Goal: Information Seeking & Learning: Find specific fact

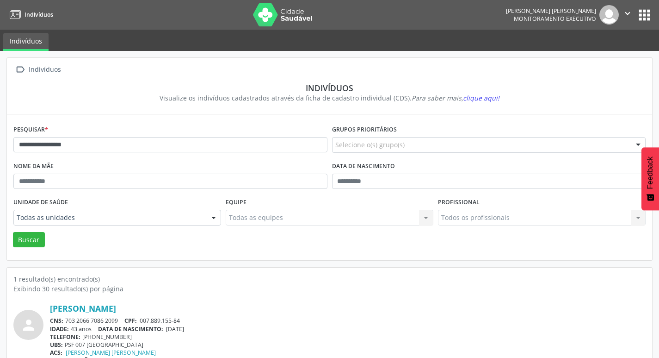
scroll to position [20, 0]
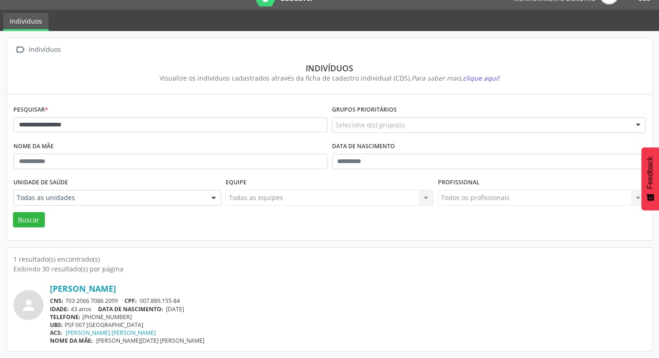
click at [0, 98] on div "**********" at bounding box center [329, 194] width 659 height 327
click at [13, 212] on button "Buscar" at bounding box center [29, 220] width 32 height 16
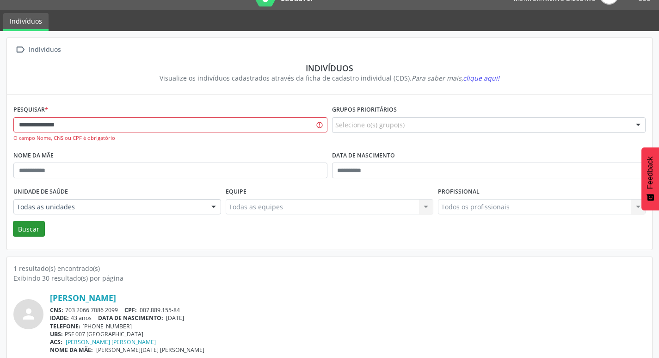
type input "**********"
click at [37, 225] on button "Buscar" at bounding box center [29, 229] width 32 height 16
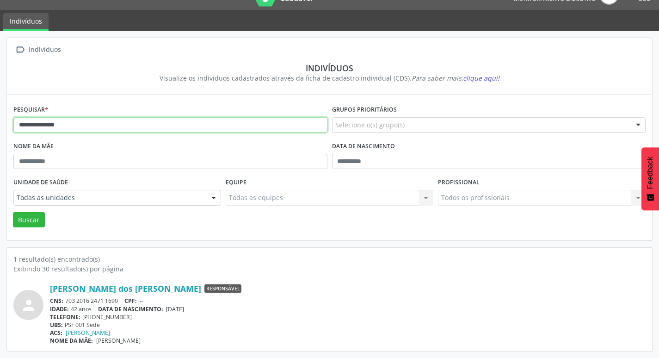
drag, startPoint x: 157, startPoint y: 117, endPoint x: 0, endPoint y: 93, distance: 159.1
click at [0, 93] on div "**********" at bounding box center [329, 194] width 659 height 327
type input "**********"
click at [13, 212] on button "Buscar" at bounding box center [29, 220] width 32 height 16
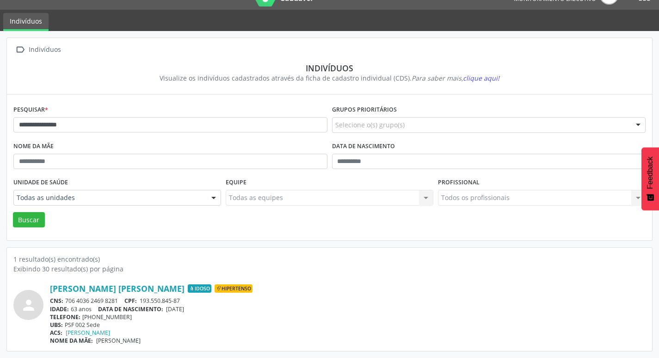
drag, startPoint x: 64, startPoint y: 298, endPoint x: 95, endPoint y: 297, distance: 31.0
click at [119, 300] on div "CNS: 706 4036 2469 8281 CPF: 193.550.845-87" at bounding box center [348, 301] width 596 height 8
copy div "706 4036 2469 8281"
drag, startPoint x: 82, startPoint y: 315, endPoint x: 129, endPoint y: 322, distance: 46.7
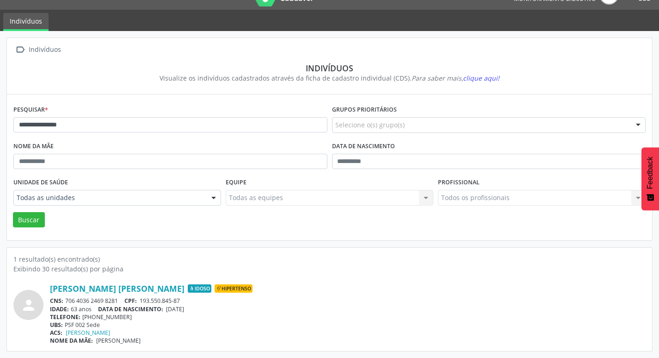
click at [129, 322] on div "[PERSON_NAME] [PERSON_NAME] Idoso Hipertenso CNS: 706 4036 2469 8281 CPF: 193.5…" at bounding box center [348, 313] width 596 height 61
click at [130, 320] on div "TELEFONE: [PHONE_NUMBER]" at bounding box center [348, 317] width 596 height 8
drag, startPoint x: 82, startPoint y: 315, endPoint x: 123, endPoint y: 320, distance: 41.4
click at [123, 320] on div "TELEFONE: [PHONE_NUMBER]" at bounding box center [348, 317] width 596 height 8
click at [128, 316] on div "TELEFONE: [PHONE_NUMBER]" at bounding box center [348, 317] width 596 height 8
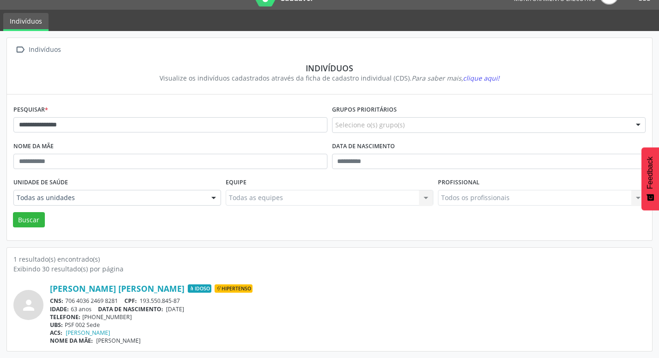
drag, startPoint x: 127, startPoint y: 318, endPoint x: 84, endPoint y: 314, distance: 43.2
click at [83, 315] on div "TELEFONE: [PHONE_NUMBER]" at bounding box center [348, 317] width 596 height 8
copy div "[PHONE_NUMBER]"
click at [0, 117] on div "**********" at bounding box center [329, 194] width 659 height 327
type input "**********"
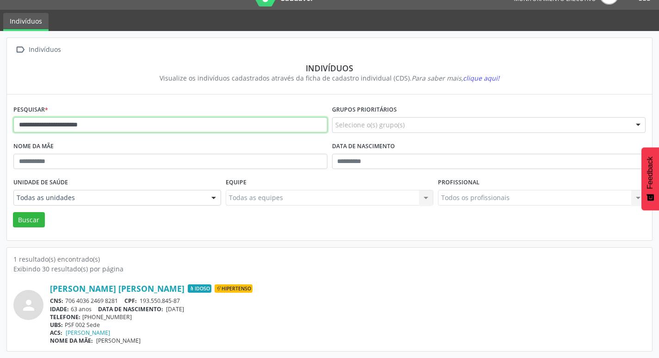
click at [13, 212] on button "Buscar" at bounding box center [29, 220] width 32 height 16
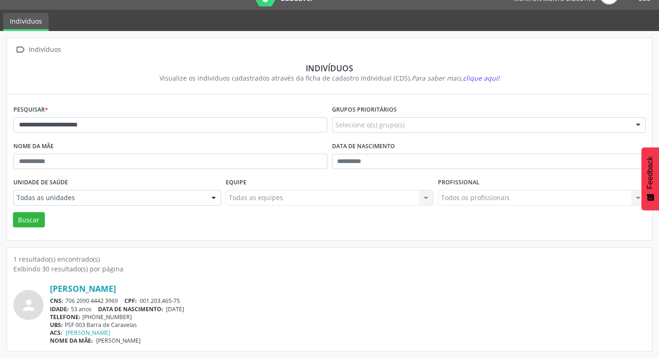
drag, startPoint x: 66, startPoint y: 301, endPoint x: 123, endPoint y: 301, distance: 56.9
click at [123, 301] on div "CNS: 706 2090 4442 3969 CPF: 001.203.465-75" at bounding box center [348, 301] width 596 height 8
copy div "706 2090 4442 3969"
drag, startPoint x: 83, startPoint y: 316, endPoint x: 125, endPoint y: 321, distance: 42.3
click at [125, 321] on div "[PERSON_NAME] CNS: 706 2090 4442 3969 CPF: 001.203.465-75 IDADE: 53 anos DATA […" at bounding box center [348, 313] width 596 height 61
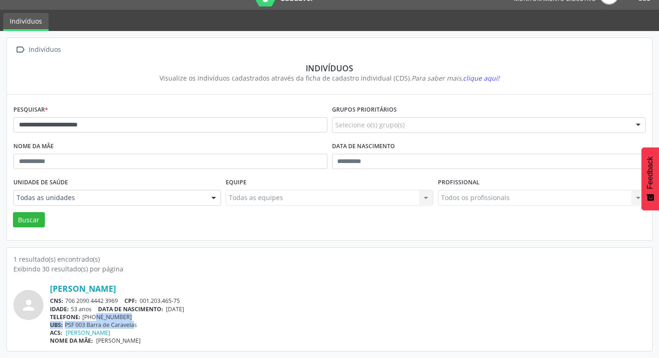
click at [132, 315] on div "TELEFONE: [PHONE_NUMBER]" at bounding box center [348, 317] width 596 height 8
drag, startPoint x: 81, startPoint y: 315, endPoint x: 129, endPoint y: 318, distance: 47.8
click at [129, 318] on div "TELEFONE: [PHONE_NUMBER]" at bounding box center [348, 317] width 596 height 8
copy div "[PHONE_NUMBER]"
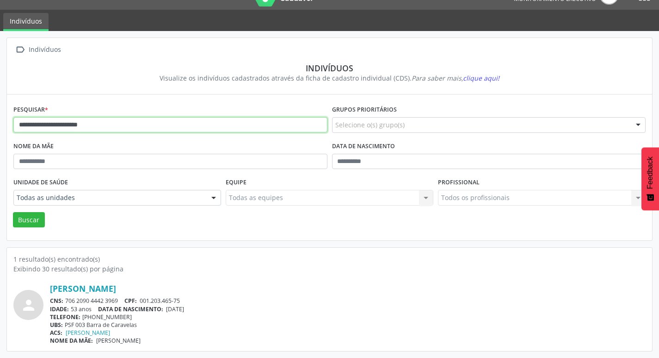
drag, startPoint x: 172, startPoint y: 133, endPoint x: 20, endPoint y: 101, distance: 155.4
click at [20, 101] on div "**********" at bounding box center [329, 167] width 645 height 146
click at [13, 212] on button "Buscar" at bounding box center [29, 220] width 32 height 16
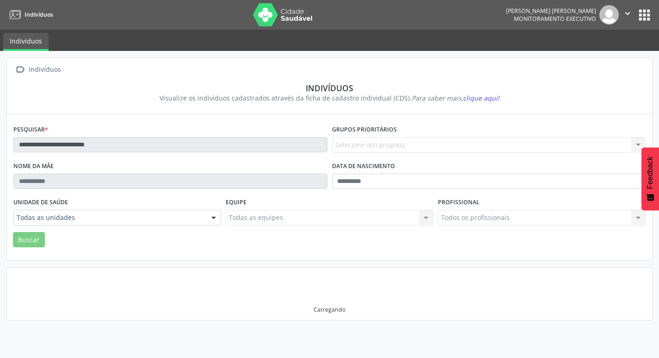
scroll to position [0, 0]
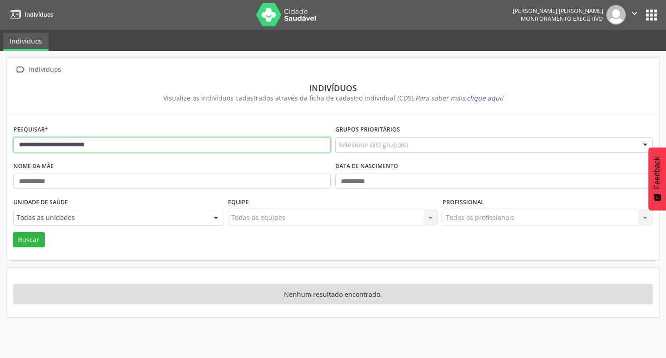
click at [70, 147] on input "**********" at bounding box center [171, 145] width 317 height 16
click at [33, 241] on button "Buscar" at bounding box center [29, 240] width 32 height 16
drag, startPoint x: 70, startPoint y: 146, endPoint x: 73, endPoint y: 151, distance: 5.6
click at [71, 146] on input "**********" at bounding box center [171, 145] width 317 height 16
type input "**********"
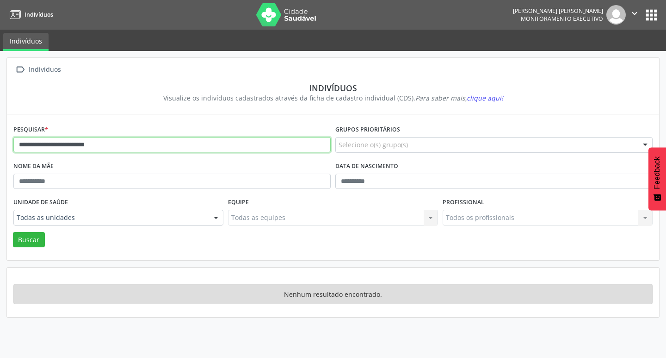
click at [13, 232] on button "Buscar" at bounding box center [29, 240] width 32 height 16
drag, startPoint x: 159, startPoint y: 151, endPoint x: 0, endPoint y: 140, distance: 159.0
click at [0, 140] on div "**********" at bounding box center [333, 204] width 666 height 307
type input "**********"
click at [13, 232] on button "Buscar" at bounding box center [29, 240] width 32 height 16
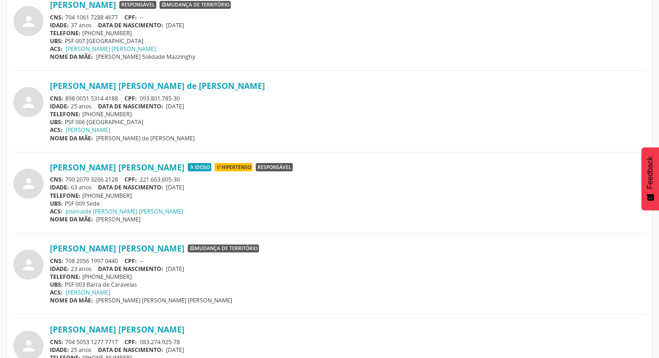
scroll to position [879, 0]
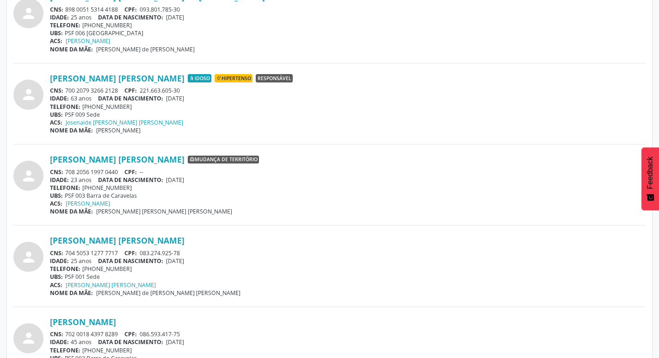
drag, startPoint x: 65, startPoint y: 169, endPoint x: 115, endPoint y: 170, distance: 50.4
click at [115, 170] on div "CNS: 708 2056 1997 0440 CPF: --" at bounding box center [348, 172] width 596 height 8
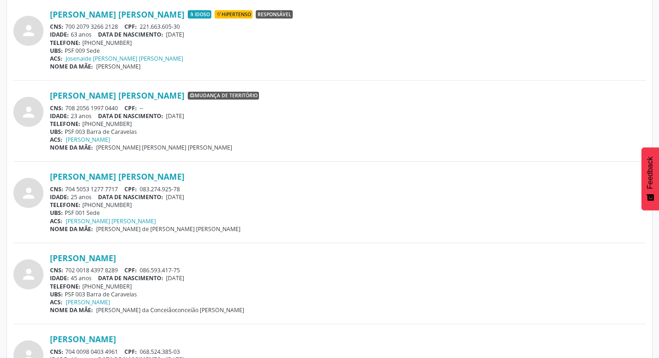
scroll to position [971, 0]
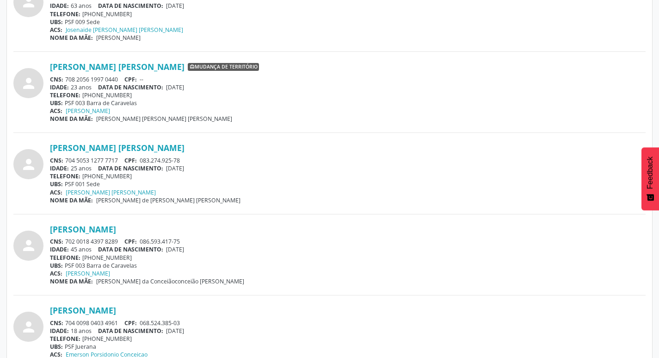
drag, startPoint x: 64, startPoint y: 240, endPoint x: 122, endPoint y: 240, distance: 57.4
click at [122, 240] on div "CNS: 702 0018 4397 8289 CPF: 086.593.417-75" at bounding box center [348, 241] width 596 height 8
copy div "702 0018 4397 8289"
drag, startPoint x: 82, startPoint y: 255, endPoint x: 124, endPoint y: 272, distance: 45.6
click at [128, 260] on div "TELEFONE: [PHONE_NUMBER]" at bounding box center [348, 258] width 596 height 8
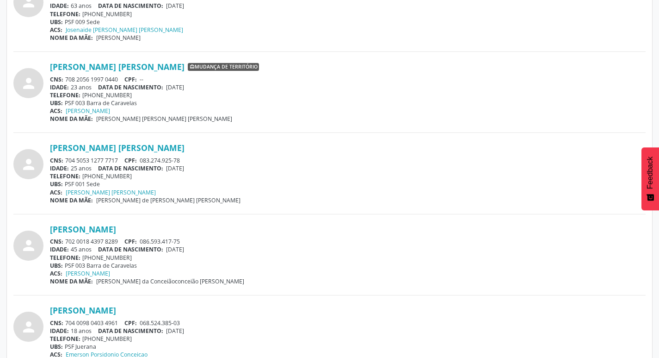
copy div "[PHONE_NUMBER]"
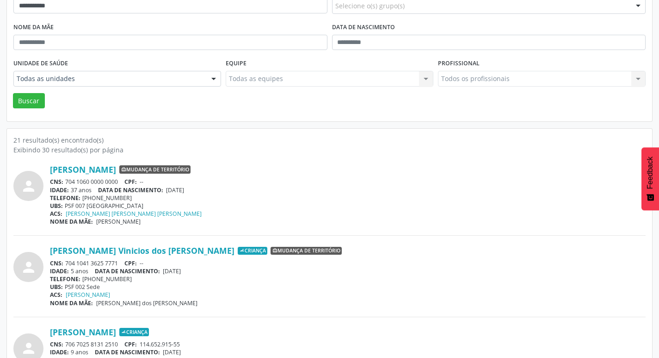
scroll to position [0, 0]
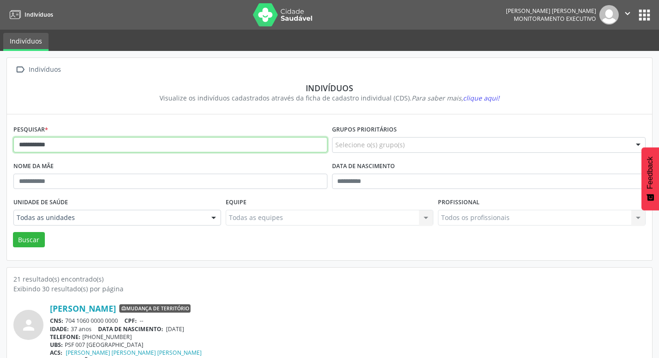
drag, startPoint x: 99, startPoint y: 139, endPoint x: 3, endPoint y: 99, distance: 103.9
type input "**********"
click at [13, 232] on button "Buscar" at bounding box center [29, 240] width 32 height 16
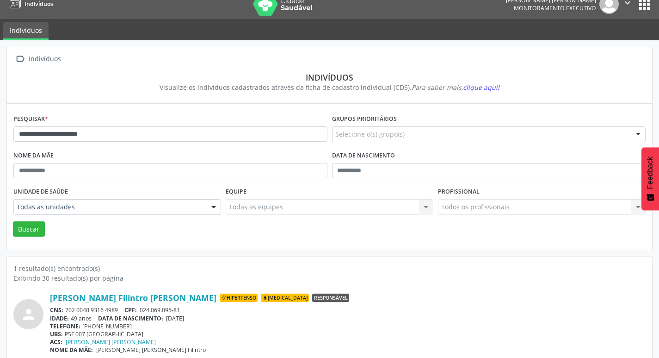
scroll to position [20, 0]
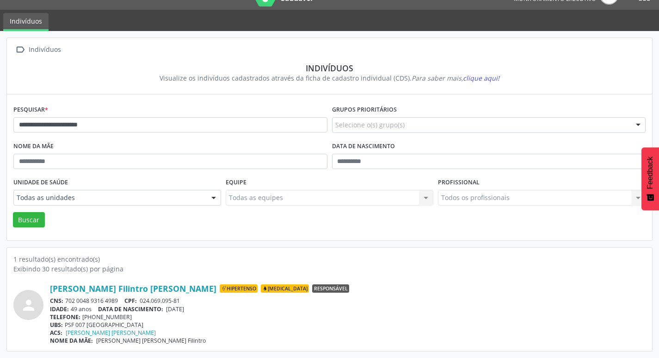
drag, startPoint x: 63, startPoint y: 300, endPoint x: 108, endPoint y: 303, distance: 45.0
click at [108, 303] on div "CNS: 702 0048 9316 4989 CPF: 024.069.095-81" at bounding box center [348, 301] width 596 height 8
click at [121, 303] on div "CNS: 702 0048 9316 4989 CPF: 024.069.095-81" at bounding box center [348, 301] width 596 height 8
drag, startPoint x: 65, startPoint y: 300, endPoint x: 119, endPoint y: 303, distance: 53.8
click at [125, 303] on div "CNS: 702 0048 9316 4989 CPF: 024.069.095-81" at bounding box center [348, 301] width 596 height 8
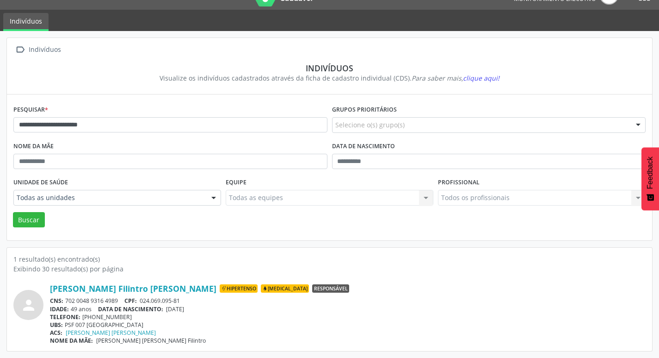
copy div "702 0048 9316 4989"
drag, startPoint x: 168, startPoint y: 309, endPoint x: 208, endPoint y: 312, distance: 39.9
click at [208, 312] on div "IDADE: 49 anos DATA [PERSON_NAME]: [DEMOGRAPHIC_DATA]" at bounding box center [348, 309] width 596 height 8
copy span "[DATE]"
drag, startPoint x: 59, startPoint y: 120, endPoint x: 0, endPoint y: 115, distance: 59.4
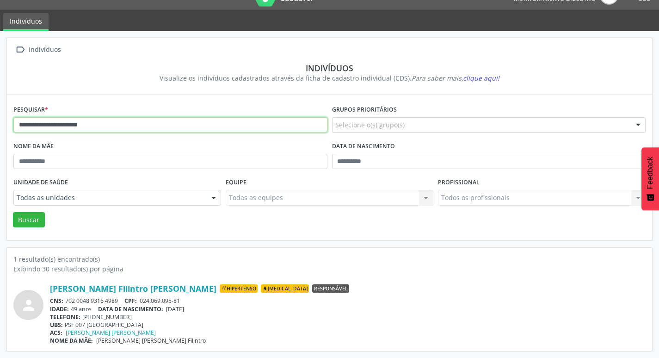
click at [0, 115] on div "**********" at bounding box center [329, 194] width 659 height 327
type input "**********"
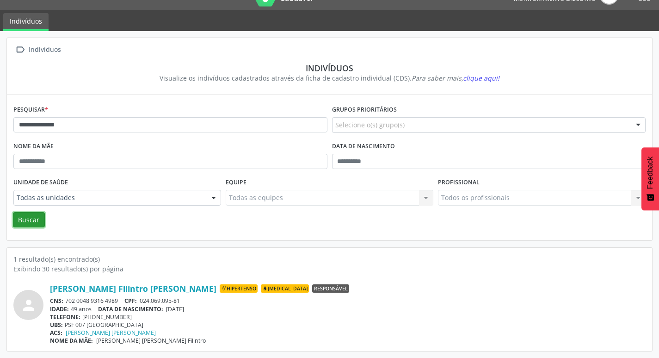
click at [30, 214] on button "Buscar" at bounding box center [29, 220] width 32 height 16
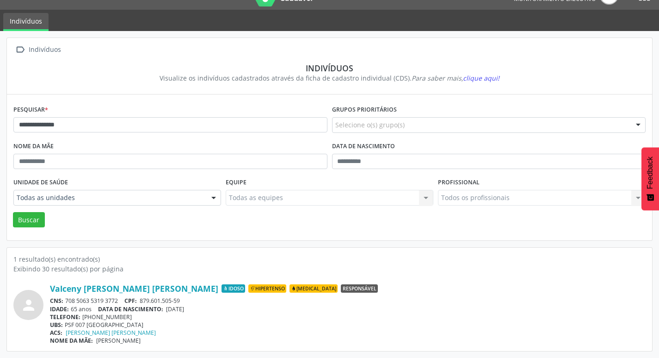
drag, startPoint x: 66, startPoint y: 298, endPoint x: 121, endPoint y: 303, distance: 55.3
click at [121, 303] on div "CNS: 708 5063 5319 3772 CPF: 879.601.505-59" at bounding box center [348, 301] width 596 height 8
copy div "708 5063 5319 3772"
drag, startPoint x: 49, startPoint y: 284, endPoint x: 160, endPoint y: 288, distance: 110.6
click at [160, 288] on div "person Valceny [PERSON_NAME] [PERSON_NAME] Idoso Hipertenso [MEDICAL_DATA] Resp…" at bounding box center [329, 313] width 632 height 61
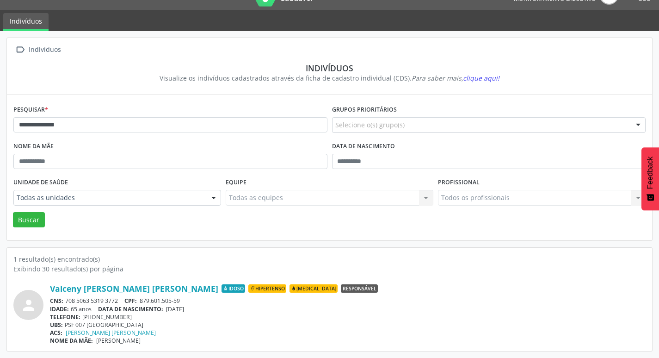
click at [117, 309] on span "DATA DE NASCIMENTO:" at bounding box center [130, 309] width 65 height 8
drag, startPoint x: 141, startPoint y: 301, endPoint x: 188, endPoint y: 299, distance: 47.2
click at [188, 299] on div "CNS: 708 5063 5319 3772 CPF: 879.601.505-59" at bounding box center [348, 301] width 596 height 8
click at [175, 310] on span "[DATE]" at bounding box center [175, 309] width 18 height 8
drag, startPoint x: 169, startPoint y: 309, endPoint x: 203, endPoint y: 309, distance: 33.8
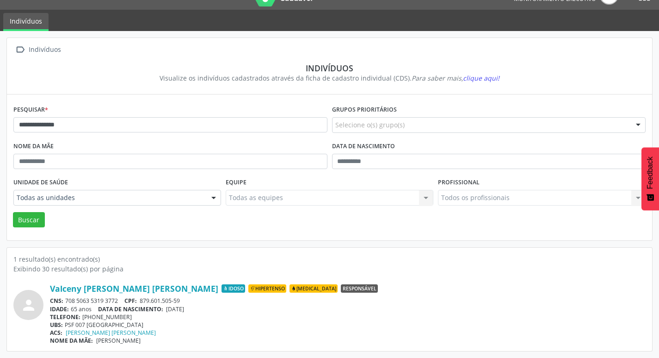
click at [203, 309] on div "IDADE: 65 anos DATA [PERSON_NAME]: [DEMOGRAPHIC_DATA]" at bounding box center [348, 309] width 596 height 8
drag, startPoint x: 91, startPoint y: 127, endPoint x: 0, endPoint y: 104, distance: 93.5
click at [0, 104] on div "**********" at bounding box center [329, 194] width 659 height 327
type input "**********"
click at [13, 212] on button "Buscar" at bounding box center [29, 220] width 32 height 16
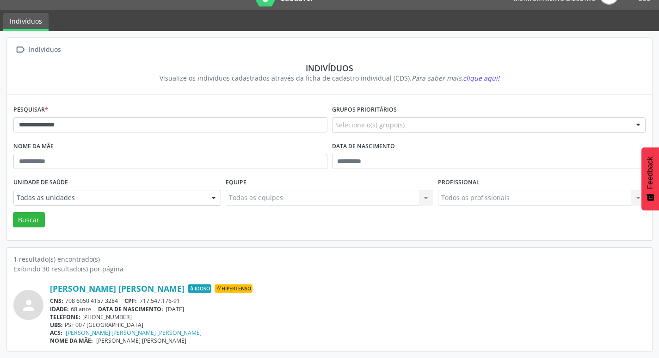
drag, startPoint x: 64, startPoint y: 299, endPoint x: 122, endPoint y: 300, distance: 57.4
click at [122, 300] on div "CNS: 708 6050 4157 3284 CPF: 717.547.176-91" at bounding box center [348, 301] width 596 height 8
click at [101, 123] on input "**********" at bounding box center [170, 125] width 314 height 16
drag, startPoint x: 83, startPoint y: 316, endPoint x: 126, endPoint y: 317, distance: 43.5
click at [125, 320] on div "TELEFONE: [PHONE_NUMBER]" at bounding box center [348, 317] width 596 height 8
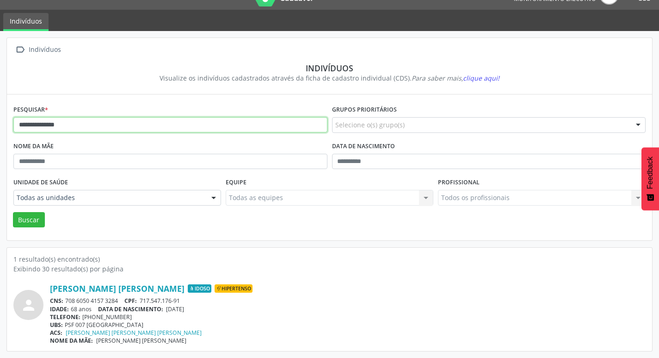
drag, startPoint x: 90, startPoint y: 120, endPoint x: 0, endPoint y: 86, distance: 96.1
click at [0, 87] on div "**********" at bounding box center [329, 194] width 659 height 327
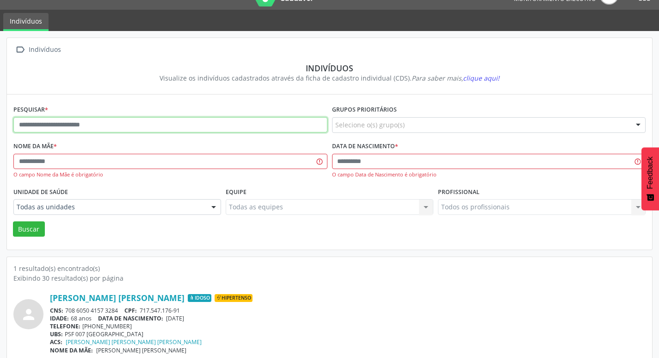
click at [93, 124] on input "text" at bounding box center [170, 125] width 314 height 16
drag, startPoint x: 208, startPoint y: 122, endPoint x: 189, endPoint y: 128, distance: 20.0
click at [194, 127] on input "text" at bounding box center [170, 125] width 314 height 16
click at [191, 128] on input "text" at bounding box center [170, 125] width 314 height 16
click at [193, 128] on input "text" at bounding box center [170, 125] width 314 height 16
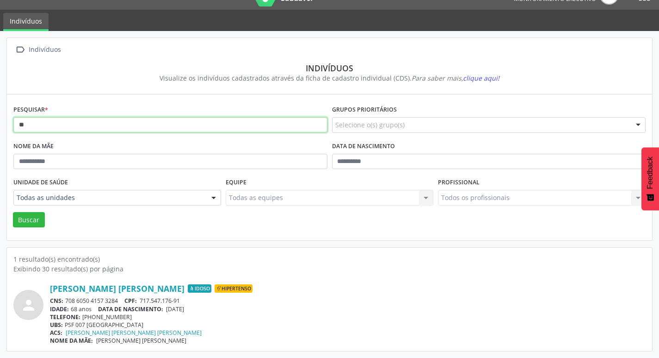
type input "*"
type input "**********"
click at [13, 212] on button "Buscar" at bounding box center [29, 220] width 32 height 16
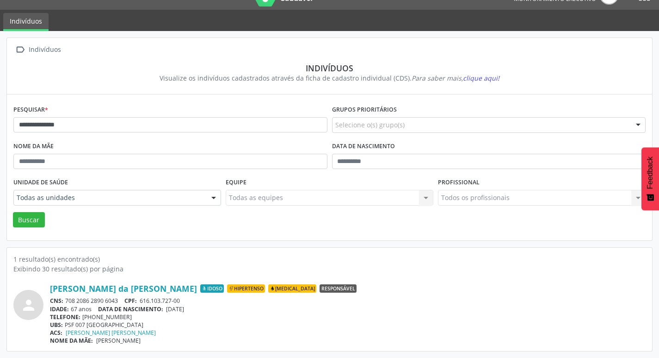
drag, startPoint x: 67, startPoint y: 300, endPoint x: 120, endPoint y: 303, distance: 53.8
click at [120, 303] on div "CNS: 708 2086 2890 6043 CPF: 616.103.727-00" at bounding box center [348, 301] width 596 height 8
click at [0, 111] on div "**********" at bounding box center [329, 194] width 659 height 327
click at [13, 212] on button "Buscar" at bounding box center [29, 220] width 32 height 16
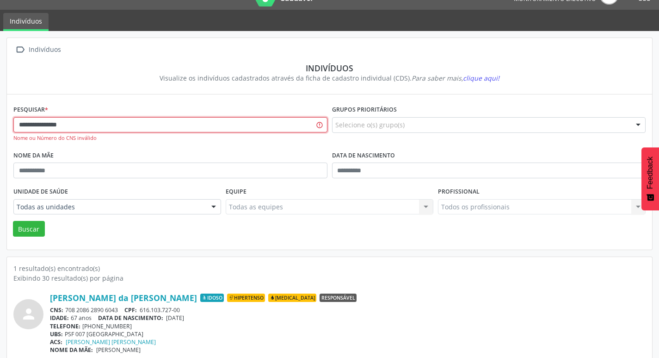
type input "**********"
click at [13, 221] on button "Buscar" at bounding box center [29, 229] width 32 height 16
click at [84, 128] on input "**********" at bounding box center [170, 125] width 314 height 16
click at [27, 223] on button "Buscar" at bounding box center [29, 229] width 32 height 16
drag, startPoint x: 97, startPoint y: 126, endPoint x: 0, endPoint y: 115, distance: 97.8
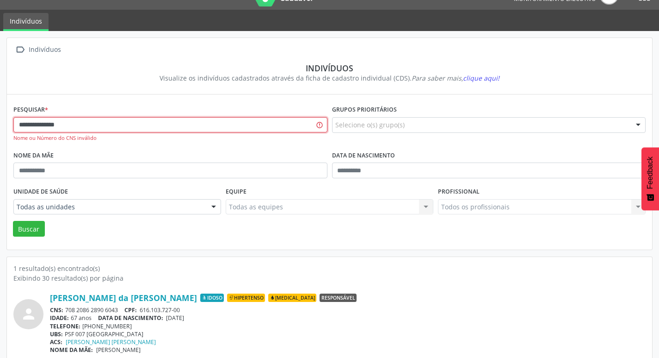
click at [0, 115] on div "**********" at bounding box center [329, 199] width 659 height 336
type input "**********"
click at [34, 224] on button "Buscar" at bounding box center [29, 229] width 32 height 16
drag, startPoint x: 130, startPoint y: 164, endPoint x: 125, endPoint y: 153, distance: 12.3
click at [129, 164] on input "text" at bounding box center [170, 170] width 314 height 16
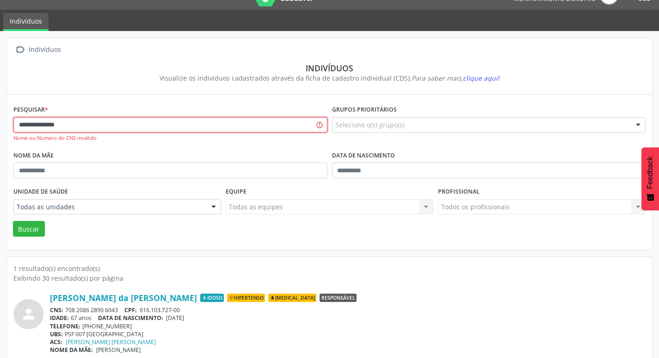
drag, startPoint x: 114, startPoint y: 117, endPoint x: 113, endPoint y: 124, distance: 7.0
click at [111, 118] on input "**********" at bounding box center [170, 125] width 314 height 16
drag, startPoint x: 114, startPoint y: 124, endPoint x: 0, endPoint y: 113, distance: 114.7
click at [0, 113] on div "**********" at bounding box center [329, 199] width 659 height 336
type input "**********"
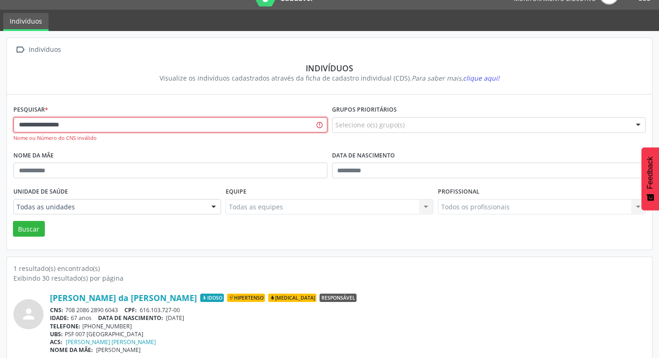
click at [13, 221] on button "Buscar" at bounding box center [29, 229] width 32 height 16
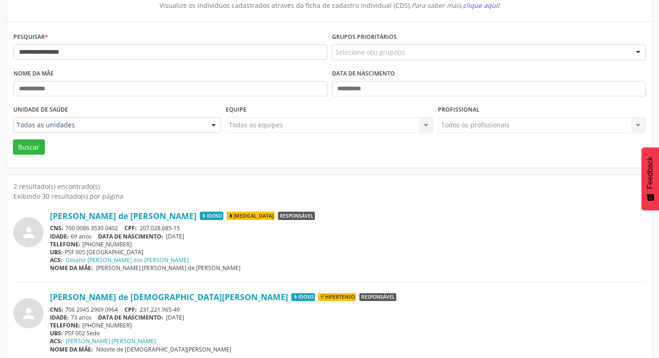
scroll to position [101, 0]
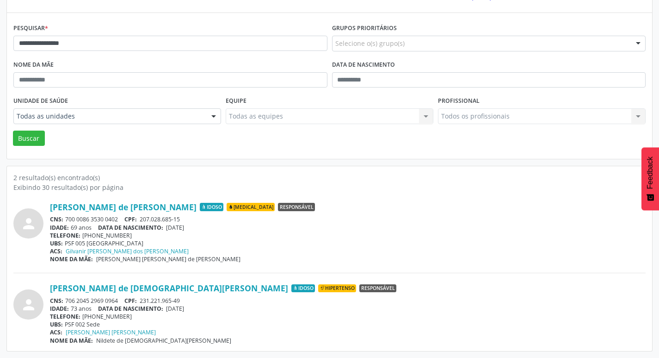
drag, startPoint x: 66, startPoint y: 301, endPoint x: 126, endPoint y: 299, distance: 60.2
click at [124, 299] on div "CNS: 706 2045 2969 0964 CPF: 231.221.965-49" at bounding box center [348, 301] width 596 height 8
drag, startPoint x: 169, startPoint y: 309, endPoint x: 210, endPoint y: 309, distance: 41.6
click at [210, 309] on div "IDADE: 73 anos DATA [PERSON_NAME]: [DEMOGRAPHIC_DATA]" at bounding box center [348, 308] width 596 height 8
drag, startPoint x: 82, startPoint y: 314, endPoint x: 126, endPoint y: 315, distance: 43.5
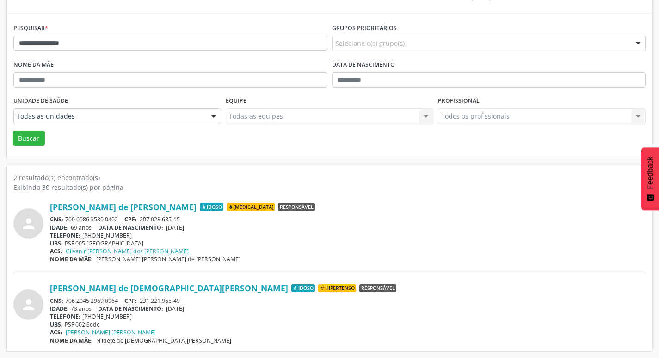
click at [126, 315] on div "TELEFONE: [PHONE_NUMBER]" at bounding box center [348, 316] width 596 height 8
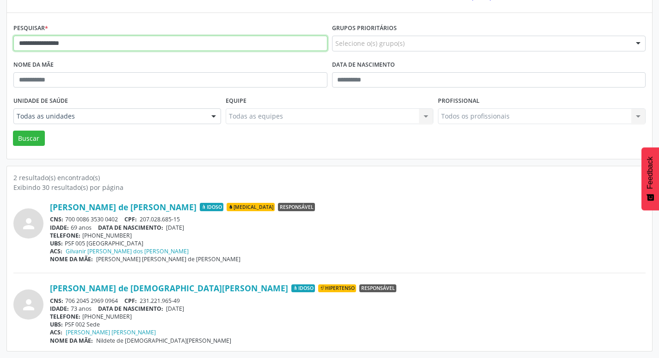
scroll to position [44, 0]
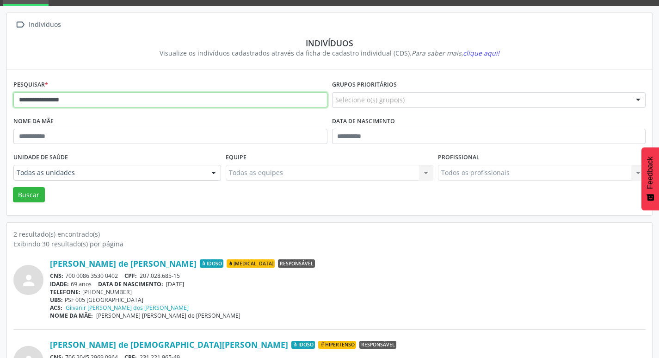
drag, startPoint x: 124, startPoint y: 41, endPoint x: 0, endPoint y: -2, distance: 131.4
click at [0, 0] on html "**********" at bounding box center [329, 134] width 659 height 358
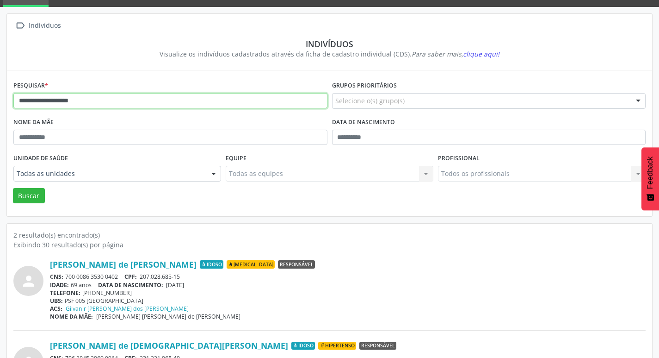
type input "**********"
click at [13, 188] on button "Buscar" at bounding box center [29, 196] width 32 height 16
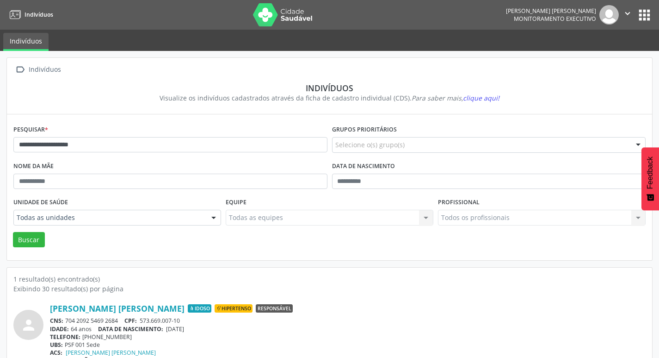
scroll to position [20, 0]
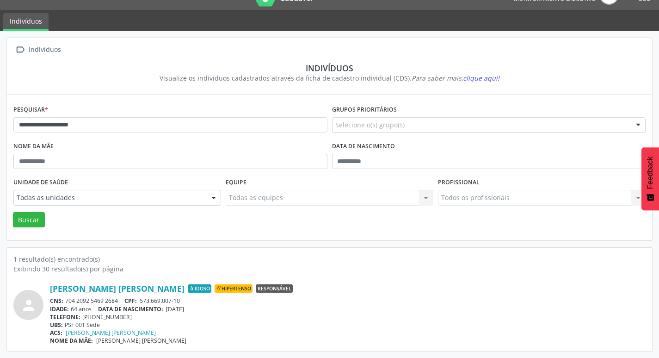
drag, startPoint x: 70, startPoint y: 300, endPoint x: 122, endPoint y: 301, distance: 51.8
click at [122, 301] on div "CNS: 704 2092 5469 2684 CPF: 573.669.007-10" at bounding box center [348, 301] width 596 height 8
drag, startPoint x: 172, startPoint y: 310, endPoint x: 204, endPoint y: 310, distance: 32.4
click at [204, 310] on div "IDADE: 64 anos DATA [PERSON_NAME]: [DEMOGRAPHIC_DATA]" at bounding box center [348, 309] width 596 height 8
drag, startPoint x: 111, startPoint y: 129, endPoint x: 0, endPoint y: 100, distance: 115.1
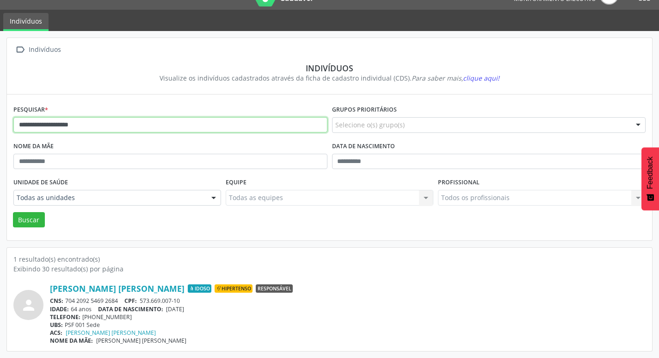
click at [0, 100] on div "**********" at bounding box center [329, 194] width 659 height 327
type input "**********"
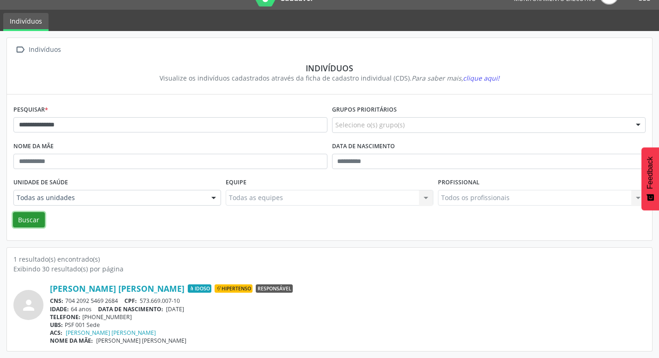
click at [36, 215] on button "Buscar" at bounding box center [29, 220] width 32 height 16
drag, startPoint x: 66, startPoint y: 297, endPoint x: 119, endPoint y: 303, distance: 53.9
click at [119, 303] on div "CNS: 707 1003 7645 0720 CPF: 001.399.645-25" at bounding box center [348, 301] width 596 height 8
drag, startPoint x: 169, startPoint y: 309, endPoint x: 203, endPoint y: 311, distance: 34.3
click at [203, 311] on div "IDADE: 48 anos DATA [PERSON_NAME]: [DEMOGRAPHIC_DATA]" at bounding box center [348, 309] width 596 height 8
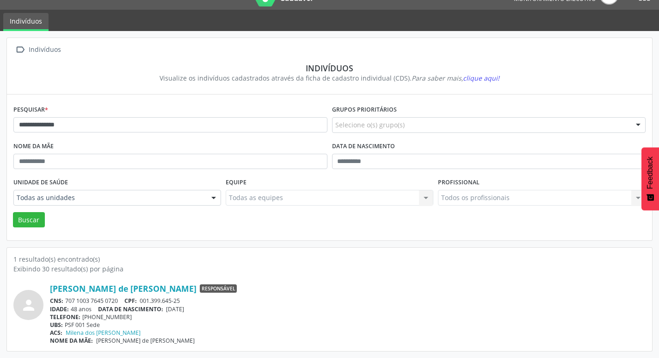
drag, startPoint x: 82, startPoint y: 317, endPoint x: 124, endPoint y: 318, distance: 42.6
click at [124, 318] on div "TELEFONE: [PHONE_NUMBER]" at bounding box center [348, 317] width 596 height 8
drag, startPoint x: 90, startPoint y: 118, endPoint x: 0, endPoint y: 99, distance: 92.2
click at [0, 104] on div "**********" at bounding box center [329, 194] width 659 height 327
type input "**********"
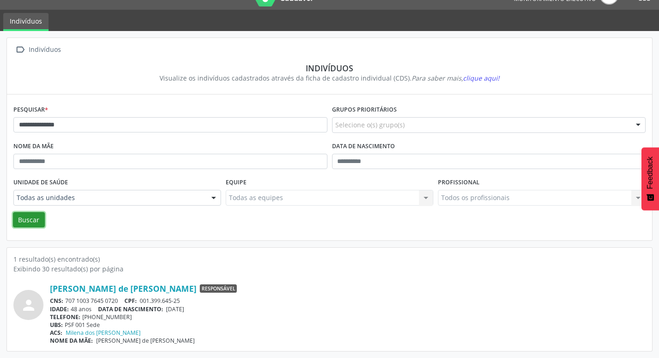
drag, startPoint x: 33, startPoint y: 219, endPoint x: 36, endPoint y: 214, distance: 5.8
click at [35, 217] on button "Buscar" at bounding box center [29, 220] width 32 height 16
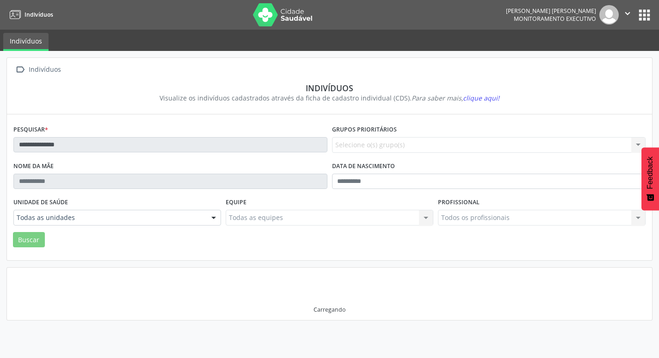
scroll to position [0, 0]
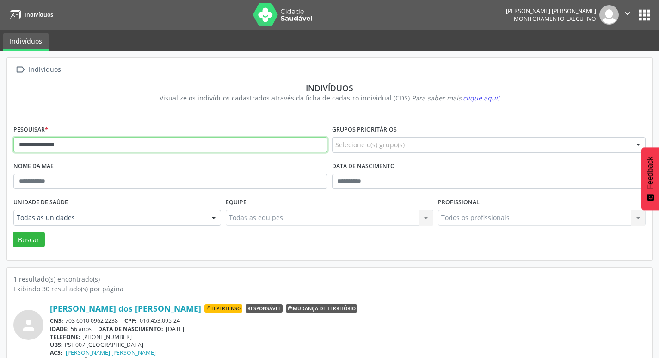
drag, startPoint x: 108, startPoint y: 147, endPoint x: 0, endPoint y: 136, distance: 108.7
click at [0, 138] on div "**********" at bounding box center [329, 214] width 659 height 327
type input "**********"
click at [30, 239] on button "Buscar" at bounding box center [29, 240] width 32 height 16
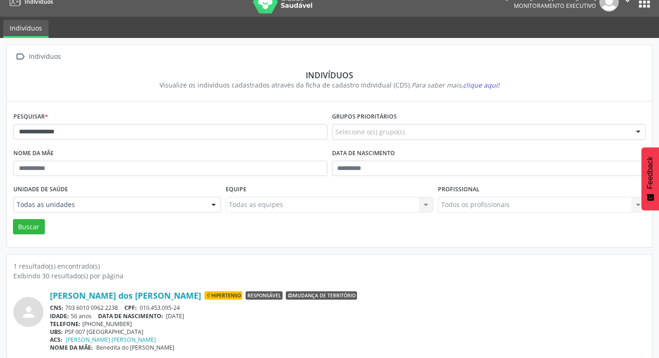
scroll to position [20, 0]
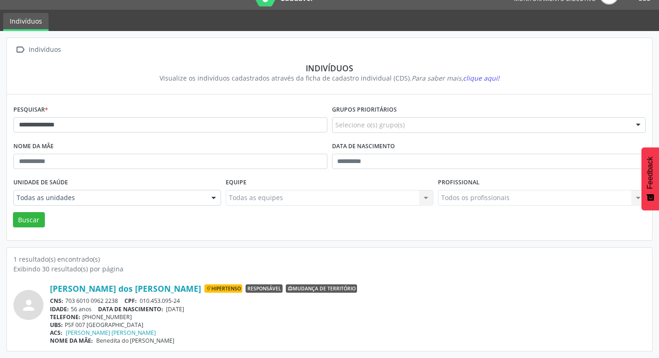
drag, startPoint x: 66, startPoint y: 300, endPoint x: 106, endPoint y: 305, distance: 40.2
click at [121, 299] on div "CNS: 703 6010 0962 2238 CPF: 010.453.095-24" at bounding box center [348, 301] width 596 height 8
drag, startPoint x: 170, startPoint y: 310, endPoint x: 206, endPoint y: 309, distance: 36.5
click at [206, 309] on div "IDADE: 56 anos DATA [PERSON_NAME]: [DEMOGRAPHIC_DATA]" at bounding box center [348, 309] width 596 height 8
drag, startPoint x: 111, startPoint y: 127, endPoint x: 0, endPoint y: 105, distance: 112.7
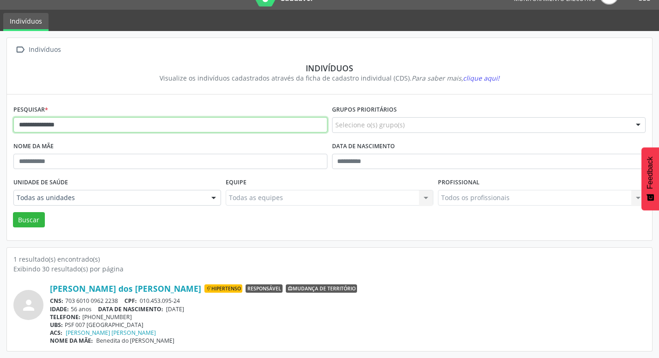
click at [0, 105] on div "**********" at bounding box center [329, 194] width 659 height 327
type input "**********"
click at [28, 217] on button "Buscar" at bounding box center [29, 220] width 32 height 16
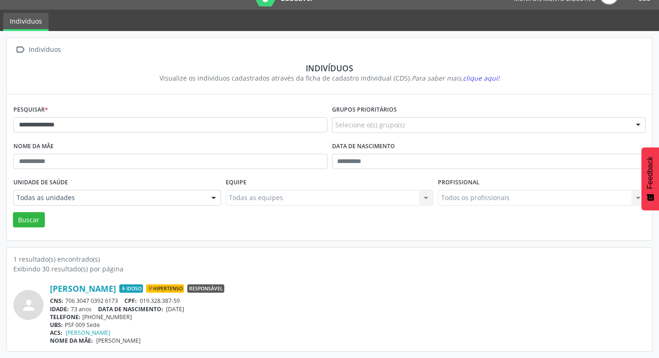
drag, startPoint x: 77, startPoint y: 300, endPoint x: 120, endPoint y: 304, distance: 43.2
click at [120, 304] on div "CNS: 706 3047 0392 6173 CPF: 019.328.387-59" at bounding box center [348, 301] width 596 height 8
drag, startPoint x: 169, startPoint y: 308, endPoint x: 206, endPoint y: 312, distance: 37.2
click at [206, 312] on div "[PERSON_NAME] Idoso Hipertenso Responsável CNS: 706 3047 0392 6173 CPF: 019.328…" at bounding box center [348, 313] width 596 height 61
drag, startPoint x: 194, startPoint y: 328, endPoint x: 185, endPoint y: 326, distance: 9.0
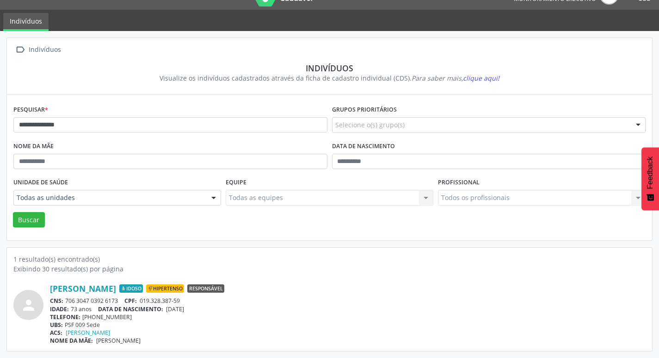
click at [191, 328] on div "[PERSON_NAME] Idoso Hipertenso Responsável CNS: 706 3047 0392 6173 CPF: 019.328…" at bounding box center [348, 313] width 596 height 61
drag, startPoint x: 167, startPoint y: 306, endPoint x: 198, endPoint y: 310, distance: 30.9
click at [198, 310] on div "IDADE: 73 anos DATA [PERSON_NAME]: [DEMOGRAPHIC_DATA]" at bounding box center [348, 309] width 596 height 8
drag, startPoint x: 83, startPoint y: 316, endPoint x: 131, endPoint y: 318, distance: 48.2
click at [131, 318] on div "TELEFONE: [PHONE_NUMBER]" at bounding box center [348, 317] width 596 height 8
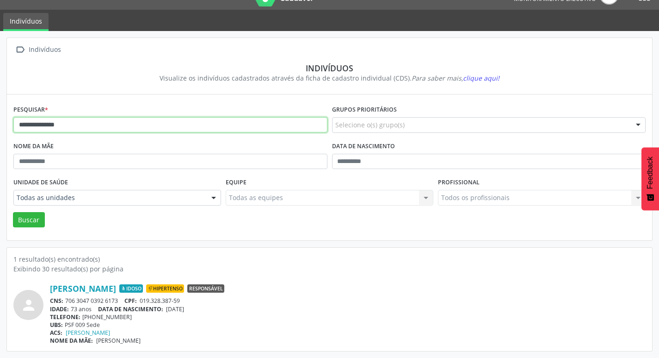
drag, startPoint x: 103, startPoint y: 130, endPoint x: 0, endPoint y: 107, distance: 105.7
click at [0, 107] on div "**********" at bounding box center [329, 194] width 659 height 327
type input "*"
type input "**********"
click at [13, 212] on button "Buscar" at bounding box center [29, 220] width 32 height 16
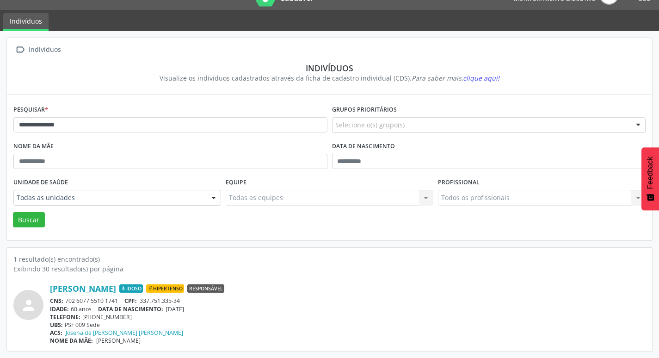
drag, startPoint x: 66, startPoint y: 299, endPoint x: 118, endPoint y: 298, distance: 52.8
click at [118, 298] on div "CNS: 702 6077 5510 1741 CPF: 337.751.335-34" at bounding box center [348, 301] width 596 height 8
drag, startPoint x: 167, startPoint y: 309, endPoint x: 209, endPoint y: 310, distance: 41.7
click at [209, 310] on div "IDADE: 60 anos DATA [PERSON_NAME]: [DEMOGRAPHIC_DATA]" at bounding box center [348, 309] width 596 height 8
drag, startPoint x: 80, startPoint y: 301, endPoint x: 119, endPoint y: 300, distance: 38.4
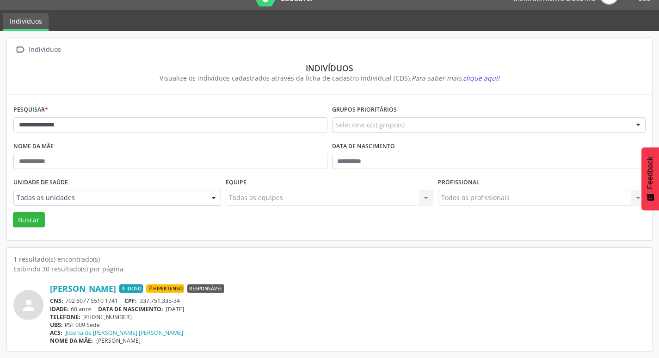
click at [112, 301] on div "CNS: 702 6077 5510 1741 CPF: 337.751.335-34" at bounding box center [348, 301] width 596 height 8
click at [121, 299] on div "CNS: 702 6077 5510 1741 CPF: 337.751.335-34" at bounding box center [348, 301] width 596 height 8
drag, startPoint x: 81, startPoint y: 300, endPoint x: 121, endPoint y: 301, distance: 39.8
click at [121, 301] on div "CNS: 702 6077 5510 1741 CPF: 337.751.335-34" at bounding box center [348, 301] width 596 height 8
drag, startPoint x: 82, startPoint y: 317, endPoint x: 127, endPoint y: 320, distance: 44.9
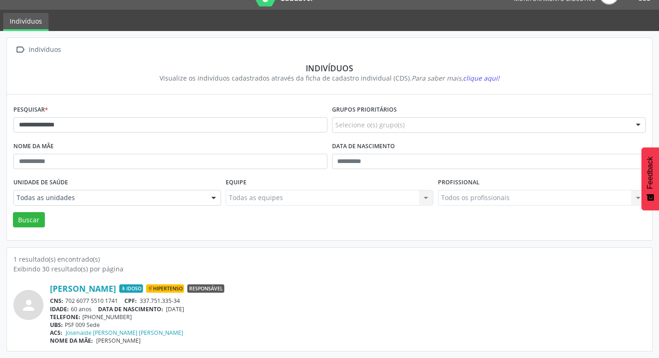
click at [128, 320] on div "TELEFONE: [PHONE_NUMBER]" at bounding box center [348, 317] width 596 height 8
drag, startPoint x: 124, startPoint y: 127, endPoint x: 0, endPoint y: 85, distance: 130.8
click at [0, 87] on div "**********" at bounding box center [329, 194] width 659 height 327
click at [13, 212] on button "Buscar" at bounding box center [29, 220] width 32 height 16
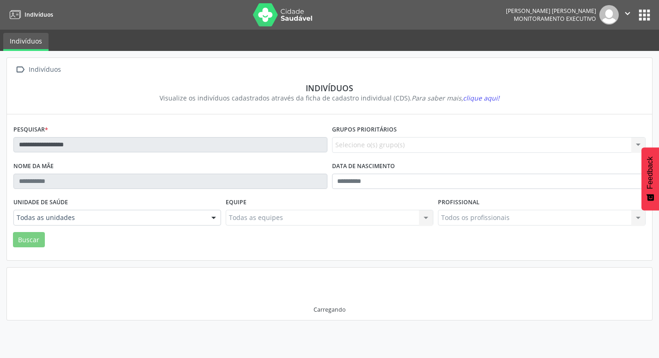
scroll to position [0, 0]
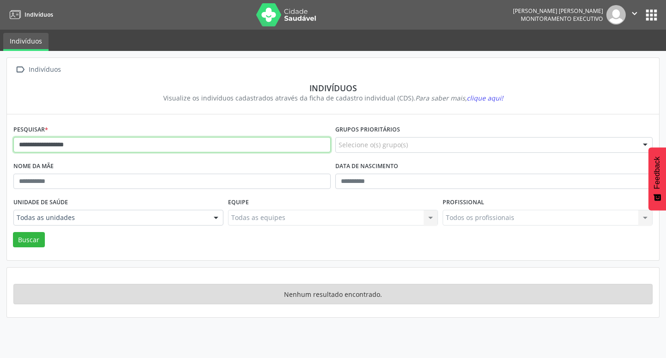
drag, startPoint x: 92, startPoint y: 142, endPoint x: 85, endPoint y: 144, distance: 7.9
click at [93, 142] on input "**********" at bounding box center [171, 145] width 317 height 16
type input "**********"
click at [13, 232] on button "Buscar" at bounding box center [29, 240] width 32 height 16
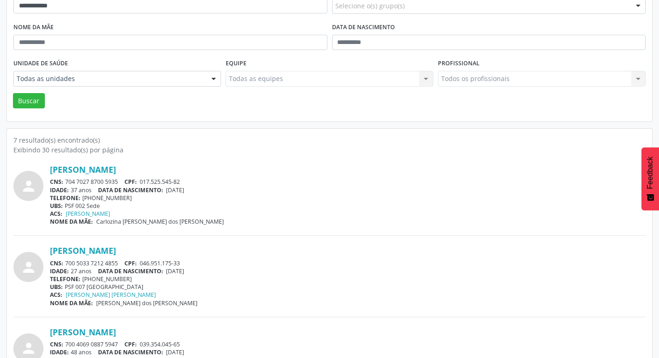
scroll to position [185, 0]
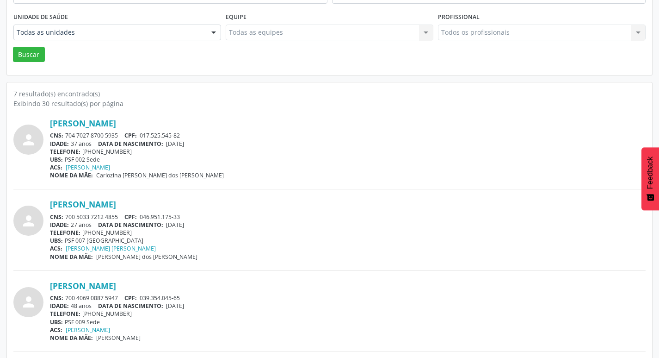
drag, startPoint x: 64, startPoint y: 216, endPoint x: 124, endPoint y: 216, distance: 60.1
click at [122, 216] on div "CNS: 700 5033 7212 4855 CPF: 046.951.175-33" at bounding box center [348, 217] width 596 height 8
drag, startPoint x: 168, startPoint y: 226, endPoint x: 211, endPoint y: 229, distance: 43.1
click at [211, 229] on div "[PERSON_NAME] CNS: 700 5033 7212 4855 CPF: 046.951.175-33 IDADE: 27 anos DATA […" at bounding box center [348, 229] width 596 height 61
drag, startPoint x: 225, startPoint y: 260, endPoint x: 200, endPoint y: 239, distance: 32.8
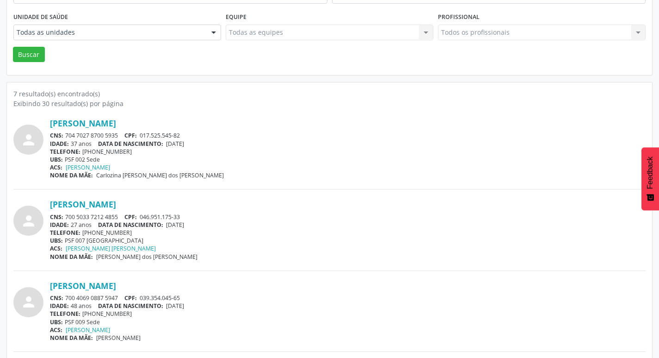
click at [219, 254] on div "person [PERSON_NAME] CNS: 700 5033 7212 4855 CPF: 046.951.175-33 IDADE: 27 anos…" at bounding box center [329, 234] width 632 height 71
drag, startPoint x: 168, startPoint y: 223, endPoint x: 200, endPoint y: 225, distance: 32.0
click at [199, 224] on div "IDADE: 27 anos DATA [PERSON_NAME]: [DEMOGRAPHIC_DATA]" at bounding box center [348, 225] width 596 height 8
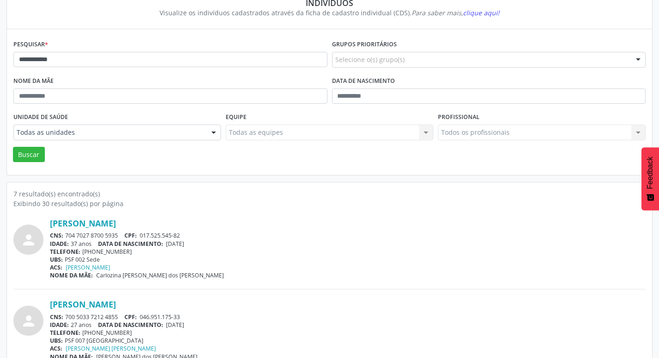
scroll to position [93, 0]
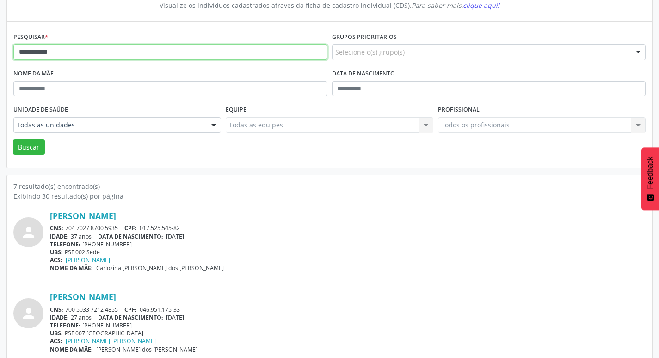
click at [0, 35] on div "**********" at bounding box center [329, 364] width 659 height 813
type input "**********"
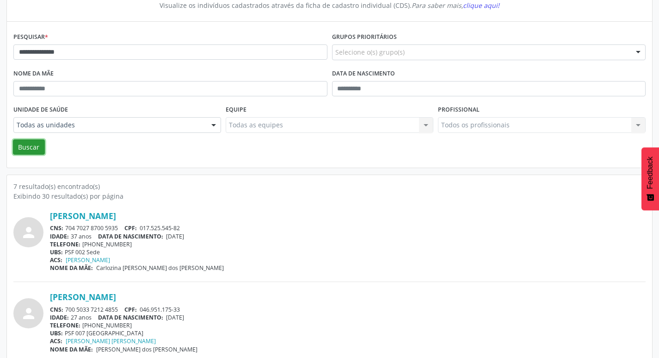
click at [33, 144] on button "Buscar" at bounding box center [29, 147] width 32 height 16
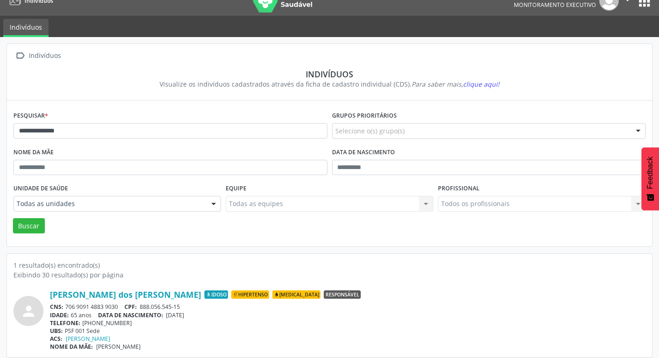
scroll to position [20, 0]
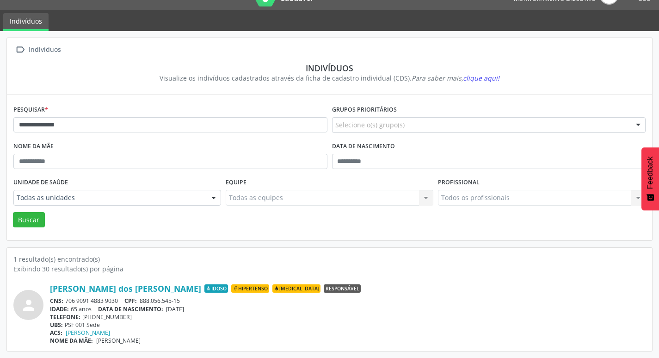
drag, startPoint x: 66, startPoint y: 298, endPoint x: 121, endPoint y: 302, distance: 54.7
click at [121, 302] on div "CNS: 706 9091 4883 9030 CPF: 888.056.545-15" at bounding box center [348, 301] width 596 height 8
drag, startPoint x: 169, startPoint y: 309, endPoint x: 205, endPoint y: 309, distance: 36.1
click at [206, 311] on div "IDADE: 65 anos DATA [PERSON_NAME]: [DEMOGRAPHIC_DATA]" at bounding box center [348, 309] width 596 height 8
drag, startPoint x: 83, startPoint y: 315, endPoint x: 124, endPoint y: 319, distance: 41.3
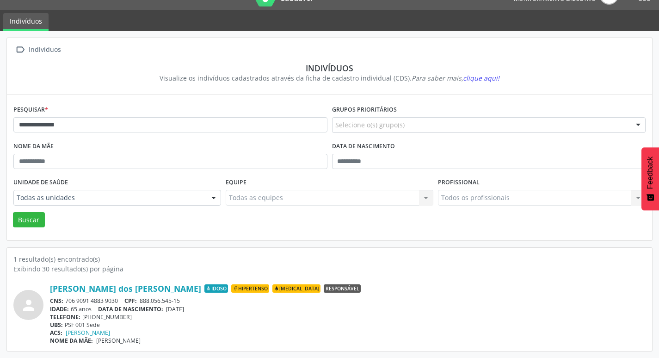
click at [124, 319] on div "TELEFONE: [PHONE_NUMBER]" at bounding box center [348, 317] width 596 height 8
drag, startPoint x: 129, startPoint y: 320, endPoint x: 119, endPoint y: 321, distance: 9.8
click at [129, 321] on div "[PERSON_NAME] dos [PERSON_NAME] Idoso Hipertenso [MEDICAL_DATA] Responsável CNS…" at bounding box center [348, 313] width 596 height 61
drag, startPoint x: 84, startPoint y: 315, endPoint x: 126, endPoint y: 315, distance: 42.1
click at [126, 315] on div "TELEFONE: [PHONE_NUMBER]" at bounding box center [348, 317] width 596 height 8
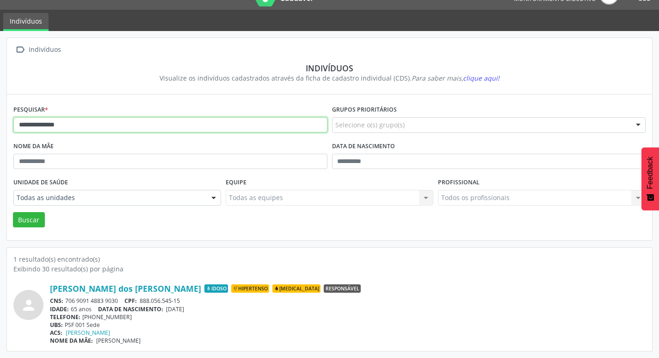
drag, startPoint x: 57, startPoint y: 129, endPoint x: 2, endPoint y: 117, distance: 56.3
click at [0, 125] on div "**********" at bounding box center [329, 194] width 659 height 327
type input "**********"
click at [13, 212] on button "Buscar" at bounding box center [29, 220] width 32 height 16
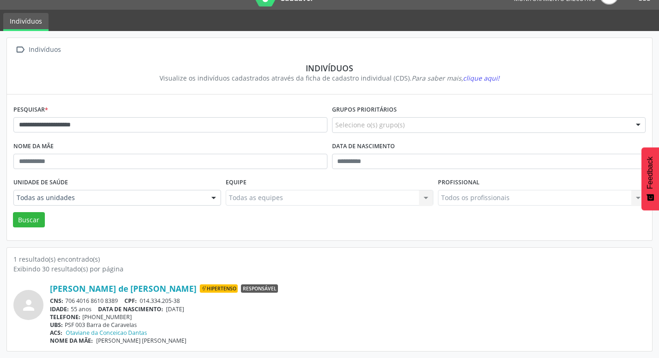
click at [143, 300] on span "014.334.205-38" at bounding box center [160, 301] width 40 height 8
drag, startPoint x: 141, startPoint y: 300, endPoint x: 183, endPoint y: 299, distance: 41.6
click at [183, 299] on div "CNS: 706 4016 8610 8389 CPF: 014.334.205-38" at bounding box center [348, 301] width 596 height 8
drag, startPoint x: 80, startPoint y: 116, endPoint x: 0, endPoint y: 102, distance: 81.2
click at [0, 102] on div "**********" at bounding box center [329, 194] width 659 height 327
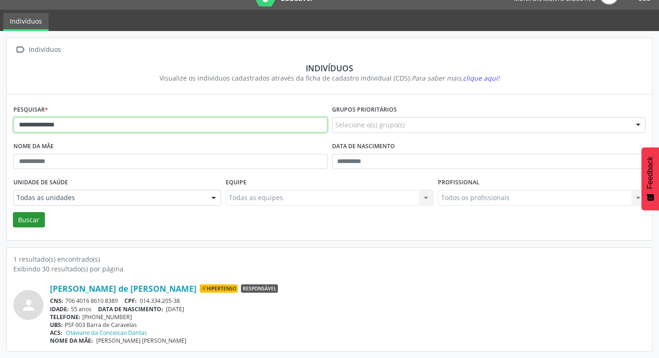
type input "**********"
drag, startPoint x: 37, startPoint y: 219, endPoint x: 94, endPoint y: 226, distance: 57.3
click at [37, 219] on button "Buscar" at bounding box center [29, 220] width 32 height 16
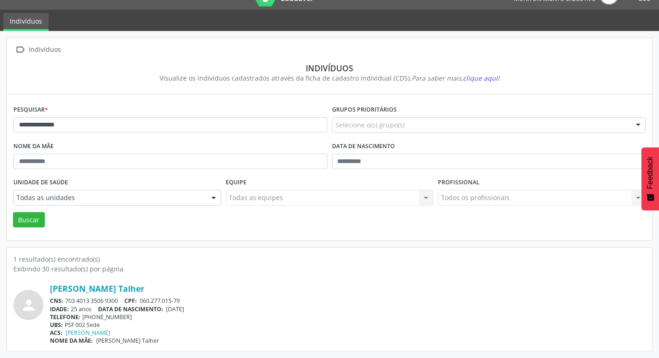
drag, startPoint x: 69, startPoint y: 299, endPoint x: 120, endPoint y: 301, distance: 51.4
click at [120, 301] on div "CNS: 703 4013 3506 9300 CPF: 060.277.015-79" at bounding box center [348, 301] width 596 height 8
drag, startPoint x: 186, startPoint y: 309, endPoint x: 208, endPoint y: 313, distance: 22.9
click at [211, 313] on div "[PERSON_NAME] Talher CNS: 703 4013 3506 9300 CPF: 060.277.015-79 IDADE: 25 anos…" at bounding box center [348, 313] width 596 height 61
click at [140, 323] on div "UBS: PSF 002 Sede" at bounding box center [348, 325] width 596 height 8
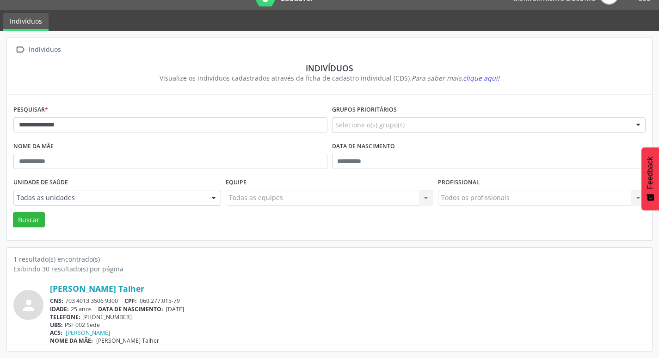
drag, startPoint x: 169, startPoint y: 308, endPoint x: 205, endPoint y: 311, distance: 36.7
click at [208, 311] on div "IDADE: 25 anos DATA [PERSON_NAME]: [DEMOGRAPHIC_DATA]" at bounding box center [348, 309] width 596 height 8
drag, startPoint x: 82, startPoint y: 315, endPoint x: 126, endPoint y: 319, distance: 43.6
click at [125, 317] on div "TELEFONE: [PHONE_NUMBER]" at bounding box center [348, 317] width 596 height 8
drag, startPoint x: 85, startPoint y: 114, endPoint x: 10, endPoint y: 92, distance: 78.5
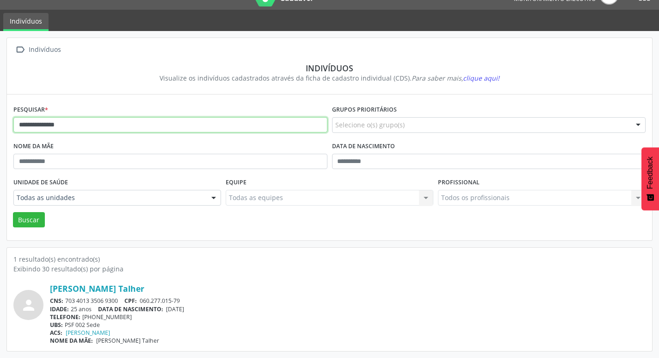
click at [0, 93] on div "**********" at bounding box center [329, 194] width 659 height 327
type input "**********"
click at [13, 212] on button "Buscar" at bounding box center [29, 220] width 32 height 16
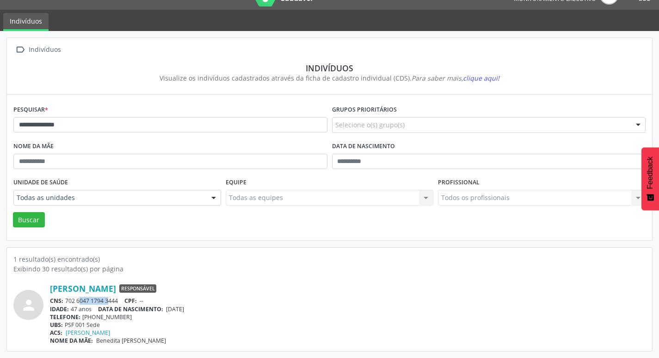
drag, startPoint x: 68, startPoint y: 300, endPoint x: 98, endPoint y: 300, distance: 30.1
click at [98, 300] on div "CNS: 702 6047 1794 3444 CPF: --" at bounding box center [348, 301] width 596 height 8
click at [172, 296] on div "[PERSON_NAME] Responsável CNS: 702 6047 1794 3444 CPF: -- IDADE: 47 anos DATA […" at bounding box center [348, 313] width 596 height 61
drag, startPoint x: 68, startPoint y: 300, endPoint x: 125, endPoint y: 299, distance: 56.5
click at [114, 298] on div "CNS: 702 6047 1794 3444 CPF: --" at bounding box center [348, 301] width 596 height 8
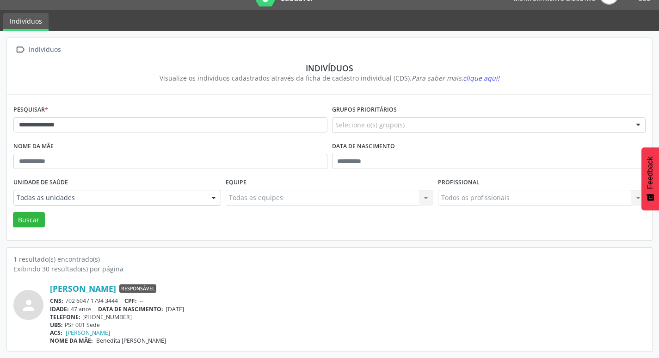
click at [123, 297] on div "CNS: 702 6047 1794 3444 CPF: --" at bounding box center [348, 301] width 596 height 8
drag, startPoint x: 65, startPoint y: 300, endPoint x: 117, endPoint y: 301, distance: 52.3
click at [117, 301] on div "CNS: 702 6047 1794 3444 CPF: --" at bounding box center [348, 301] width 596 height 8
drag, startPoint x: 169, startPoint y: 307, endPoint x: 209, endPoint y: 307, distance: 39.3
click at [209, 307] on div "IDADE: 47 anos DATA [PERSON_NAME]: [DEMOGRAPHIC_DATA]" at bounding box center [348, 309] width 596 height 8
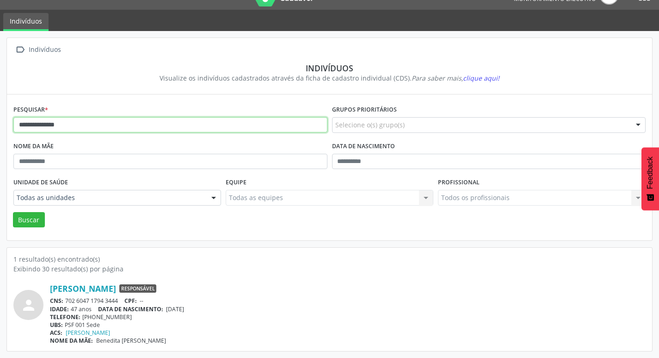
drag, startPoint x: 0, startPoint y: 95, endPoint x: 0, endPoint y: 68, distance: 27.3
click at [0, 90] on div "**********" at bounding box center [329, 194] width 659 height 327
type input "*"
type input "**********"
click at [13, 212] on button "Buscar" at bounding box center [29, 220] width 32 height 16
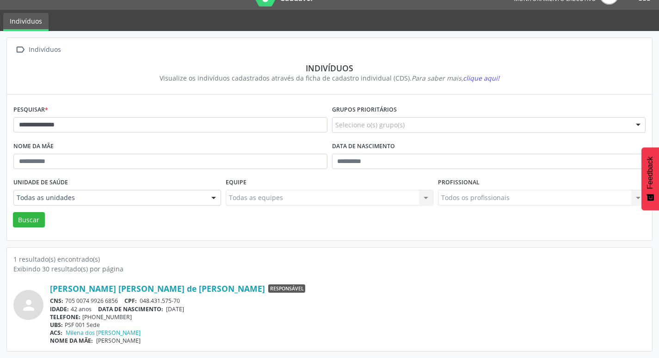
drag, startPoint x: 169, startPoint y: 309, endPoint x: 207, endPoint y: 312, distance: 37.6
click at [207, 312] on div "[PERSON_NAME] [PERSON_NAME] de [PERSON_NAME] Responsável CNS: 705 0074 9926 685…" at bounding box center [348, 313] width 596 height 61
click at [224, 321] on div "UBS: PSF 001 Sede" at bounding box center [348, 325] width 596 height 8
drag, startPoint x: 170, startPoint y: 308, endPoint x: 204, endPoint y: 308, distance: 34.2
click at [204, 308] on div "IDADE: 42 anos DATA [PERSON_NAME]: [DEMOGRAPHIC_DATA]" at bounding box center [348, 309] width 596 height 8
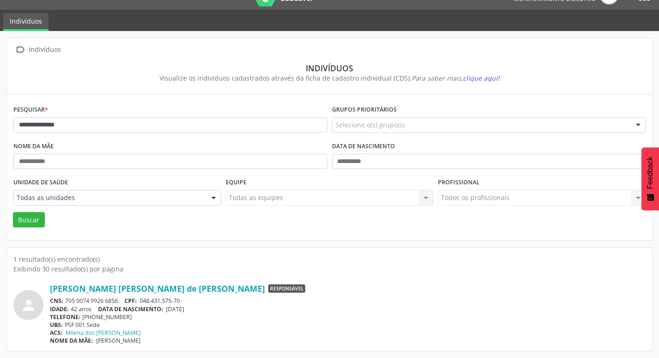
drag, startPoint x: 67, startPoint y: 300, endPoint x: 122, endPoint y: 303, distance: 54.7
click at [122, 303] on div "CNS: 705 0074 9926 6856 CPF: 048.431.575-70" at bounding box center [348, 301] width 596 height 8
drag, startPoint x: 83, startPoint y: 317, endPoint x: 129, endPoint y: 318, distance: 46.3
click at [129, 318] on div "TELEFONE: [PHONE_NUMBER]" at bounding box center [348, 317] width 596 height 8
drag, startPoint x: 74, startPoint y: 121, endPoint x: 0, endPoint y: 102, distance: 76.7
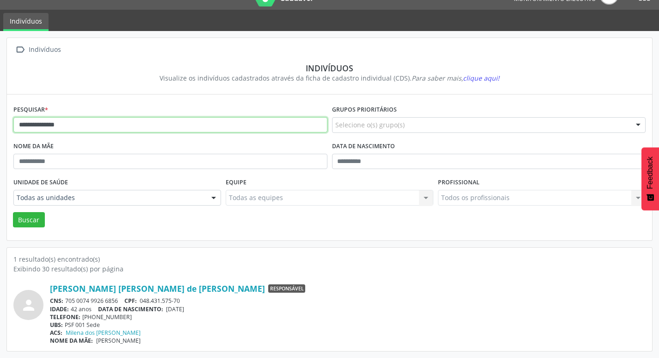
click at [0, 102] on div "**********" at bounding box center [329, 194] width 659 height 327
type input "**********"
click at [13, 212] on button "Buscar" at bounding box center [29, 220] width 32 height 16
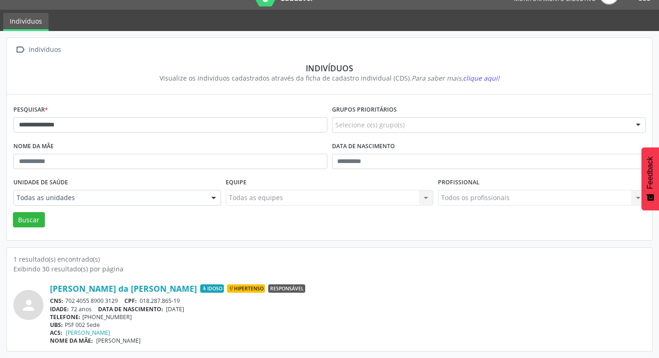
drag, startPoint x: 169, startPoint y: 309, endPoint x: 200, endPoint y: 314, distance: 31.3
click at [200, 314] on div "[PERSON_NAME] da [PERSON_NAME] Idoso Hipertenso Responsável CNS: 702 4055 8900 …" at bounding box center [348, 313] width 596 height 61
drag, startPoint x: 210, startPoint y: 315, endPoint x: 194, endPoint y: 314, distance: 15.3
click at [208, 316] on div "TELEFONE: [PHONE_NUMBER]" at bounding box center [348, 317] width 596 height 8
drag, startPoint x: 186, startPoint y: 324, endPoint x: 177, endPoint y: 320, distance: 10.1
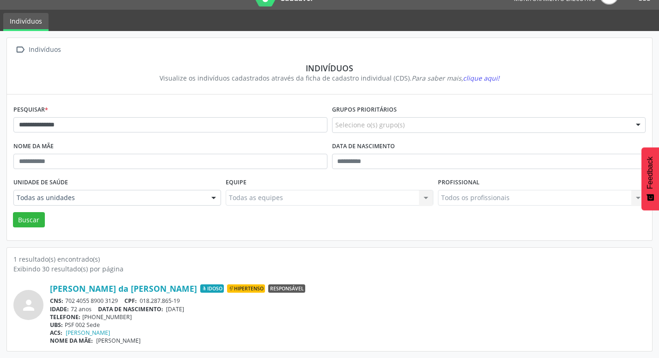
click at [186, 324] on div "UBS: PSF 002 Sede" at bounding box center [348, 325] width 596 height 8
drag, startPoint x: 170, startPoint y: 309, endPoint x: 199, endPoint y: 310, distance: 29.6
click at [199, 310] on div "IDADE: 72 anos DATA [PERSON_NAME]: [DEMOGRAPHIC_DATA]" at bounding box center [348, 309] width 596 height 8
drag, startPoint x: 65, startPoint y: 299, endPoint x: 121, endPoint y: 304, distance: 55.7
click at [121, 304] on div "[PERSON_NAME] da [PERSON_NAME] Idoso Hipertenso Responsável CNS: 702 4055 8900 …" at bounding box center [348, 313] width 596 height 61
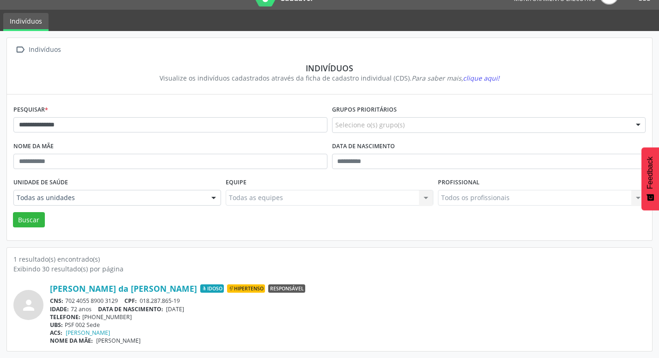
click at [155, 338] on div "NOME DA MÃE: [PERSON_NAME]" at bounding box center [348, 340] width 596 height 8
drag, startPoint x: 65, startPoint y: 297, endPoint x: 119, endPoint y: 300, distance: 54.2
click at [119, 300] on div "CNS: 702 4055 8900 3129 CPF: 018.287.865-19" at bounding box center [348, 301] width 596 height 8
drag, startPoint x: 82, startPoint y: 317, endPoint x: 127, endPoint y: 319, distance: 44.9
click at [127, 319] on div "TELEFONE: [PHONE_NUMBER]" at bounding box center [348, 317] width 596 height 8
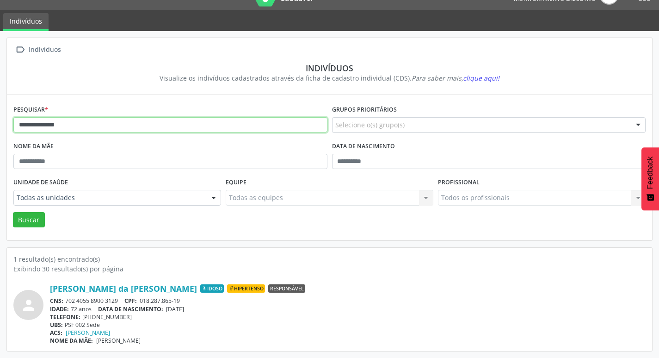
drag, startPoint x: 84, startPoint y: 126, endPoint x: 0, endPoint y: 124, distance: 84.2
click at [0, 124] on div "**********" at bounding box center [329, 194] width 659 height 327
type input "**********"
click at [26, 219] on button "Buscar" at bounding box center [29, 220] width 32 height 16
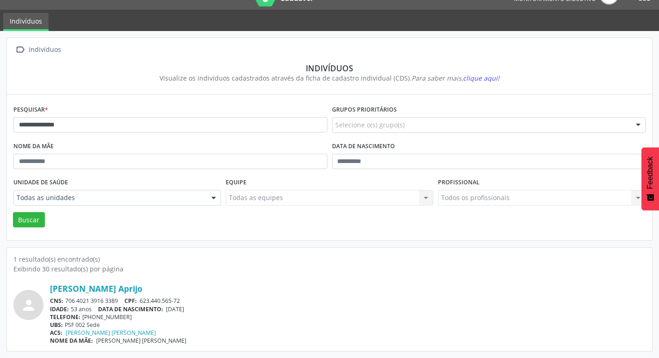
drag, startPoint x: 167, startPoint y: 309, endPoint x: 200, endPoint y: 303, distance: 33.2
click at [200, 303] on div "[PERSON_NAME] Aprijo CNS: 706 4021 3916 3389 CPF: 623.440.565-72 IDADE: 53 anos…" at bounding box center [348, 313] width 596 height 61
click at [206, 316] on div "TELEFONE: [PHONE_NUMBER]" at bounding box center [348, 317] width 596 height 8
drag, startPoint x: 170, startPoint y: 307, endPoint x: 205, endPoint y: 309, distance: 35.2
click at [206, 308] on div "IDADE: 53 anos DATA [PERSON_NAME]: [DEMOGRAPHIC_DATA]" at bounding box center [348, 309] width 596 height 8
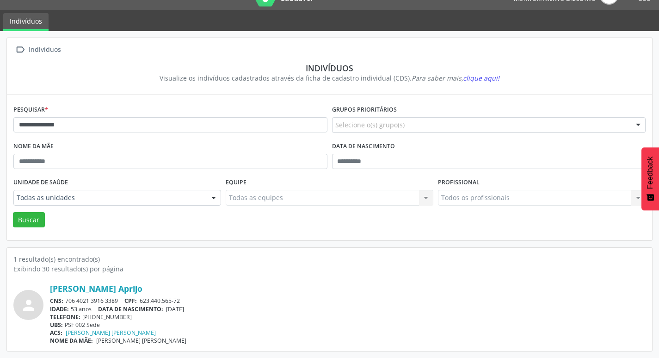
drag, startPoint x: 65, startPoint y: 297, endPoint x: 120, endPoint y: 296, distance: 55.1
click at [120, 296] on div "[PERSON_NAME] Aprijo CNS: 706 4021 3916 3389 CPF: 623.440.565-72 IDADE: 53 anos…" at bounding box center [348, 313] width 596 height 61
drag, startPoint x: 86, startPoint y: 123, endPoint x: 8, endPoint y: 117, distance: 78.4
click at [8, 117] on div "**********" at bounding box center [329, 167] width 645 height 146
click at [13, 212] on button "Buscar" at bounding box center [29, 220] width 32 height 16
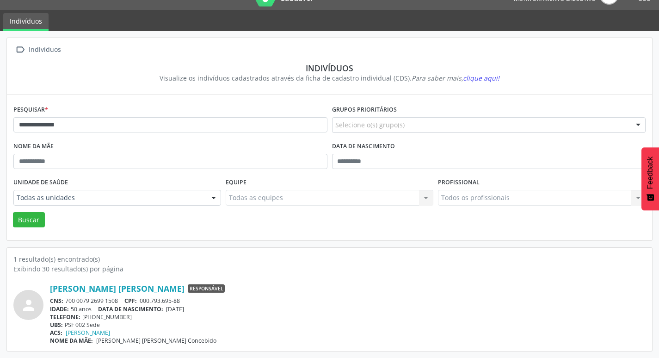
drag, startPoint x: 66, startPoint y: 299, endPoint x: 118, endPoint y: 302, distance: 52.3
click at [118, 302] on div "CNS: 700 0079 2699 1508 CPF: 000.793.695-88" at bounding box center [348, 301] width 596 height 8
drag, startPoint x: 181, startPoint y: 309, endPoint x: 207, endPoint y: 312, distance: 25.6
click at [208, 311] on div "IDADE: 50 anos DATA [PERSON_NAME]: [DEMOGRAPHIC_DATA]" at bounding box center [348, 309] width 596 height 8
drag, startPoint x: 82, startPoint y: 315, endPoint x: 132, endPoint y: 316, distance: 50.0
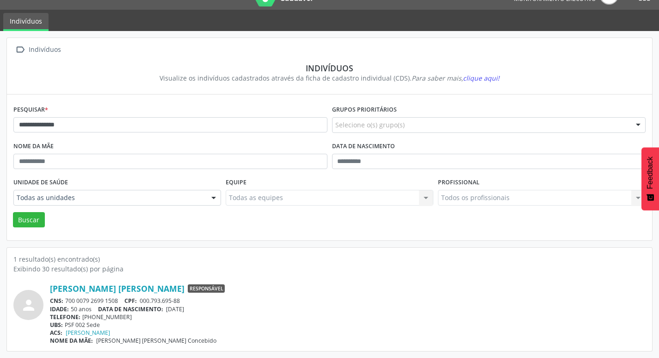
click at [130, 316] on div "TELEFONE: [PHONE_NUMBER]" at bounding box center [348, 317] width 596 height 8
click at [97, 133] on div "**********" at bounding box center [170, 121] width 319 height 37
click at [95, 128] on input "**********" at bounding box center [170, 125] width 314 height 16
type input "*"
click at [13, 212] on button "Buscar" at bounding box center [29, 220] width 32 height 16
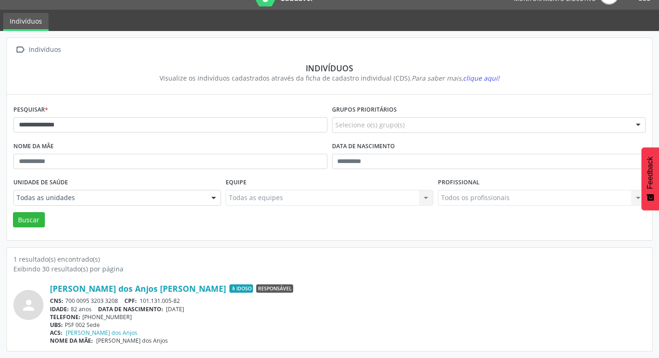
click at [84, 317] on div "TELEFONE: [PHONE_NUMBER]" at bounding box center [348, 317] width 596 height 8
drag, startPoint x: 82, startPoint y: 317, endPoint x: 126, endPoint y: 316, distance: 43.5
click at [126, 316] on div "TELEFONE: [PHONE_NUMBER]" at bounding box center [348, 317] width 596 height 8
click at [155, 130] on input "**********" at bounding box center [170, 125] width 314 height 16
type input "*"
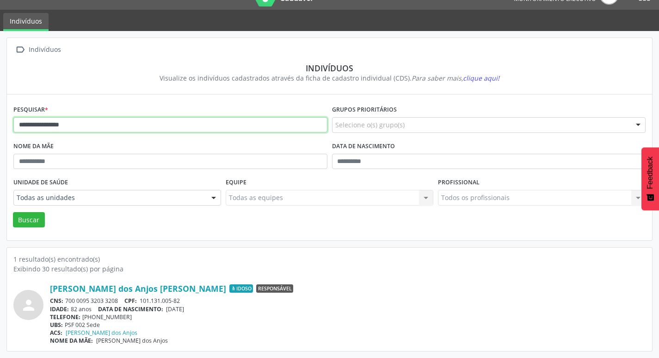
type input "**********"
click at [13, 212] on button "Buscar" at bounding box center [29, 220] width 32 height 16
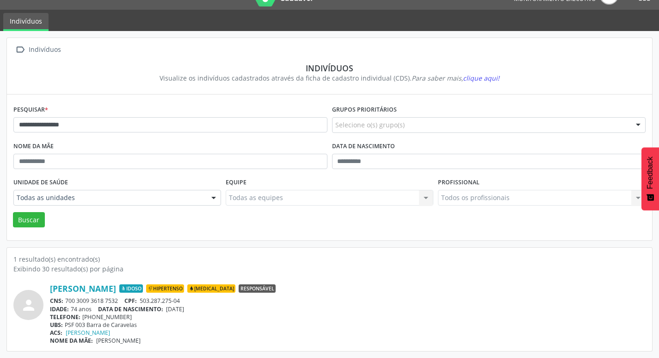
drag, startPoint x: 204, startPoint y: 305, endPoint x: 48, endPoint y: 284, distance: 156.9
click at [45, 284] on div "person [PERSON_NAME] Idoso Hipertenso [MEDICAL_DATA] Responsável CNS: 700 3009 …" at bounding box center [329, 313] width 632 height 61
click at [219, 313] on div "TELEFONE: [PHONE_NUMBER]" at bounding box center [348, 317] width 596 height 8
drag, startPoint x: 37, startPoint y: 117, endPoint x: 19, endPoint y: 83, distance: 38.5
click at [0, 99] on div "**********" at bounding box center [329, 194] width 659 height 327
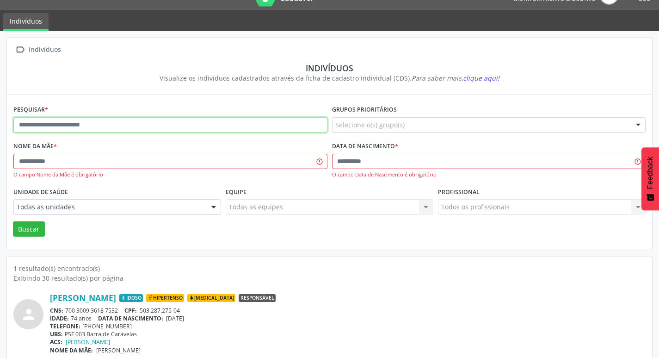
paste input "**********"
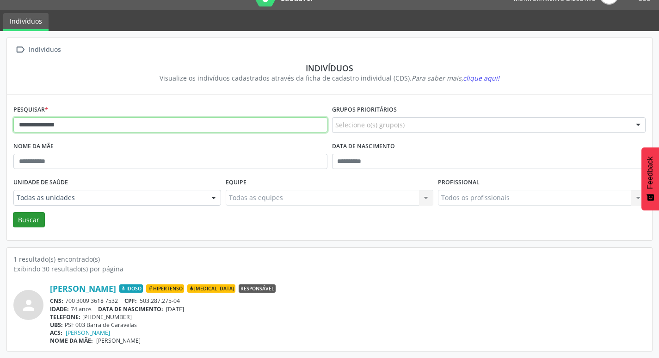
type input "**********"
drag, startPoint x: 31, startPoint y: 223, endPoint x: 65, endPoint y: 226, distance: 34.4
click at [30, 222] on button "Buscar" at bounding box center [29, 220] width 32 height 16
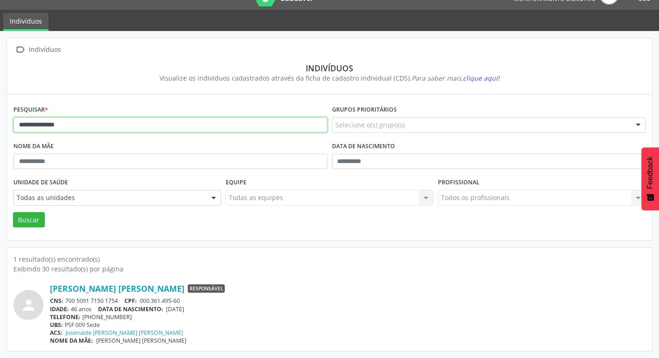
drag, startPoint x: 89, startPoint y: 122, endPoint x: 0, endPoint y: 103, distance: 90.9
click at [0, 103] on div "**********" at bounding box center [329, 194] width 659 height 327
type input "**********"
click at [13, 212] on button "Buscar" at bounding box center [29, 220] width 32 height 16
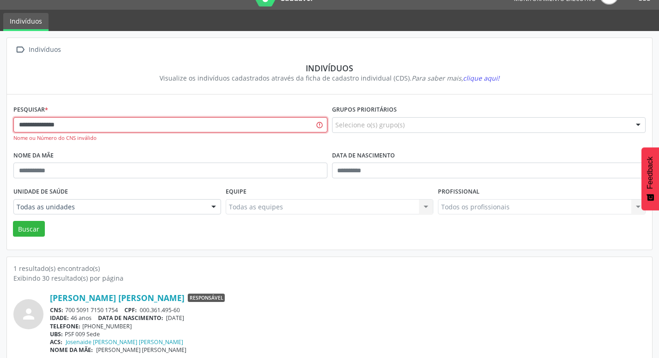
drag, startPoint x: 93, startPoint y: 130, endPoint x: 0, endPoint y: 115, distance: 94.7
click at [0, 115] on div "**********" at bounding box center [329, 199] width 659 height 336
type input "**********"
click at [13, 221] on button "Buscar" at bounding box center [29, 229] width 32 height 16
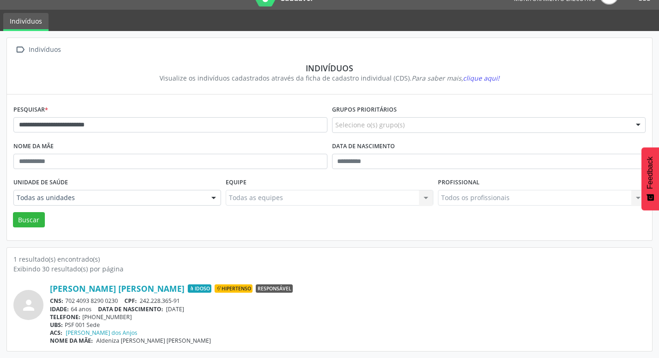
drag, startPoint x: 68, startPoint y: 300, endPoint x: 121, endPoint y: 302, distance: 53.7
click at [121, 302] on div "CNS: 702 4093 8290 0230 CPF: 242.228.365-91" at bounding box center [348, 301] width 596 height 8
drag, startPoint x: 170, startPoint y: 309, endPoint x: 204, endPoint y: 309, distance: 34.7
click at [202, 310] on div "IDADE: 64 anos DATA [PERSON_NAME]: [DEMOGRAPHIC_DATA]" at bounding box center [348, 309] width 596 height 8
drag, startPoint x: 81, startPoint y: 317, endPoint x: 124, endPoint y: 316, distance: 43.0
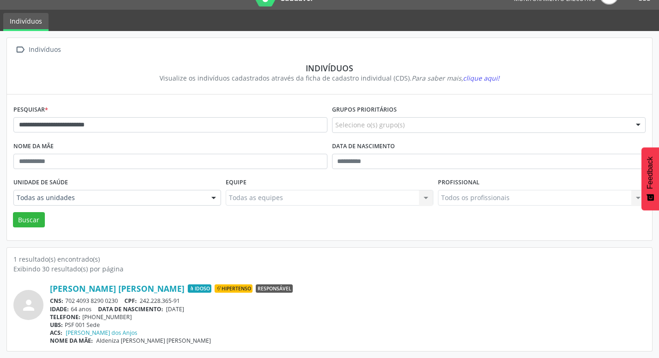
click at [126, 319] on div "TELEFONE: [PHONE_NUMBER]" at bounding box center [348, 317] width 596 height 8
drag, startPoint x: 151, startPoint y: 123, endPoint x: 0, endPoint y: 97, distance: 153.5
click at [0, 97] on div "**********" at bounding box center [329, 194] width 659 height 327
type input "**********"
click at [13, 212] on button "Buscar" at bounding box center [29, 220] width 32 height 16
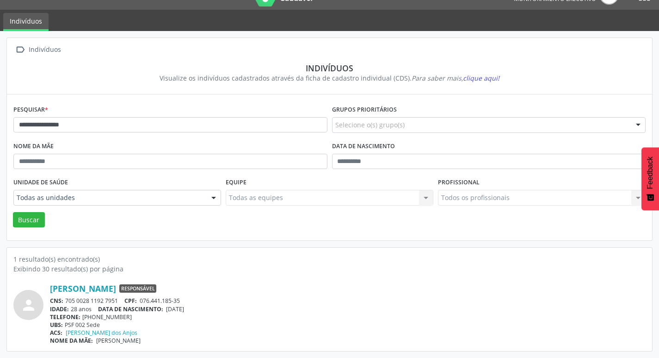
drag, startPoint x: 66, startPoint y: 298, endPoint x: 124, endPoint y: 295, distance: 58.4
click at [124, 295] on div "[PERSON_NAME] Responsável CNS: 705 0028 1192 7951 CPF: 076.441.185-35 IDADE: 28…" at bounding box center [348, 313] width 596 height 61
drag, startPoint x: 164, startPoint y: 309, endPoint x: 212, endPoint y: 310, distance: 48.1
click at [212, 310] on div "IDADE: 28 anos DATA [PERSON_NAME]: [DEMOGRAPHIC_DATA]" at bounding box center [348, 309] width 596 height 8
click at [225, 317] on div "TELEFONE: [PHONE_NUMBER]" at bounding box center [348, 317] width 596 height 8
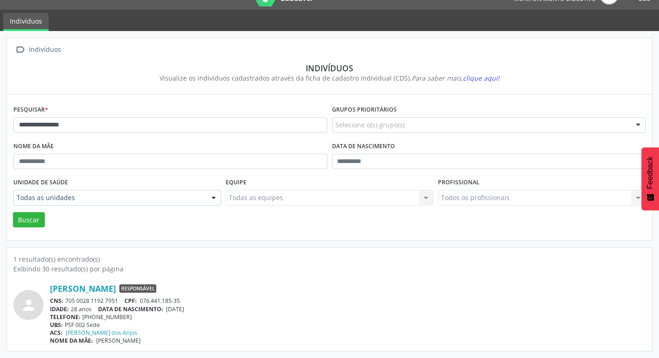
drag, startPoint x: 170, startPoint y: 309, endPoint x: 200, endPoint y: 307, distance: 29.7
click at [204, 309] on div "IDADE: 28 anos DATA [PERSON_NAME]: [DEMOGRAPHIC_DATA]" at bounding box center [348, 309] width 596 height 8
drag, startPoint x: 67, startPoint y: 300, endPoint x: 121, endPoint y: 299, distance: 54.6
click at [118, 299] on div "CNS: 705 0028 1192 7951 CPF: 076.441.185-35" at bounding box center [348, 301] width 596 height 8
drag, startPoint x: 82, startPoint y: 317, endPoint x: 125, endPoint y: 314, distance: 42.7
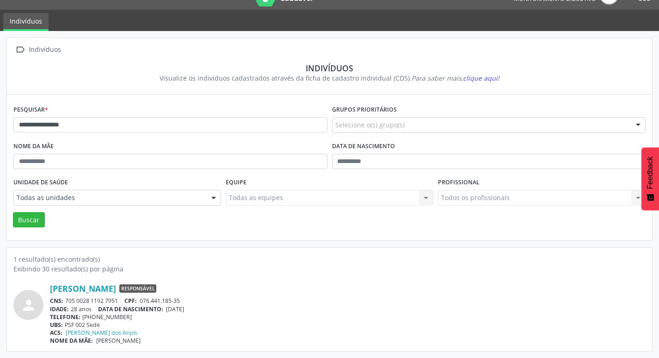
click at [125, 314] on div "TELEFONE: [PHONE_NUMBER]" at bounding box center [348, 317] width 596 height 8
drag, startPoint x: 40, startPoint y: 108, endPoint x: 12, endPoint y: 101, distance: 28.7
click at [14, 103] on div "**********" at bounding box center [170, 121] width 319 height 37
drag, startPoint x: 30, startPoint y: 111, endPoint x: 0, endPoint y: 108, distance: 30.2
click at [0, 108] on div "**********" at bounding box center [329, 194] width 659 height 327
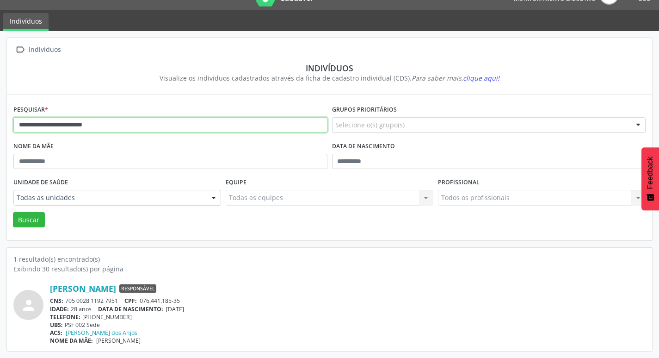
type input "**********"
click at [13, 212] on button "Buscar" at bounding box center [29, 220] width 32 height 16
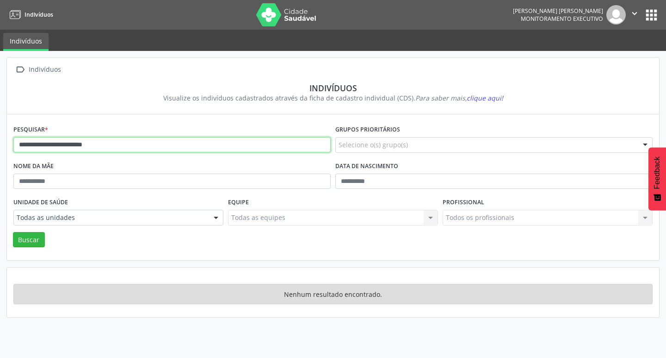
drag, startPoint x: 0, startPoint y: 125, endPoint x: 0, endPoint y: 119, distance: 5.6
click at [0, 119] on div "**********" at bounding box center [333, 204] width 666 height 307
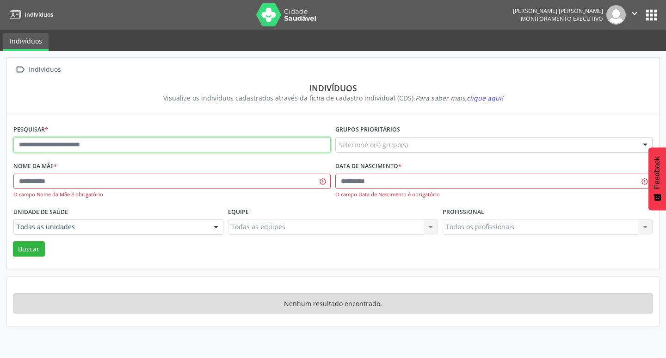
paste input "**********"
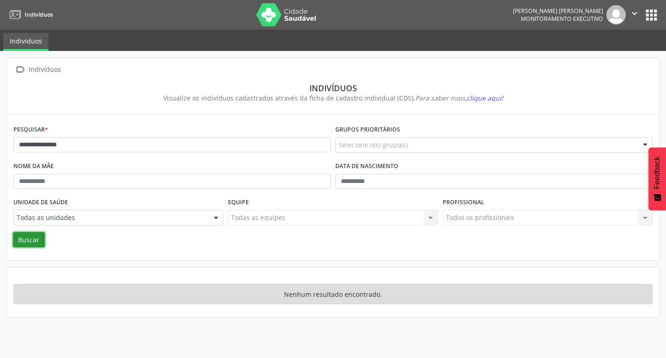
click at [25, 241] on button "Buscar" at bounding box center [29, 240] width 32 height 16
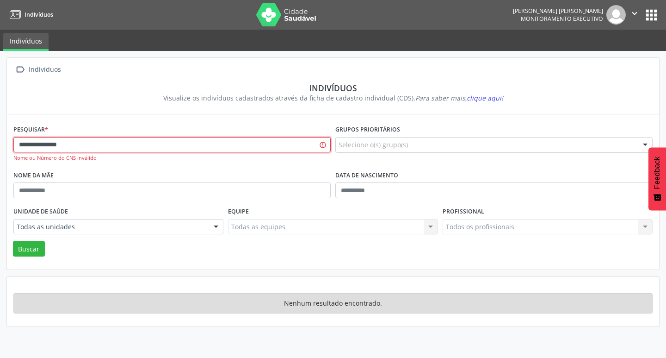
click at [113, 141] on input "**********" at bounding box center [171, 145] width 317 height 16
type input "**********"
click at [13, 241] on button "Buscar" at bounding box center [29, 249] width 32 height 16
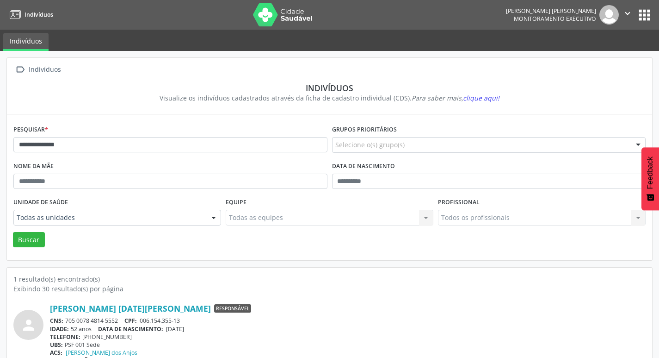
drag, startPoint x: 67, startPoint y: 319, endPoint x: 125, endPoint y: 322, distance: 57.9
click at [124, 323] on div "CNS: 705 0078 4814 5552 CPF: 006.154.355-13" at bounding box center [348, 320] width 596 height 8
drag, startPoint x: 168, startPoint y: 328, endPoint x: 201, endPoint y: 328, distance: 32.9
click at [201, 328] on div "IDADE: 52 anos DATA [PERSON_NAME]: [DEMOGRAPHIC_DATA]" at bounding box center [348, 329] width 596 height 8
drag, startPoint x: 82, startPoint y: 337, endPoint x: 127, endPoint y: 337, distance: 45.3
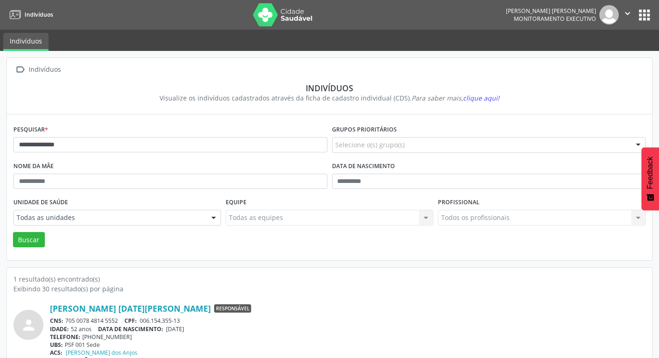
click at [127, 337] on div "TELEFONE: [PHONE_NUMBER]" at bounding box center [348, 337] width 596 height 8
drag, startPoint x: 80, startPoint y: 147, endPoint x: 2, endPoint y: 144, distance: 77.8
click at [1, 145] on div "**********" at bounding box center [329, 214] width 659 height 327
type input "**********"
click at [13, 232] on button "Buscar" at bounding box center [29, 240] width 32 height 16
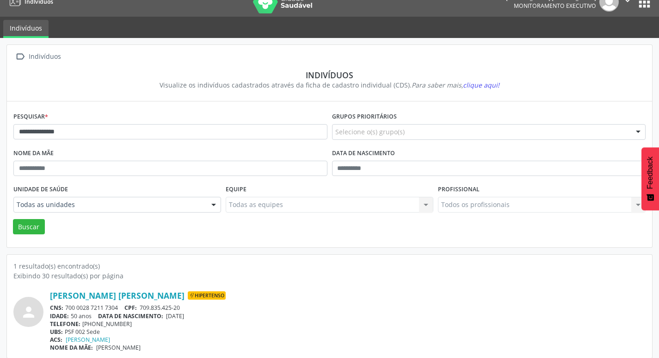
scroll to position [20, 0]
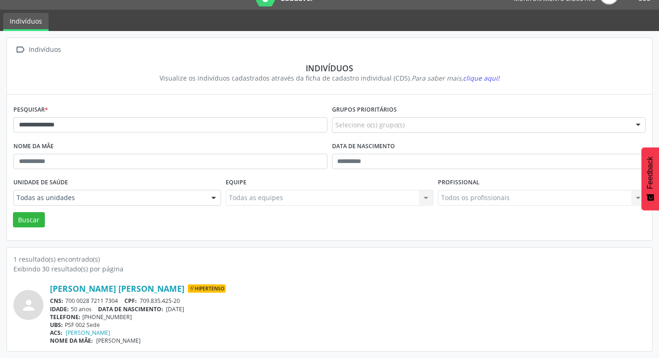
drag, startPoint x: 170, startPoint y: 309, endPoint x: 203, endPoint y: 306, distance: 33.0
click at [203, 306] on div "IDADE: 50 anos DATA [PERSON_NAME]: [DEMOGRAPHIC_DATA]" at bounding box center [348, 309] width 596 height 8
drag, startPoint x: 66, startPoint y: 300, endPoint x: 122, endPoint y: 301, distance: 56.0
click at [122, 301] on div "CNS: 700 0028 7211 7304 CPF: 709.835.425-20" at bounding box center [348, 301] width 596 height 8
drag, startPoint x: 80, startPoint y: 316, endPoint x: 117, endPoint y: 325, distance: 37.1
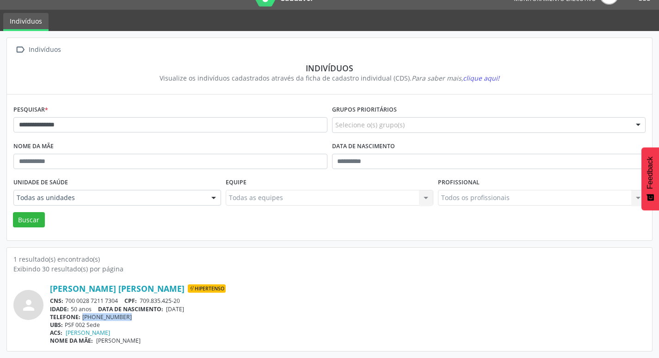
click at [111, 319] on div "TELEFONE: [PHONE_NUMBER]" at bounding box center [348, 317] width 596 height 8
drag, startPoint x: 119, startPoint y: 326, endPoint x: 111, endPoint y: 322, distance: 9.1
click at [117, 325] on div "UBS: PSF 002 Sede" at bounding box center [348, 325] width 596 height 8
drag, startPoint x: 82, startPoint y: 317, endPoint x: 127, endPoint y: 316, distance: 44.9
click at [127, 316] on div "TELEFONE: [PHONE_NUMBER]" at bounding box center [348, 317] width 596 height 8
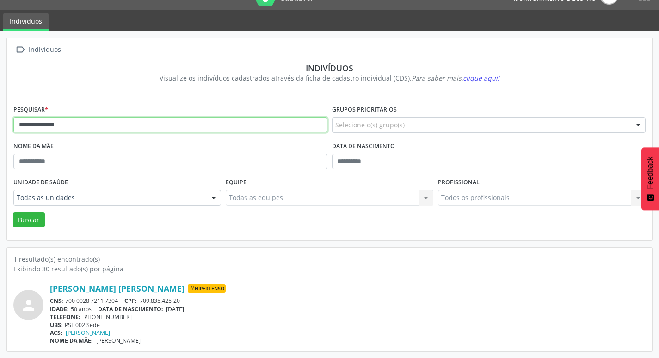
drag, startPoint x: 25, startPoint y: 126, endPoint x: 1, endPoint y: 112, distance: 28.2
click at [0, 113] on div "**********" at bounding box center [329, 194] width 659 height 327
type input "**********"
click at [33, 221] on button "Buscar" at bounding box center [29, 220] width 32 height 16
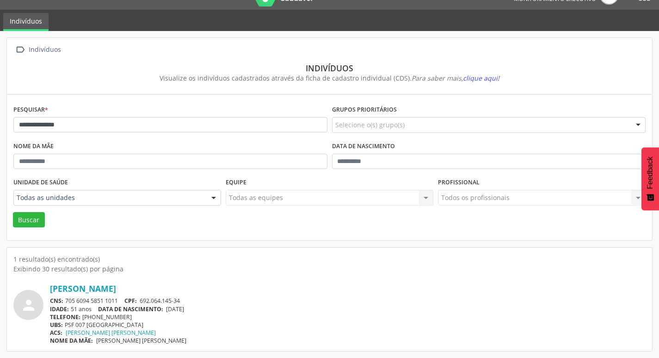
drag, startPoint x: 65, startPoint y: 298, endPoint x: 120, endPoint y: 302, distance: 55.2
click at [120, 302] on div "CNS: 705 6094 5851 1011 CPF: 692.064.145-34" at bounding box center [348, 301] width 596 height 8
drag, startPoint x: 171, startPoint y: 308, endPoint x: 200, endPoint y: 312, distance: 29.5
click at [202, 313] on div "[PERSON_NAME] CNS: 705 6094 5851 1011 CPF: 692.064.145-34 IDADE: 51 anos DATA […" at bounding box center [348, 313] width 596 height 61
click at [205, 321] on div "UBS: PSF 007 [GEOGRAPHIC_DATA]" at bounding box center [348, 325] width 596 height 8
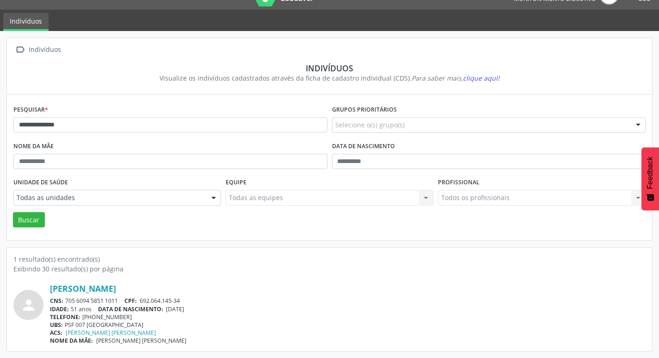
drag, startPoint x: 168, startPoint y: 307, endPoint x: 202, endPoint y: 309, distance: 33.8
click at [202, 309] on div "IDADE: 51 anos DATA [PERSON_NAME]: [DEMOGRAPHIC_DATA]" at bounding box center [348, 309] width 596 height 8
drag, startPoint x: 98, startPoint y: 121, endPoint x: 0, endPoint y: 118, distance: 97.6
click at [0, 119] on div "**********" at bounding box center [329, 194] width 659 height 327
type input "*"
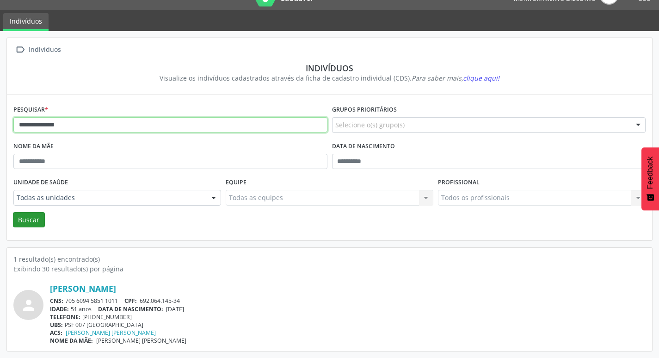
type input "**********"
click at [38, 219] on button "Buscar" at bounding box center [29, 220] width 32 height 16
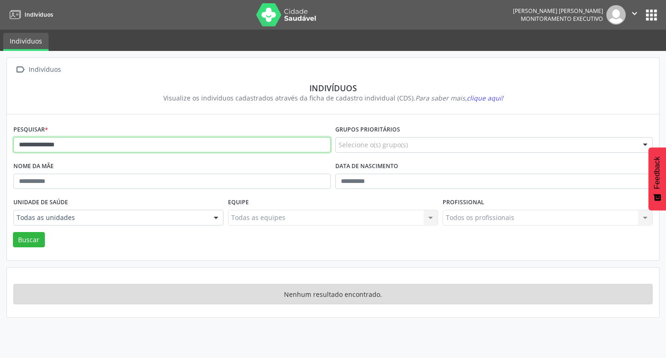
drag, startPoint x: 86, startPoint y: 140, endPoint x: 0, endPoint y: 126, distance: 87.2
click at [0, 126] on div "**********" at bounding box center [333, 204] width 666 height 307
type input "**********"
click at [13, 232] on button "Buscar" at bounding box center [29, 240] width 32 height 16
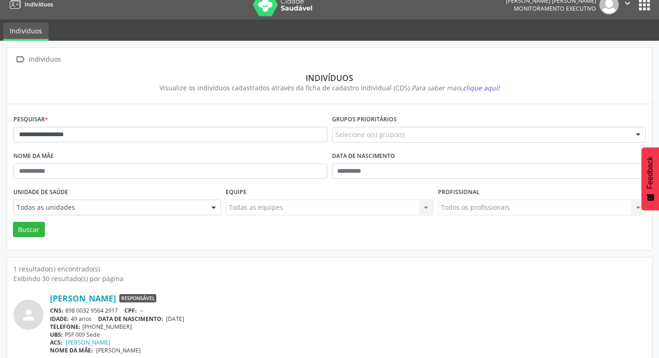
scroll to position [20, 0]
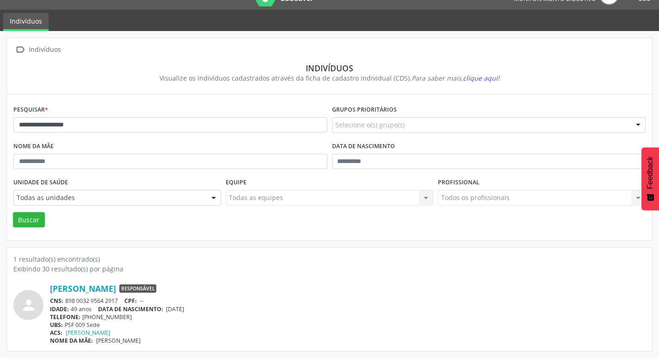
drag, startPoint x: 67, startPoint y: 301, endPoint x: 120, endPoint y: 301, distance: 53.2
click at [120, 301] on div "CNS: 898 0032 9564 2917 CPF: --" at bounding box center [348, 301] width 596 height 8
drag, startPoint x: 168, startPoint y: 308, endPoint x: 211, endPoint y: 310, distance: 42.6
click at [211, 310] on div "IDADE: 49 anos DATA [PERSON_NAME]: [DEMOGRAPHIC_DATA]" at bounding box center [348, 309] width 596 height 8
drag, startPoint x: 110, startPoint y: 124, endPoint x: 0, endPoint y: 105, distance: 111.3
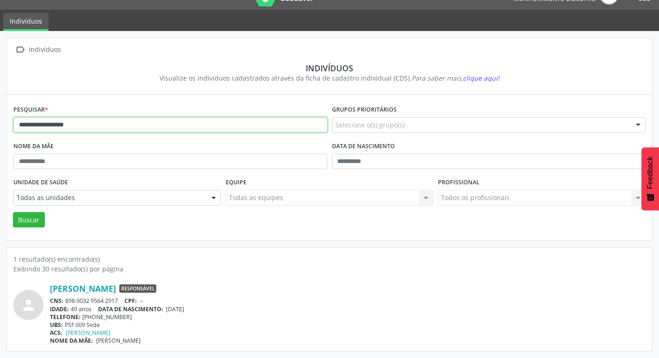
click at [0, 105] on div "**********" at bounding box center [329, 194] width 659 height 327
type input "**********"
click at [13, 212] on button "Buscar" at bounding box center [29, 220] width 32 height 16
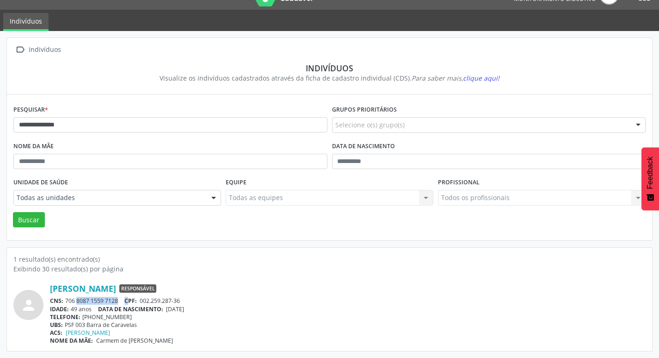
drag, startPoint x: 66, startPoint y: 298, endPoint x: 129, endPoint y: 298, distance: 62.9
click at [129, 298] on div "CNS: 706 8087 1559 7128 CPF: 002.259.287-36" at bounding box center [348, 301] width 596 height 8
drag, startPoint x: 123, startPoint y: 298, endPoint x: 114, endPoint y: 304, distance: 11.0
click at [123, 298] on div "CNS: 706 8087 1559 7128 CPF: 002.259.287-36" at bounding box center [348, 301] width 596 height 8
click at [119, 306] on span "DATA DE NASCIMENTO:" at bounding box center [130, 309] width 65 height 8
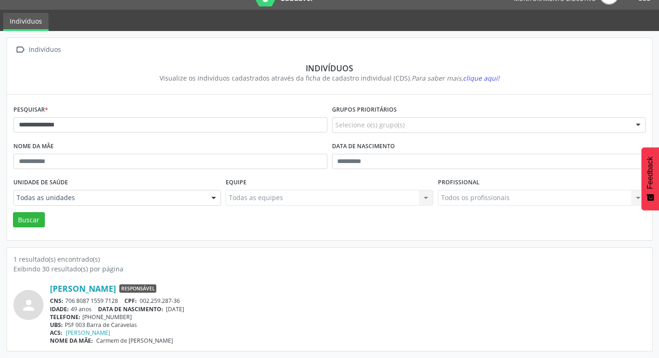
drag, startPoint x: 63, startPoint y: 300, endPoint x: 110, endPoint y: 299, distance: 46.7
click at [110, 299] on div "CNS: 706 8087 1559 7128 CPF: 002.259.287-36" at bounding box center [348, 301] width 596 height 8
drag, startPoint x: 110, startPoint y: 299, endPoint x: 105, endPoint y: 300, distance: 4.7
click at [110, 300] on div "CNS: 706 8087 1559 7128 CPF: 002.259.287-36" at bounding box center [348, 301] width 596 height 8
click at [68, 304] on div "CNS: 706 8087 1559 7128 CPF: 002.259.287-36" at bounding box center [348, 301] width 596 height 8
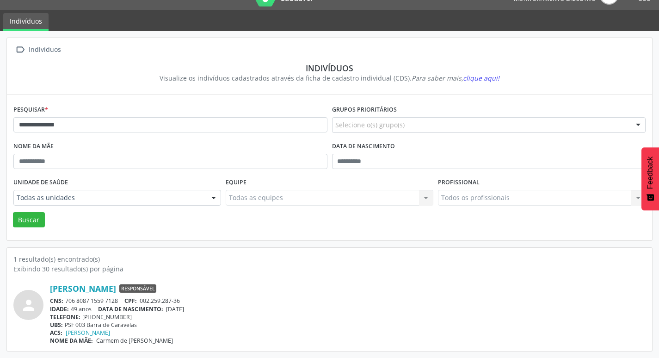
drag, startPoint x: 66, startPoint y: 301, endPoint x: 121, endPoint y: 299, distance: 55.1
click at [121, 299] on div "CNS: 706 8087 1559 7128 CPF: 002.259.287-36" at bounding box center [348, 301] width 596 height 8
drag, startPoint x: 95, startPoint y: 122, endPoint x: 6, endPoint y: 101, distance: 90.9
click at [0, 104] on div "**********" at bounding box center [329, 194] width 659 height 327
type input "**********"
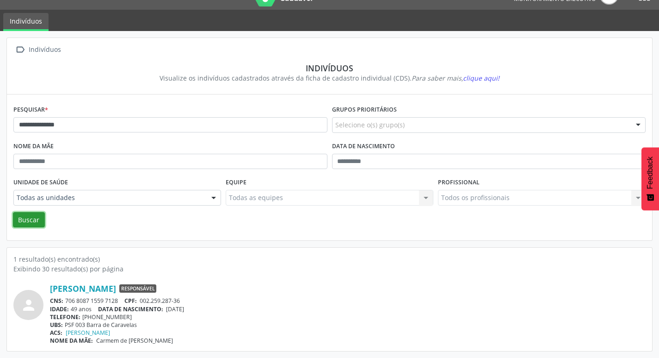
click at [39, 223] on button "Buscar" at bounding box center [29, 220] width 32 height 16
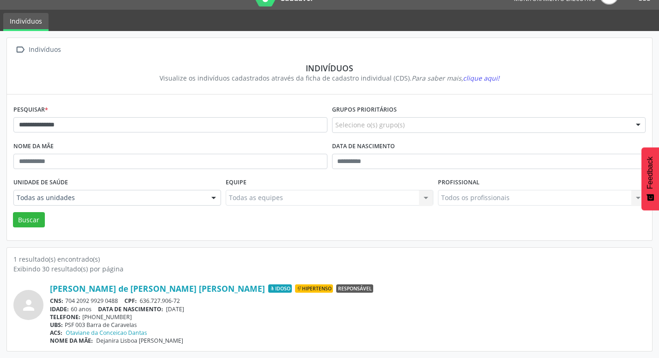
drag, startPoint x: 66, startPoint y: 299, endPoint x: 120, endPoint y: 302, distance: 54.2
click at [120, 302] on div "CNS: 704 2092 9929 0488 CPF: 636.727.906-72" at bounding box center [348, 301] width 596 height 8
drag, startPoint x: 81, startPoint y: 316, endPoint x: 129, endPoint y: 316, distance: 47.6
click at [129, 316] on div "TELEFONE: [PHONE_NUMBER]" at bounding box center [348, 317] width 596 height 8
drag, startPoint x: 66, startPoint y: 122, endPoint x: 2, endPoint y: 114, distance: 64.3
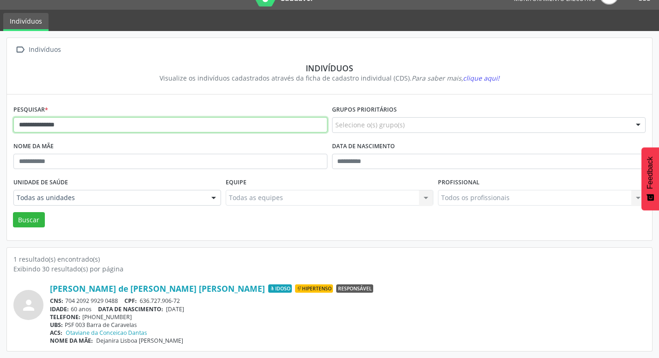
click at [0, 116] on div "**********" at bounding box center [329, 194] width 659 height 327
type input "**********"
click at [13, 212] on button "Buscar" at bounding box center [29, 220] width 32 height 16
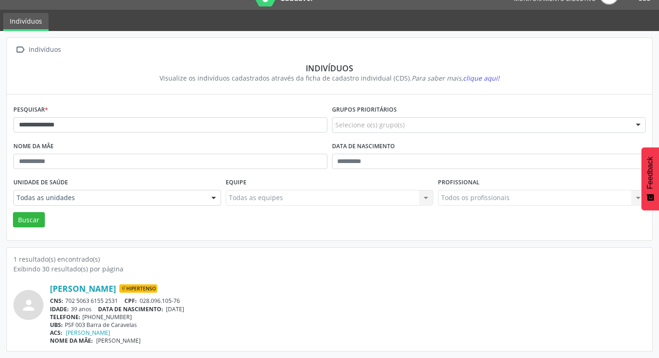
drag, startPoint x: 67, startPoint y: 301, endPoint x: 120, endPoint y: 299, distance: 52.8
click at [120, 299] on div "CNS: 702 5063 6155 2531 CPF: 028.096.105-76" at bounding box center [348, 301] width 596 height 8
drag, startPoint x: 169, startPoint y: 309, endPoint x: 200, endPoint y: 308, distance: 31.5
click at [200, 308] on div "IDADE: 39 anos DATA [PERSON_NAME]: [DEMOGRAPHIC_DATA]" at bounding box center [348, 309] width 596 height 8
drag, startPoint x: 81, startPoint y: 315, endPoint x: 129, endPoint y: 315, distance: 47.6
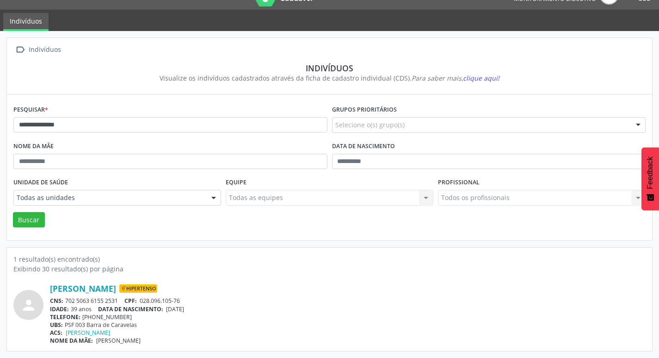
click at [129, 318] on div "TELEFONE: [PHONE_NUMBER]" at bounding box center [348, 317] width 596 height 8
drag, startPoint x: 75, startPoint y: 124, endPoint x: 0, endPoint y: 113, distance: 76.2
click at [0, 114] on div "**********" at bounding box center [329, 194] width 659 height 327
type input "**********"
click at [31, 216] on button "Buscar" at bounding box center [29, 220] width 32 height 16
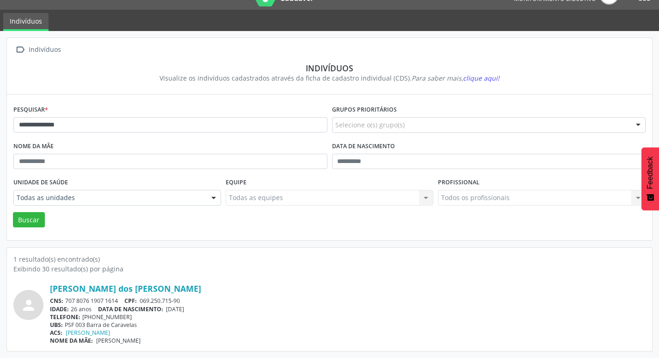
drag, startPoint x: 66, startPoint y: 300, endPoint x: 120, endPoint y: 300, distance: 53.7
click at [120, 300] on div "CNS: 707 8076 1907 1614 CPF: 069.250.715-90" at bounding box center [348, 301] width 596 height 8
click at [168, 310] on div "IDADE: 26 anos DATA [PERSON_NAME]: [DEMOGRAPHIC_DATA]" at bounding box center [348, 309] width 596 height 8
drag, startPoint x: 173, startPoint y: 309, endPoint x: 208, endPoint y: 309, distance: 35.6
click at [208, 309] on div "IDADE: 26 anos DATA [PERSON_NAME]: [DEMOGRAPHIC_DATA]" at bounding box center [348, 309] width 596 height 8
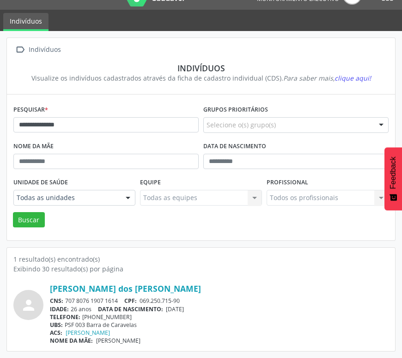
click at [317, 311] on div "IDADE: 26 anos DATA [PERSON_NAME]: [DEMOGRAPHIC_DATA]" at bounding box center [219, 309] width 339 height 8
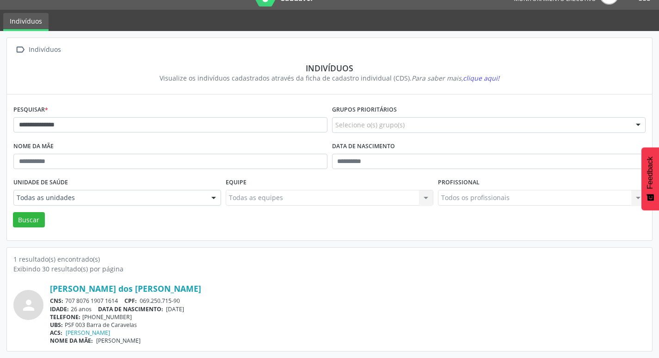
drag, startPoint x: 82, startPoint y: 315, endPoint x: 124, endPoint y: 317, distance: 42.6
click at [124, 317] on div "TELEFONE: [PHONE_NUMBER]" at bounding box center [348, 317] width 596 height 8
drag, startPoint x: 121, startPoint y: 124, endPoint x: 12, endPoint y: 113, distance: 109.7
click at [0, 122] on div "**********" at bounding box center [329, 194] width 659 height 327
type input "**********"
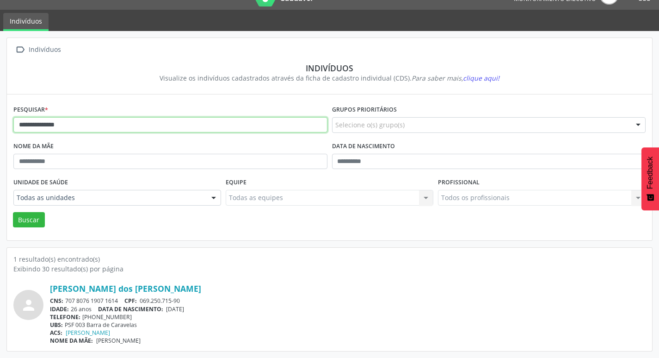
click at [13, 212] on button "Buscar" at bounding box center [29, 220] width 32 height 16
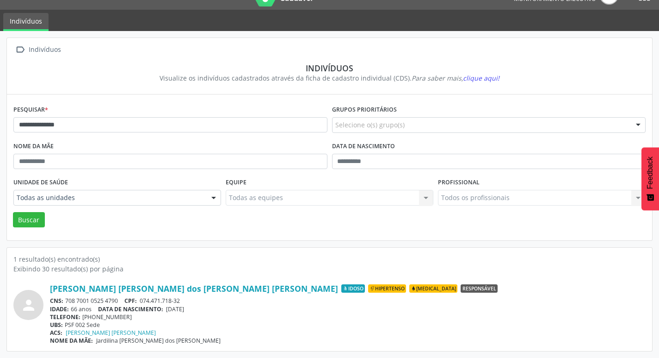
drag, startPoint x: 67, startPoint y: 301, endPoint x: 118, endPoint y: 300, distance: 50.9
click at [118, 300] on div "CNS: 708 7001 0525 4790 CPF: 074.471.718-32" at bounding box center [348, 301] width 596 height 8
drag, startPoint x: 170, startPoint y: 309, endPoint x: 210, endPoint y: 311, distance: 39.8
click at [210, 311] on div "IDADE: 66 anos DATA [PERSON_NAME]: [DEMOGRAPHIC_DATA]" at bounding box center [348, 309] width 596 height 8
drag, startPoint x: 73, startPoint y: 127, endPoint x: 0, endPoint y: 133, distance: 72.9
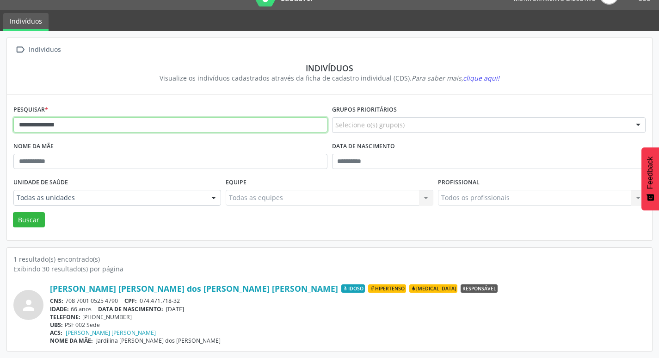
click at [3, 125] on div "**********" at bounding box center [329, 194] width 659 height 327
type input "**********"
click at [33, 222] on button "Buscar" at bounding box center [29, 220] width 32 height 16
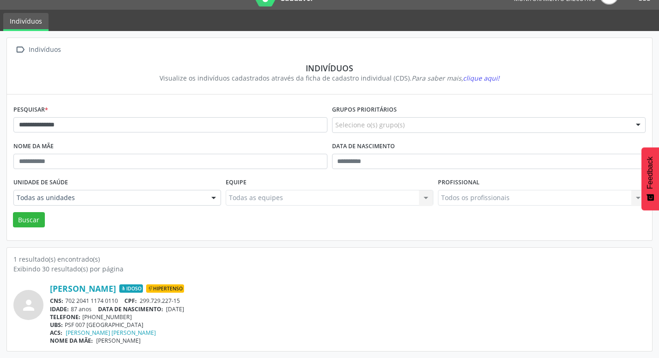
drag, startPoint x: 66, startPoint y: 299, endPoint x: 123, endPoint y: 297, distance: 56.9
click at [123, 297] on div "CNS: 702 2041 1174 0110 CPF: 299.729.227-15" at bounding box center [348, 301] width 596 height 8
drag, startPoint x: 171, startPoint y: 309, endPoint x: 203, endPoint y: 309, distance: 31.9
click at [203, 309] on div "IDADE: 87 anos DATA [PERSON_NAME]: [DEMOGRAPHIC_DATA]" at bounding box center [348, 309] width 596 height 8
drag, startPoint x: 201, startPoint y: 319, endPoint x: 182, endPoint y: 314, distance: 19.8
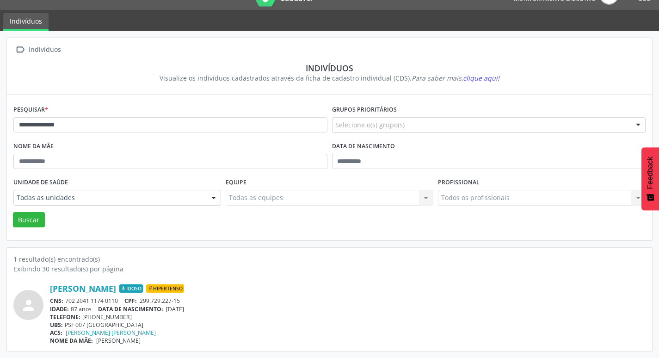
click at [197, 320] on div "[PERSON_NAME] Idoso Hipertenso CNS: 702 2041 1174 0110 CPF: 299.729.227-15 IDAD…" at bounding box center [348, 313] width 596 height 61
drag, startPoint x: 168, startPoint y: 308, endPoint x: 210, endPoint y: 308, distance: 41.6
click at [214, 308] on div "IDADE: 87 anos DATA [PERSON_NAME]: [DEMOGRAPHIC_DATA]" at bounding box center [348, 309] width 596 height 8
drag, startPoint x: 81, startPoint y: 318, endPoint x: 130, endPoint y: 316, distance: 48.1
click at [130, 316] on div "TELEFONE: [PHONE_NUMBER]" at bounding box center [348, 317] width 596 height 8
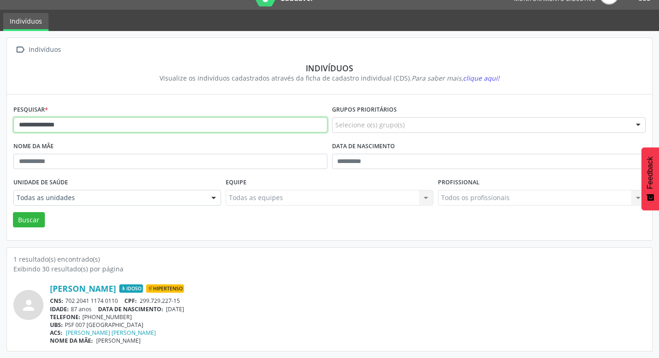
drag, startPoint x: 104, startPoint y: 126, endPoint x: 12, endPoint y: 101, distance: 94.9
click at [4, 119] on div "**********" at bounding box center [329, 194] width 659 height 327
type input "**********"
click at [13, 212] on button "Buscar" at bounding box center [29, 220] width 32 height 16
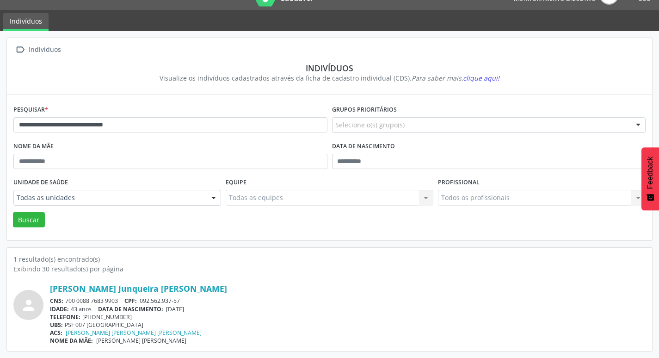
drag, startPoint x: 67, startPoint y: 300, endPoint x: 123, endPoint y: 302, distance: 55.5
click at [123, 302] on div "CNS: 700 0088 7683 9903 CPF: 092.562.937-57" at bounding box center [348, 301] width 596 height 8
drag, startPoint x: 170, startPoint y: 310, endPoint x: 202, endPoint y: 313, distance: 32.0
click at [202, 313] on div "[PERSON_NAME] Junqueira [PERSON_NAME] CNS: 700 0088 7683 9903 CPF: 092.562.937-…" at bounding box center [348, 313] width 596 height 61
click at [185, 334] on div "ACS: [PERSON_NAME] [PERSON_NAME] [PERSON_NAME]" at bounding box center [348, 332] width 596 height 8
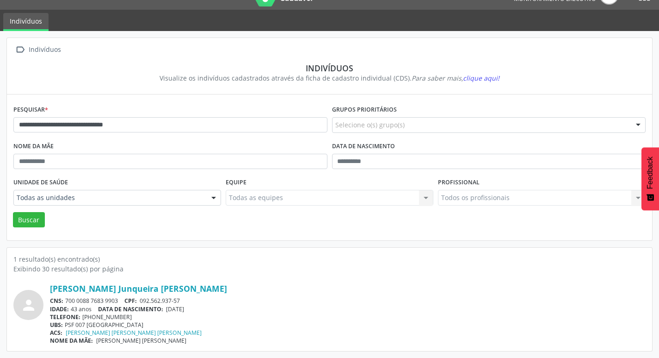
drag, startPoint x: 182, startPoint y: 311, endPoint x: 202, endPoint y: 312, distance: 19.9
click at [202, 312] on div "IDADE: 43 anos DATA [PERSON_NAME]: [DEMOGRAPHIC_DATA]" at bounding box center [348, 309] width 596 height 8
drag, startPoint x: 81, startPoint y: 314, endPoint x: 129, endPoint y: 314, distance: 47.2
click at [129, 314] on div "TELEFONE: [PHONE_NUMBER]" at bounding box center [348, 317] width 596 height 8
drag, startPoint x: 188, startPoint y: 127, endPoint x: 0, endPoint y: 111, distance: 188.9
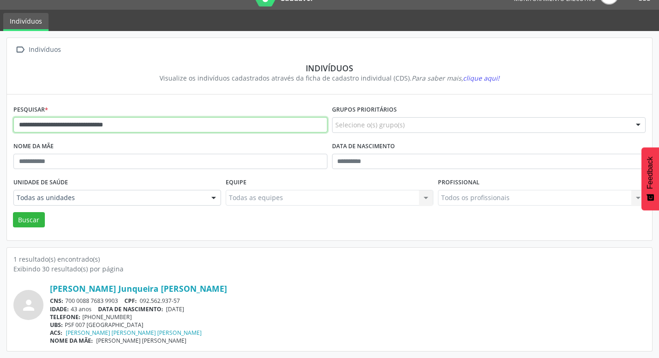
click at [0, 111] on div "**********" at bounding box center [329, 194] width 659 height 327
type input "**********"
click at [13, 212] on button "Buscar" at bounding box center [29, 220] width 32 height 16
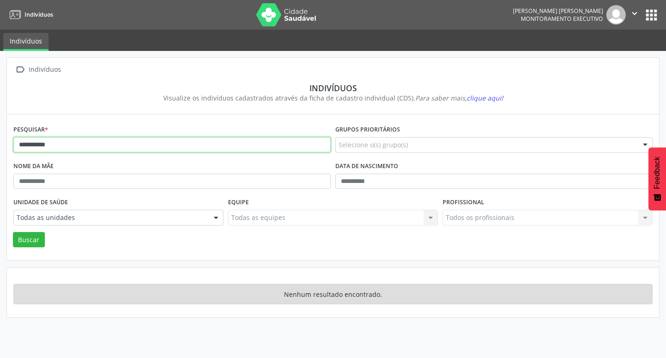
click at [97, 143] on input "**********" at bounding box center [171, 145] width 317 height 16
drag, startPoint x: 32, startPoint y: 143, endPoint x: 2, endPoint y: 136, distance: 30.8
click at [0, 139] on div "**********" at bounding box center [333, 204] width 666 height 307
type input "*****"
click at [13, 232] on button "Buscar" at bounding box center [29, 240] width 32 height 16
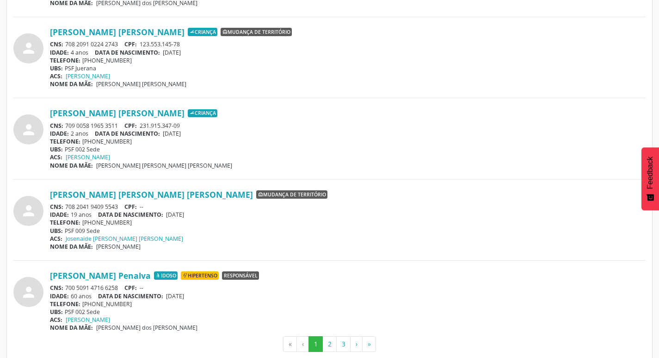
scroll to position [2399, 0]
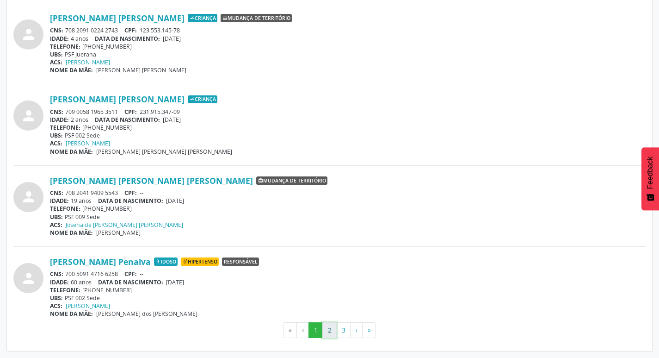
click at [330, 329] on button "2" at bounding box center [329, 330] width 14 height 16
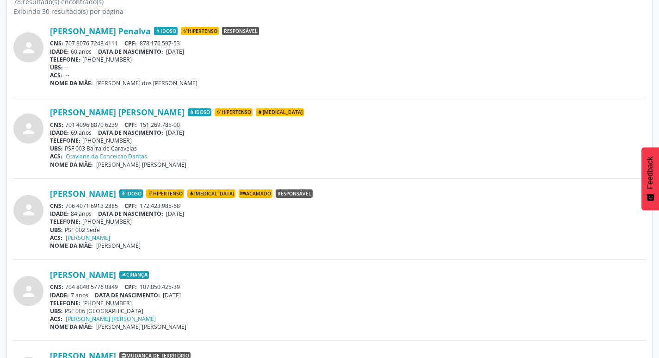
scroll to position [278, 0]
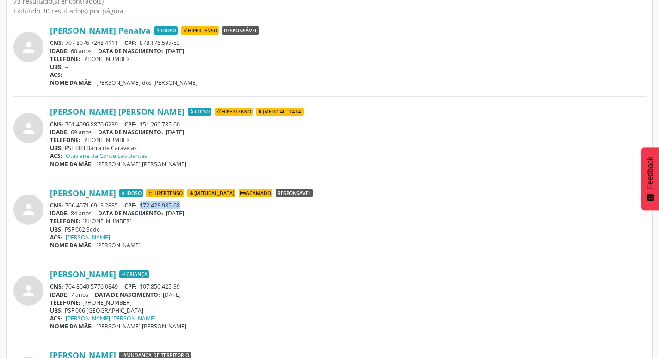
drag, startPoint x: 142, startPoint y: 204, endPoint x: 170, endPoint y: 207, distance: 28.5
click at [180, 209] on span "172.423.985-68" at bounding box center [160, 205] width 40 height 8
click at [163, 242] on div "NOME DA MÃE: [PERSON_NAME]" at bounding box center [348, 245] width 596 height 8
drag, startPoint x: 220, startPoint y: 216, endPoint x: 135, endPoint y: 218, distance: 85.1
click at [135, 218] on div "[PERSON_NAME] Idoso Hipertenso [MEDICAL_DATA] Acamado Responsável CNS: 706 4071…" at bounding box center [348, 218] width 596 height 61
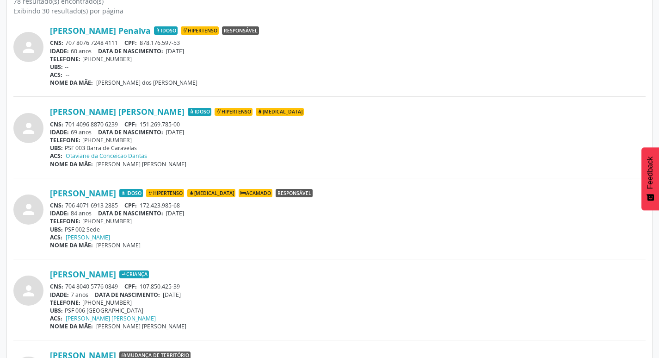
drag, startPoint x: 194, startPoint y: 231, endPoint x: 175, endPoint y: 223, distance: 20.5
click at [194, 231] on div "UBS: PSF 002 Sede" at bounding box center [348, 229] width 596 height 8
drag, startPoint x: 205, startPoint y: 211, endPoint x: 68, endPoint y: 204, distance: 136.7
click at [48, 190] on div "person [PERSON_NAME] Idoso Hipertenso [MEDICAL_DATA] Acamado Responsável CNS: 7…" at bounding box center [329, 218] width 632 height 61
click at [164, 238] on div "ACS: [PERSON_NAME]" at bounding box center [348, 237] width 596 height 8
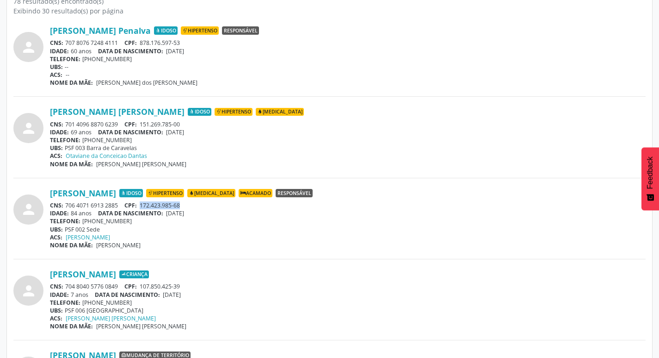
drag, startPoint x: 141, startPoint y: 204, endPoint x: 188, endPoint y: 205, distance: 46.7
click at [188, 205] on div "CNS: 706 4071 6913 2885 CPF: 172.423.985-68" at bounding box center [348, 205] width 596 height 8
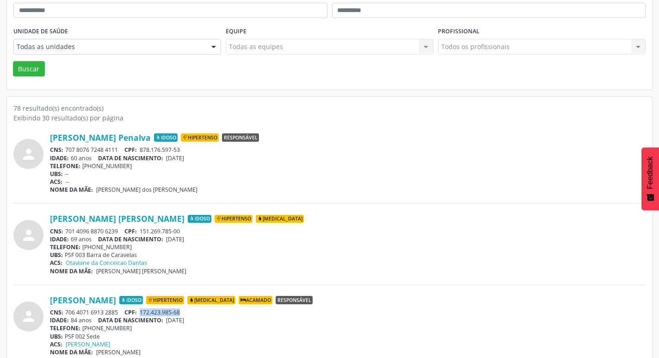
scroll to position [46, 0]
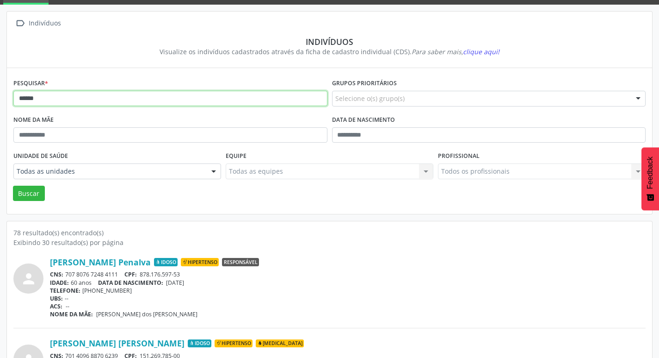
drag, startPoint x: 0, startPoint y: 87, endPoint x: 0, endPoint y: 77, distance: 10.2
type input "**********"
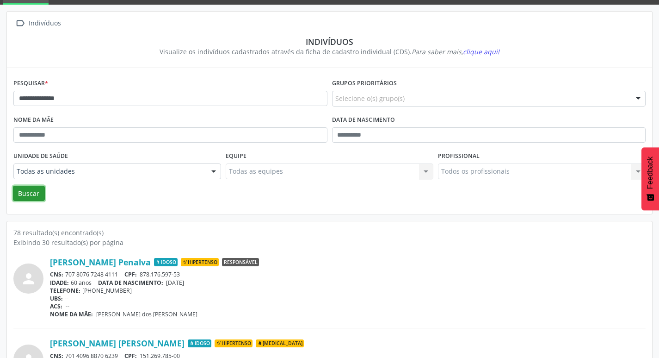
click at [28, 192] on button "Buscar" at bounding box center [29, 194] width 32 height 16
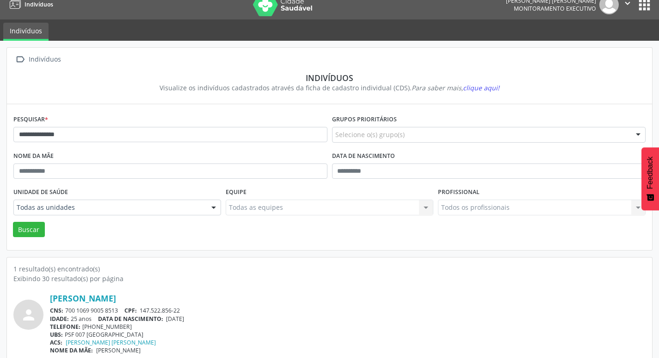
scroll to position [20, 0]
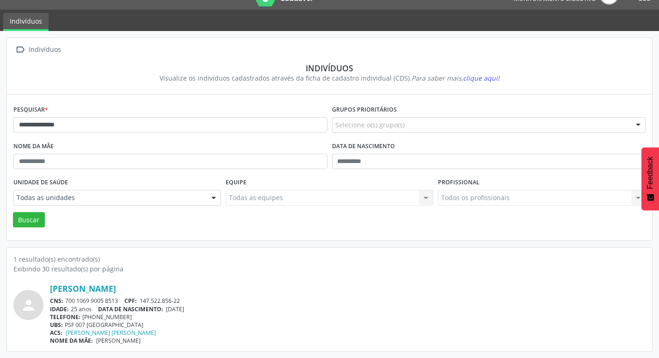
drag, startPoint x: 67, startPoint y: 299, endPoint x: 121, endPoint y: 301, distance: 54.1
click at [121, 301] on div "CNS: 700 1069 9005 8513 CPF: 147.522.856-22" at bounding box center [348, 301] width 596 height 8
drag, startPoint x: 168, startPoint y: 310, endPoint x: 211, endPoint y: 314, distance: 43.7
click at [211, 314] on div "[PERSON_NAME] CNS: 700 1069 9005 8513 CPF: 147.522.856-22 IDADE: 25 anos DATA […" at bounding box center [348, 313] width 596 height 61
click at [231, 316] on div "TELEFONE: [PHONE_NUMBER]" at bounding box center [348, 317] width 596 height 8
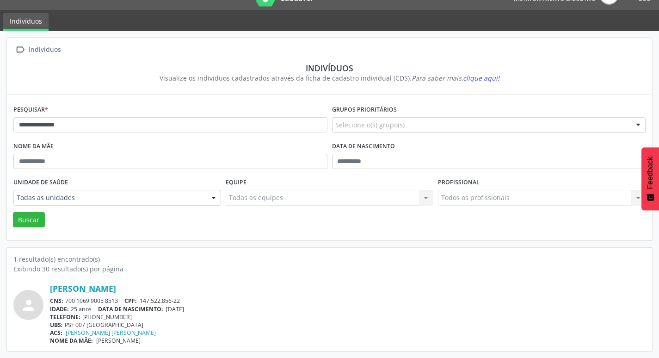
drag, startPoint x: 170, startPoint y: 309, endPoint x: 202, endPoint y: 311, distance: 32.0
click at [201, 310] on div "IDADE: 25 anos DATA [PERSON_NAME]: [DEMOGRAPHIC_DATA]" at bounding box center [348, 309] width 596 height 8
drag, startPoint x: 83, startPoint y: 316, endPoint x: 127, endPoint y: 315, distance: 44.4
click at [127, 315] on div "TELEFONE: [PHONE_NUMBER]" at bounding box center [348, 317] width 596 height 8
drag, startPoint x: 76, startPoint y: 120, endPoint x: 2, endPoint y: 116, distance: 74.2
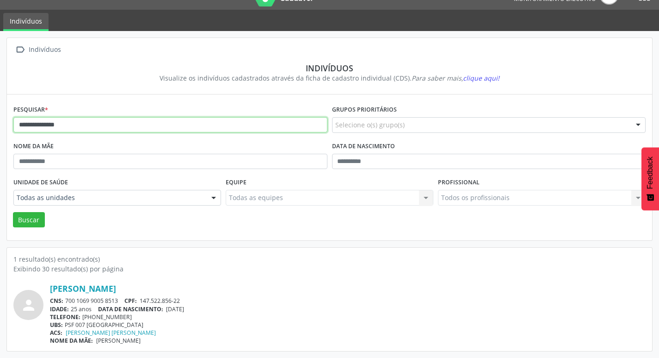
click at [4, 120] on div "**********" at bounding box center [329, 194] width 659 height 327
type input "**********"
click at [13, 212] on button "Buscar" at bounding box center [29, 220] width 32 height 16
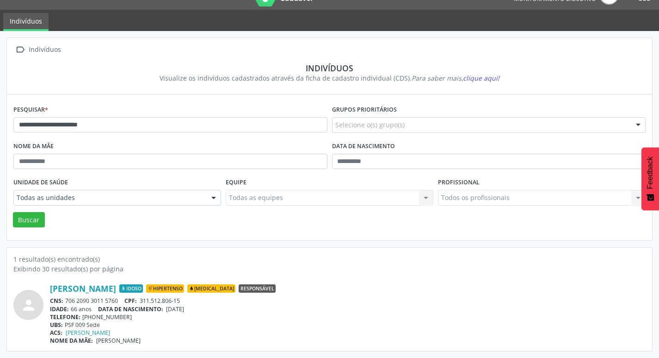
drag, startPoint x: 65, startPoint y: 298, endPoint x: 118, endPoint y: 302, distance: 53.8
click at [118, 302] on div "CNS: 706 2090 3011 5760 CPF: 311.512.806-15" at bounding box center [348, 301] width 596 height 8
drag, startPoint x: 172, startPoint y: 308, endPoint x: 185, endPoint y: 309, distance: 13.0
click at [184, 309] on span "[DATE]" at bounding box center [175, 309] width 18 height 8
drag, startPoint x: 210, startPoint y: 335, endPoint x: 195, endPoint y: 328, distance: 16.4
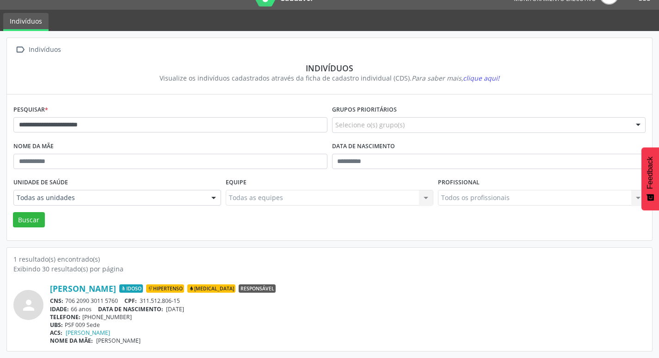
click at [208, 334] on div "ACS: [PERSON_NAME]" at bounding box center [348, 332] width 596 height 8
drag, startPoint x: 168, startPoint y: 308, endPoint x: 202, endPoint y: 309, distance: 33.8
click at [202, 309] on div "IDADE: 66 anos DATA [PERSON_NAME]: [DEMOGRAPHIC_DATA]" at bounding box center [348, 309] width 596 height 8
drag, startPoint x: 80, startPoint y: 317, endPoint x: 99, endPoint y: 316, distance: 19.5
click at [99, 316] on div "TELEFONE: [PHONE_NUMBER]" at bounding box center [348, 317] width 596 height 8
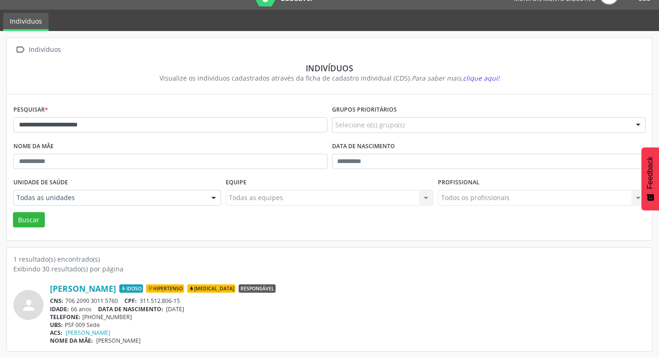
click at [105, 321] on div "UBS: PSF 009 Sede" at bounding box center [348, 325] width 596 height 8
drag, startPoint x: 85, startPoint y: 315, endPoint x: 126, endPoint y: 316, distance: 41.6
click at [126, 316] on div "TELEFONE: [PHONE_NUMBER]" at bounding box center [348, 317] width 596 height 8
drag, startPoint x: 140, startPoint y: 130, endPoint x: 0, endPoint y: 94, distance: 144.6
click at [0, 95] on div "**********" at bounding box center [329, 194] width 659 height 327
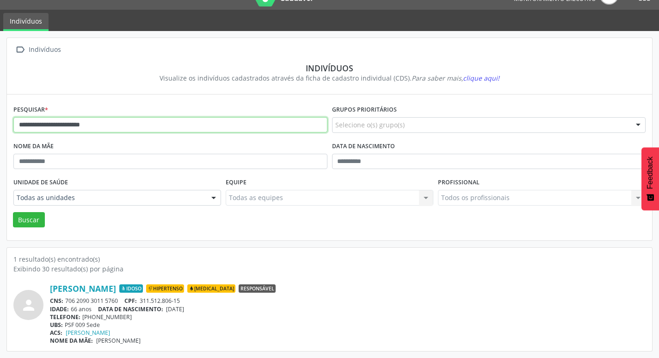
type input "**********"
click at [13, 212] on button "Buscar" at bounding box center [29, 220] width 32 height 16
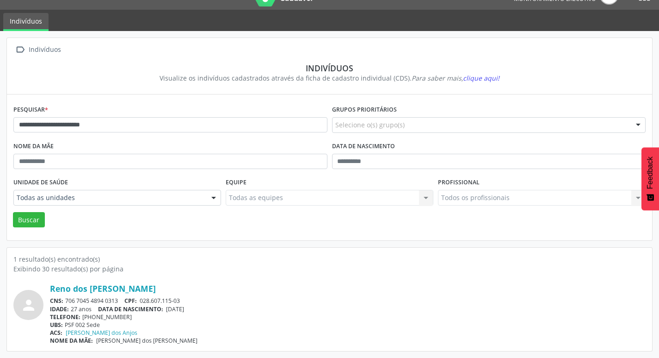
drag, startPoint x: 68, startPoint y: 299, endPoint x: 121, endPoint y: 297, distance: 53.7
click at [121, 297] on div "CNS: 706 7045 4894 0313 CPF: 028.607.115-03" at bounding box center [348, 301] width 596 height 8
click at [171, 309] on span "[DATE]" at bounding box center [175, 309] width 18 height 8
drag, startPoint x: 168, startPoint y: 309, endPoint x: 201, endPoint y: 309, distance: 33.3
click at [201, 309] on div "IDADE: 27 anos DATA [PERSON_NAME]: [DEMOGRAPHIC_DATA]" at bounding box center [348, 309] width 596 height 8
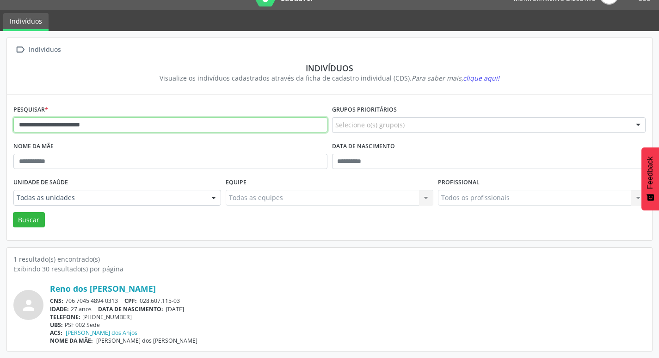
drag, startPoint x: 148, startPoint y: 126, endPoint x: 0, endPoint y: 99, distance: 150.4
click at [0, 99] on div "**********" at bounding box center [329, 194] width 659 height 327
type input "**********"
click at [13, 212] on button "Buscar" at bounding box center [29, 220] width 32 height 16
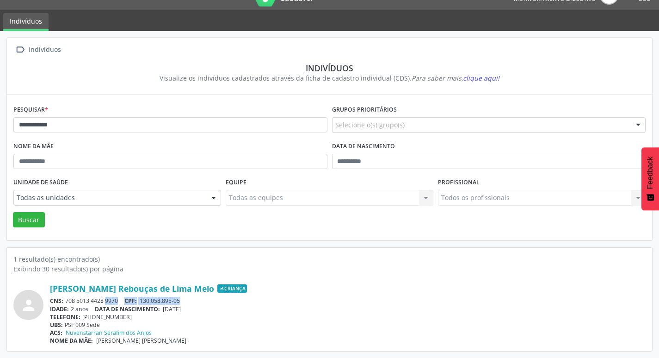
drag, startPoint x: 186, startPoint y: 302, endPoint x: 269, endPoint y: 317, distance: 83.7
click at [122, 300] on div "CNS: 708 5013 4428 9970 CPF: 130.058.895-05" at bounding box center [348, 301] width 596 height 8
click at [311, 319] on div "TELEFONE: [PHONE_NUMBER]" at bounding box center [348, 317] width 596 height 8
drag, startPoint x: 70, startPoint y: 113, endPoint x: 0, endPoint y: 116, distance: 69.9
click at [0, 116] on div "**********" at bounding box center [329, 194] width 659 height 327
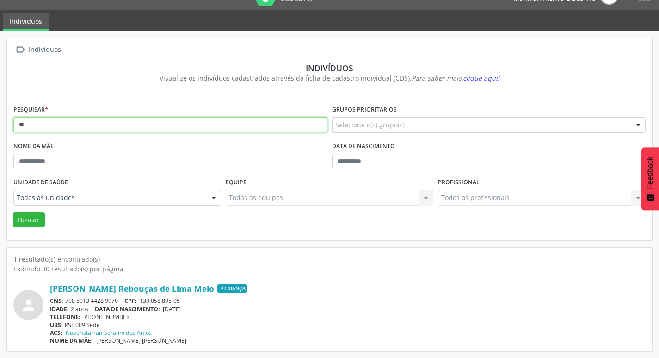
type input "*"
click at [13, 212] on button "Buscar" at bounding box center [29, 220] width 32 height 16
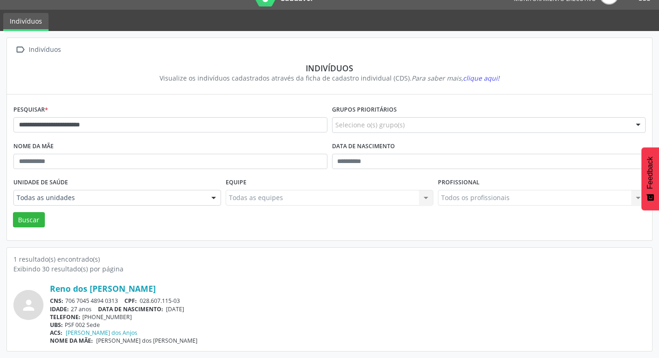
click at [123, 302] on div "CNS: 706 7045 4894 0313 CPF: 028.607.115-03" at bounding box center [348, 301] width 596 height 8
drag, startPoint x: 65, startPoint y: 297, endPoint x: 124, endPoint y: 298, distance: 58.8
click at [124, 298] on div "CNS: 706 7045 4894 0313 CPF: 028.607.115-03" at bounding box center [348, 301] width 596 height 8
drag, startPoint x: 80, startPoint y: 315, endPoint x: 144, endPoint y: 322, distance: 64.1
click at [121, 316] on div "TELEFONE: [PHONE_NUMBER]" at bounding box center [348, 317] width 596 height 8
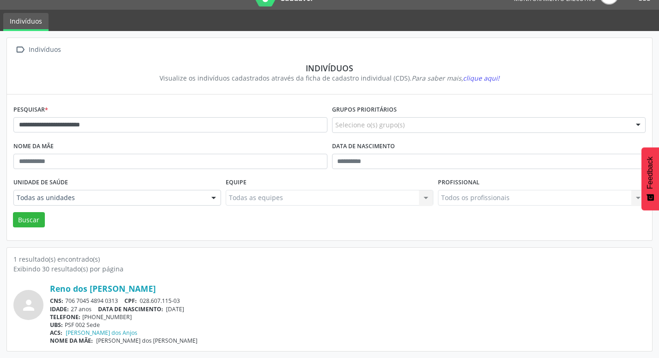
click at [150, 322] on div "UBS: PSF 002 Sede" at bounding box center [348, 325] width 596 height 8
drag, startPoint x: 81, startPoint y: 317, endPoint x: 128, endPoint y: 309, distance: 47.1
click at [129, 313] on div "TELEFONE: [PHONE_NUMBER]" at bounding box center [348, 317] width 596 height 8
click at [36, 126] on input "**********" at bounding box center [170, 125] width 314 height 16
type input "**********"
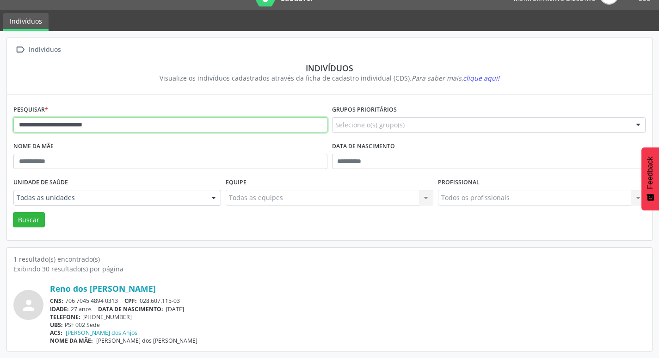
click at [13, 212] on button "Buscar" at bounding box center [29, 220] width 32 height 16
drag, startPoint x: 65, startPoint y: 301, endPoint x: 118, endPoint y: 301, distance: 53.7
click at [118, 301] on div "CNS: 701 8022 2630 3176 CPF: 028.607.015-40" at bounding box center [348, 301] width 596 height 8
drag, startPoint x: 170, startPoint y: 308, endPoint x: 208, endPoint y: 309, distance: 38.0
click at [208, 309] on div "IDADE: 31 anos DATA [PERSON_NAME]: [DEMOGRAPHIC_DATA]" at bounding box center [348, 309] width 596 height 8
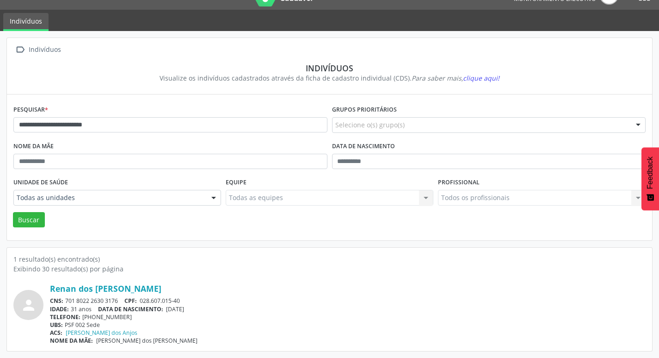
drag, startPoint x: 82, startPoint y: 317, endPoint x: 126, endPoint y: 320, distance: 43.6
click at [126, 320] on div "Renan dos [PERSON_NAME] CNS: 701 8022 2630 3176 CPF: 028.607.015-40 IDADE: 31 a…" at bounding box center [348, 313] width 596 height 61
drag, startPoint x: 126, startPoint y: 325, endPoint x: 107, endPoint y: 323, distance: 18.6
click at [124, 325] on div "UBS: PSF 002 Sede" at bounding box center [348, 325] width 596 height 8
click at [83, 315] on div "TELEFONE: [PHONE_NUMBER]" at bounding box center [348, 317] width 596 height 8
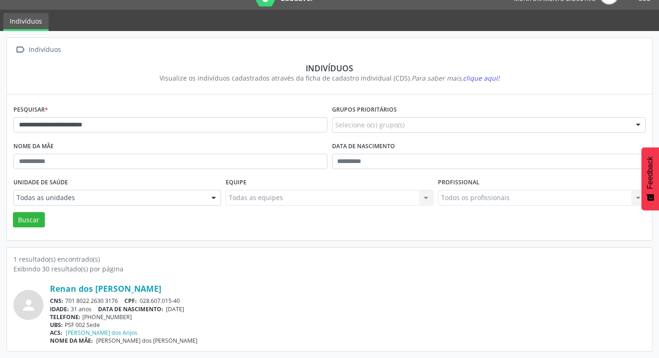
drag, startPoint x: 83, startPoint y: 316, endPoint x: 126, endPoint y: 315, distance: 43.5
click at [126, 315] on div "TELEFONE: [PHONE_NUMBER]" at bounding box center [348, 317] width 596 height 8
drag, startPoint x: 169, startPoint y: 124, endPoint x: 0, endPoint y: 90, distance: 172.4
click at [0, 90] on div "**********" at bounding box center [329, 194] width 659 height 327
click at [13, 212] on button "Buscar" at bounding box center [29, 220] width 32 height 16
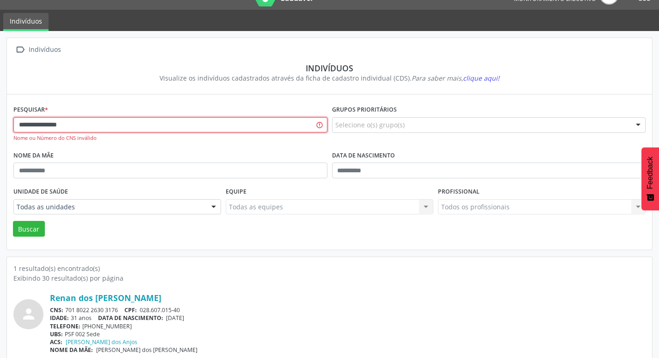
type input "**********"
click at [13, 221] on button "Buscar" at bounding box center [29, 229] width 32 height 16
click at [31, 231] on button "Buscar" at bounding box center [29, 229] width 32 height 16
click at [34, 226] on button "Buscar" at bounding box center [29, 229] width 32 height 16
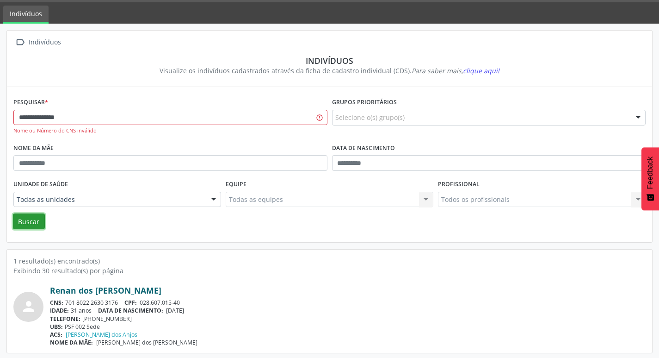
scroll to position [29, 0]
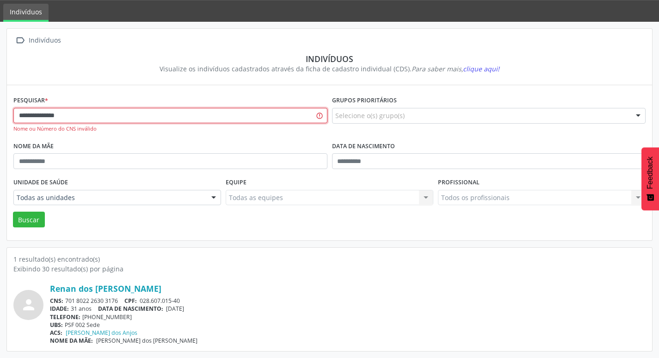
drag, startPoint x: 32, startPoint y: 107, endPoint x: 0, endPoint y: 97, distance: 33.6
click at [0, 97] on div "**********" at bounding box center [329, 190] width 659 height 336
type input "**********"
click at [30, 222] on button "Buscar" at bounding box center [29, 219] width 32 height 16
drag, startPoint x: 37, startPoint y: 221, endPoint x: 69, endPoint y: 219, distance: 32.9
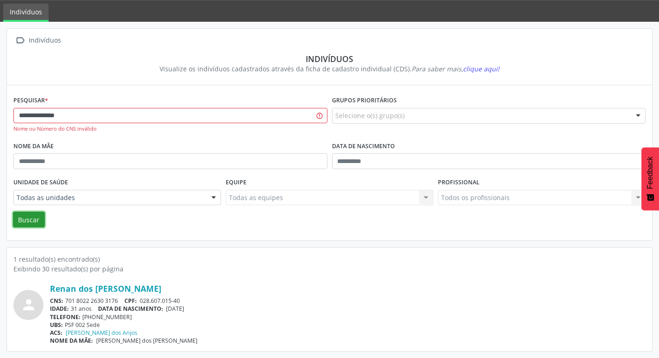
click at [37, 221] on button "Buscar" at bounding box center [29, 219] width 32 height 16
drag, startPoint x: 92, startPoint y: 115, endPoint x: 0, endPoint y: 98, distance: 93.2
click at [0, 100] on div "**********" at bounding box center [329, 190] width 659 height 336
type input "**********"
click at [34, 225] on button "Buscar" at bounding box center [29, 219] width 32 height 16
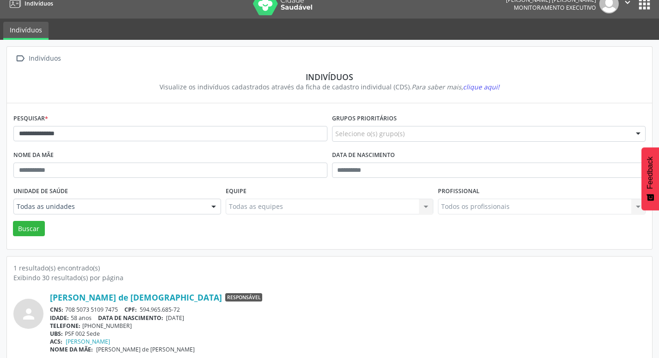
scroll to position [20, 0]
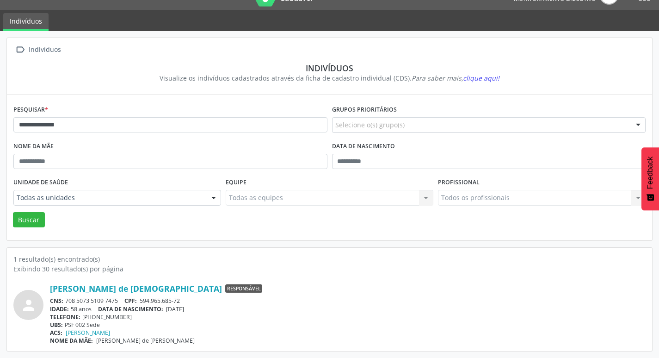
drag, startPoint x: 84, startPoint y: 315, endPoint x: 130, endPoint y: 318, distance: 46.3
click at [129, 318] on div "TELEFONE: [PHONE_NUMBER]" at bounding box center [348, 317] width 596 height 8
drag, startPoint x: 116, startPoint y: 127, endPoint x: 1, endPoint y: 118, distance: 114.6
click at [0, 119] on div "**********" at bounding box center [329, 194] width 659 height 327
type input "**********"
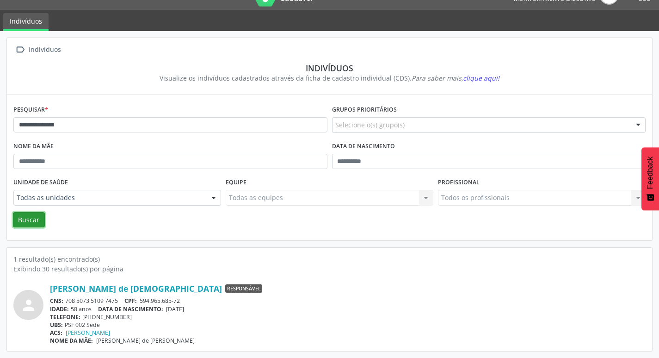
click at [31, 214] on button "Buscar" at bounding box center [29, 220] width 32 height 16
drag, startPoint x: 67, startPoint y: 299, endPoint x: 119, endPoint y: 303, distance: 52.4
click at [119, 303] on div "CNS: 707 0028 4789 0736 CPF: 027.643.635-08" at bounding box center [348, 301] width 596 height 8
drag, startPoint x: 170, startPoint y: 308, endPoint x: 198, endPoint y: 309, distance: 27.3
click at [184, 309] on span "[DATE]" at bounding box center [175, 309] width 18 height 8
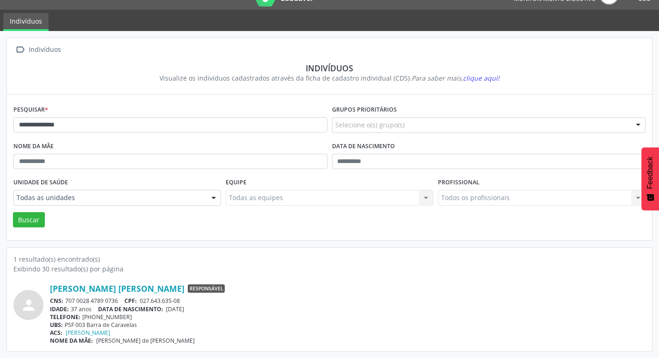
drag, startPoint x: 83, startPoint y: 315, endPoint x: 131, endPoint y: 318, distance: 48.2
click at [129, 318] on div "TELEFONE: [PHONE_NUMBER]" at bounding box center [348, 317] width 596 height 8
drag, startPoint x: 99, startPoint y: 128, endPoint x: 0, endPoint y: 103, distance: 101.7
click at [0, 104] on div "**********" at bounding box center [329, 194] width 659 height 327
type input "**********"
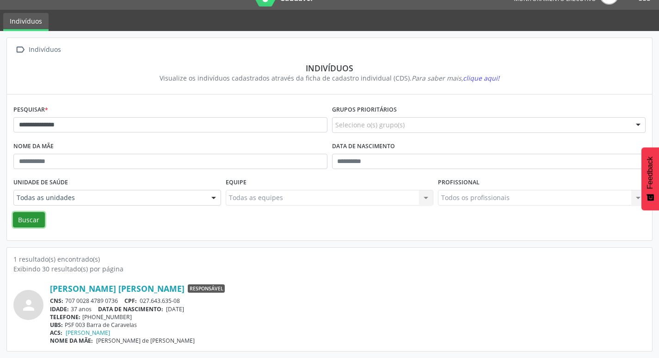
click at [37, 218] on button "Buscar" at bounding box center [29, 220] width 32 height 16
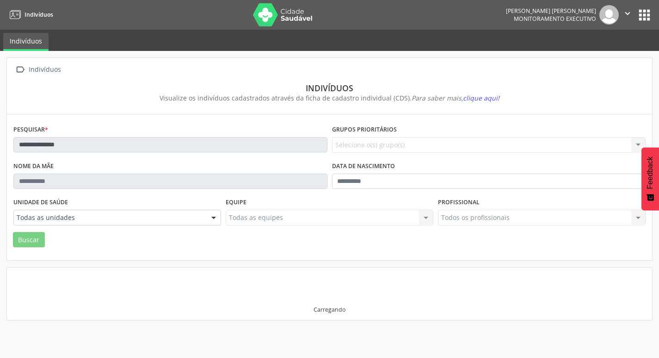
scroll to position [0, 0]
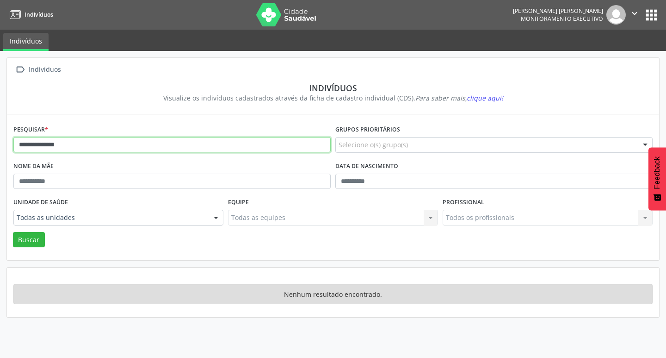
drag, startPoint x: 66, startPoint y: 145, endPoint x: 0, endPoint y: 132, distance: 67.0
click at [0, 132] on div "**********" at bounding box center [333, 204] width 666 height 307
type input "**********"
click at [34, 241] on button "Buscar" at bounding box center [29, 240] width 32 height 16
drag, startPoint x: 109, startPoint y: 142, endPoint x: 0, endPoint y: 157, distance: 109.7
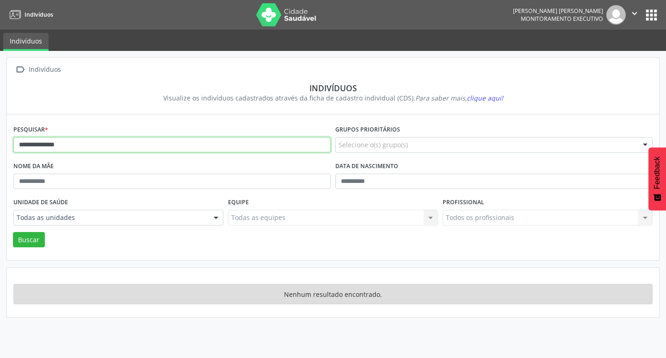
click at [0, 157] on div "**********" at bounding box center [333, 204] width 666 height 307
click at [13, 232] on button "Buscar" at bounding box center [29, 240] width 32 height 16
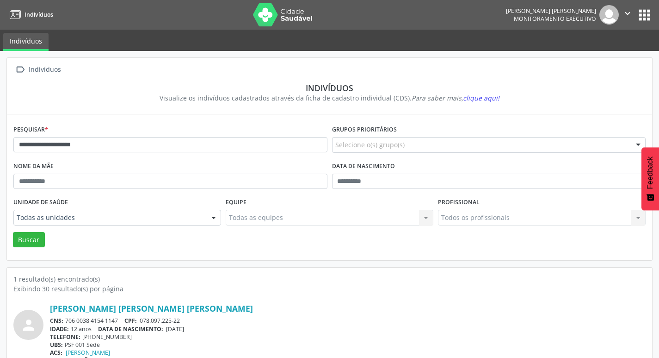
scroll to position [20, 0]
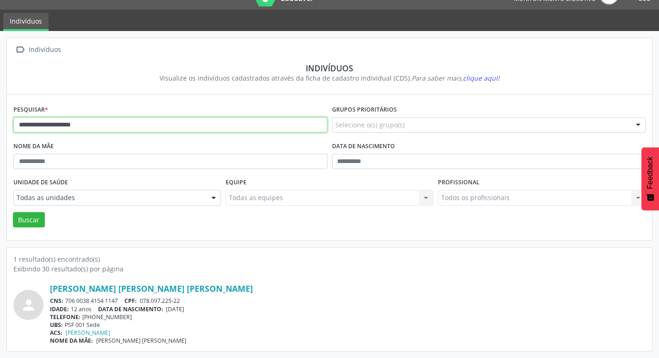
drag, startPoint x: 81, startPoint y: 126, endPoint x: 26, endPoint y: 118, distance: 55.2
click at [31, 125] on input "**********" at bounding box center [170, 125] width 314 height 16
type input "*"
type input "**********"
click at [13, 212] on button "Buscar" at bounding box center [29, 220] width 32 height 16
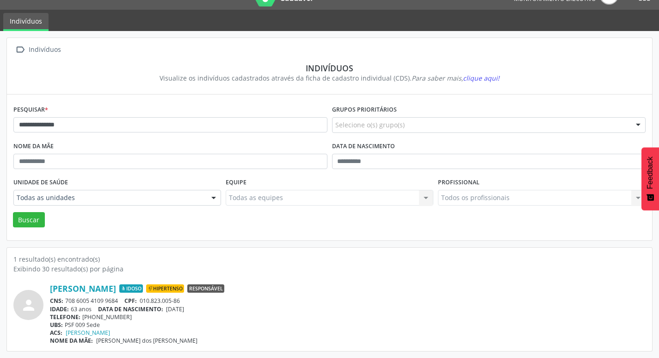
drag, startPoint x: 174, startPoint y: 308, endPoint x: 200, endPoint y: 312, distance: 26.2
click at [200, 309] on div "IDADE: 63 anos DATA [PERSON_NAME]: [DEMOGRAPHIC_DATA]" at bounding box center [348, 309] width 596 height 8
click at [201, 323] on div "UBS: PSF 009 Sede" at bounding box center [348, 325] width 596 height 8
drag, startPoint x: 167, startPoint y: 309, endPoint x: 207, endPoint y: 307, distance: 39.4
click at [208, 309] on div "IDADE: 63 anos DATA [PERSON_NAME]: [DEMOGRAPHIC_DATA]" at bounding box center [348, 309] width 596 height 8
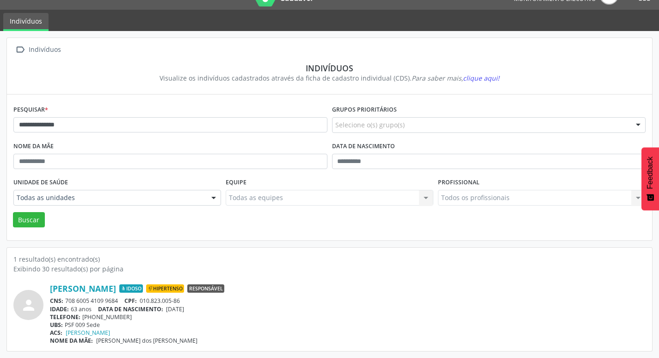
drag, startPoint x: 66, startPoint y: 299, endPoint x: 122, endPoint y: 303, distance: 56.5
click at [122, 302] on div "CNS: 708 6005 4109 9684 CPF: 010.823.005-86" at bounding box center [348, 301] width 596 height 8
drag, startPoint x: 83, startPoint y: 316, endPoint x: 136, endPoint y: 316, distance: 52.7
click at [136, 316] on div "TELEFONE: [PHONE_NUMBER]" at bounding box center [348, 317] width 596 height 8
drag, startPoint x: 96, startPoint y: 124, endPoint x: 0, endPoint y: 113, distance: 96.4
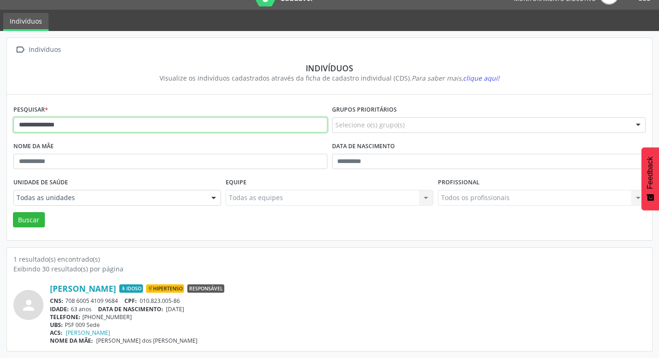
click at [0, 113] on div "**********" at bounding box center [329, 194] width 659 height 327
type input "**********"
click at [32, 220] on button "Buscar" at bounding box center [29, 220] width 32 height 16
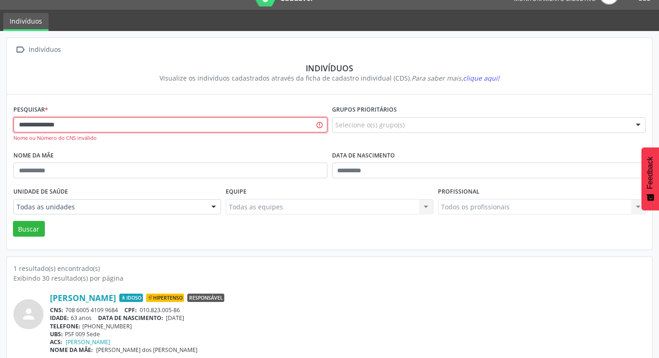
drag, startPoint x: 82, startPoint y: 123, endPoint x: 0, endPoint y: 114, distance: 82.3
click at [0, 114] on div "**********" at bounding box center [329, 199] width 659 height 336
type input "**********"
click at [24, 227] on button "Buscar" at bounding box center [29, 229] width 32 height 16
click at [36, 227] on button "Buscar" at bounding box center [29, 229] width 32 height 16
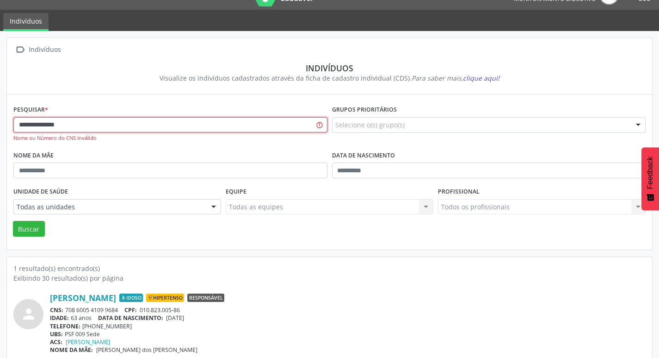
drag, startPoint x: 97, startPoint y: 124, endPoint x: 0, endPoint y: 104, distance: 98.8
click at [0, 104] on div "**********" at bounding box center [329, 199] width 659 height 336
type input "**********"
click at [35, 232] on button "Buscar" at bounding box center [29, 229] width 32 height 16
click at [39, 231] on button "Buscar" at bounding box center [29, 229] width 32 height 16
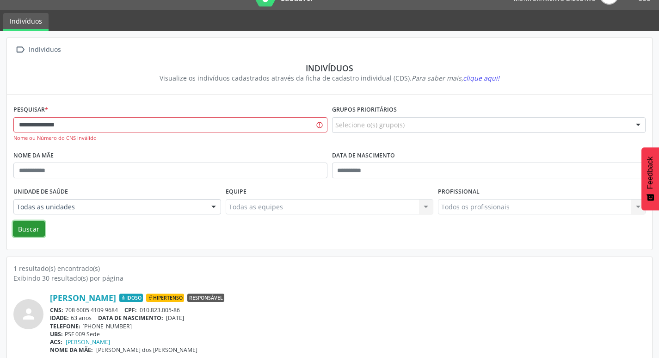
click at [34, 231] on button "Buscar" at bounding box center [29, 229] width 32 height 16
drag, startPoint x: 49, startPoint y: 113, endPoint x: 12, endPoint y: 110, distance: 38.1
click at [12, 110] on div "**********" at bounding box center [170, 126] width 319 height 46
type input "**********"
click at [13, 221] on button "Buscar" at bounding box center [29, 229] width 32 height 16
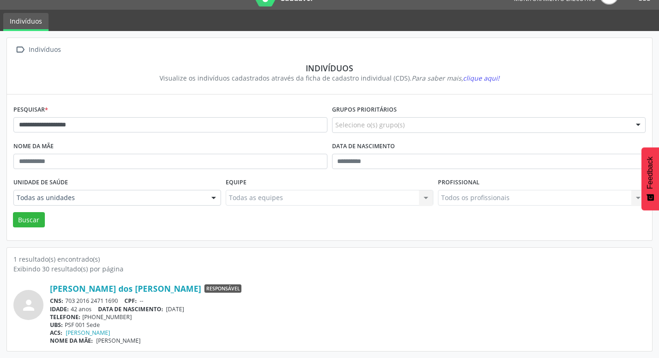
drag, startPoint x: 68, startPoint y: 299, endPoint x: 123, endPoint y: 299, distance: 55.1
click at [123, 299] on div "CNS: 703 2016 2471 1690 CPF: --" at bounding box center [348, 301] width 596 height 8
drag, startPoint x: 169, startPoint y: 309, endPoint x: 220, endPoint y: 313, distance: 51.1
click at [220, 313] on div "[PERSON_NAME] dos [PERSON_NAME] Responsável CNS: 703 2016 2471 1690 CPF: -- IDA…" at bounding box center [348, 313] width 596 height 61
click at [232, 313] on div "TELEFONE: [PHONE_NUMBER]" at bounding box center [348, 317] width 596 height 8
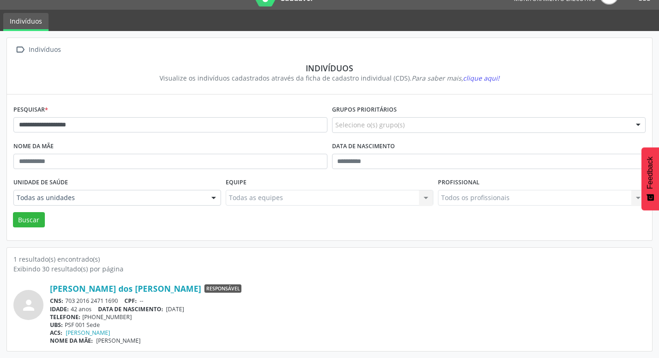
drag, startPoint x: 168, startPoint y: 308, endPoint x: 201, endPoint y: 311, distance: 33.1
click at [201, 311] on div "IDADE: 42 anos DATA [PERSON_NAME]: [DEMOGRAPHIC_DATA]" at bounding box center [348, 309] width 596 height 8
drag, startPoint x: 106, startPoint y: 128, endPoint x: 11, endPoint y: 93, distance: 101.0
click at [8, 95] on div "**********" at bounding box center [329, 167] width 645 height 146
type input "**********"
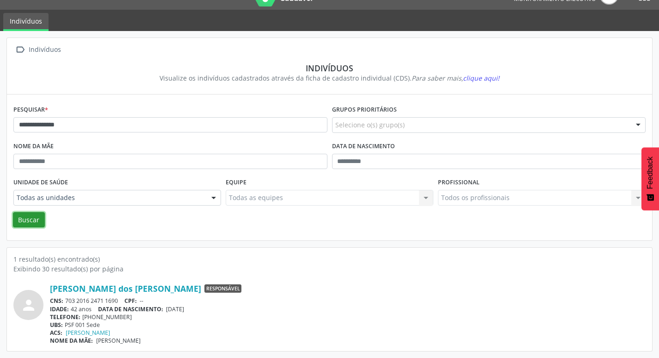
click at [31, 224] on button "Buscar" at bounding box center [29, 220] width 32 height 16
drag, startPoint x: 123, startPoint y: 300, endPoint x: 64, endPoint y: 299, distance: 58.8
click at [64, 299] on div "CNS: 704 2052 4145 2686 CPF: 995.233.455-91" at bounding box center [348, 301] width 596 height 8
drag, startPoint x: 167, startPoint y: 308, endPoint x: 206, endPoint y: 310, distance: 38.9
click at [206, 310] on div "IDADE: 46 anos DATA [PERSON_NAME]: [DEMOGRAPHIC_DATA]" at bounding box center [348, 309] width 596 height 8
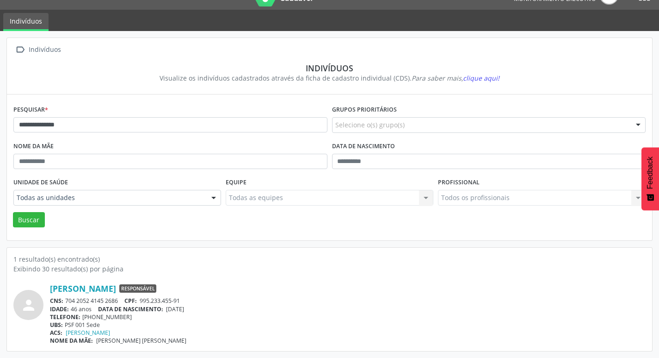
drag, startPoint x: 81, startPoint y: 315, endPoint x: 128, endPoint y: 315, distance: 46.3
click at [128, 315] on div "TELEFONE: [PHONE_NUMBER]" at bounding box center [348, 317] width 596 height 8
drag, startPoint x: 12, startPoint y: 99, endPoint x: 0, endPoint y: 103, distance: 12.9
click at [0, 103] on div "**********" at bounding box center [329, 194] width 659 height 327
type input "**********"
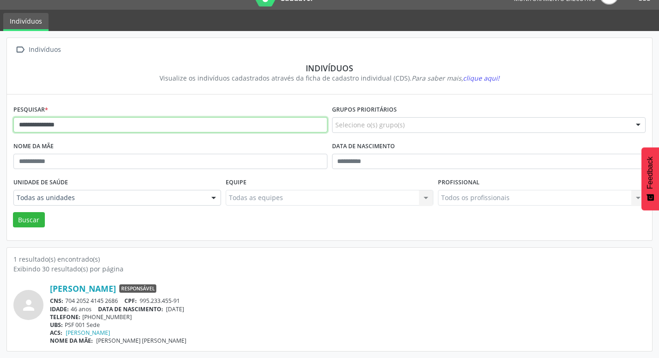
click at [13, 212] on button "Buscar" at bounding box center [29, 220] width 32 height 16
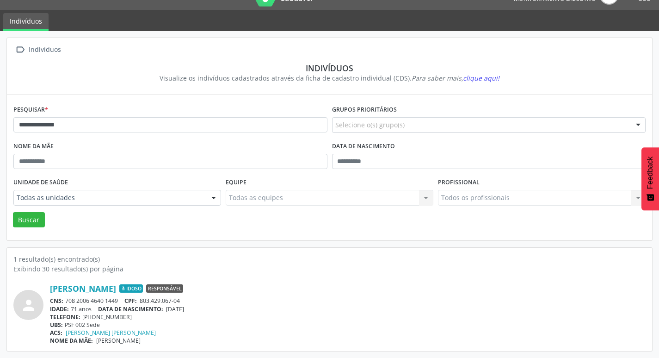
drag, startPoint x: 170, startPoint y: 308, endPoint x: 202, endPoint y: 311, distance: 32.5
click at [202, 311] on div "IDADE: 71 anos DATA [PERSON_NAME]: [DEMOGRAPHIC_DATA]" at bounding box center [348, 309] width 596 height 8
click at [98, 321] on div "UBS: PSF 002 Sede" at bounding box center [348, 325] width 596 height 8
drag, startPoint x: 80, startPoint y: 315, endPoint x: 129, endPoint y: 322, distance: 48.6
click at [127, 318] on div "TELEFONE: [PHONE_NUMBER]" at bounding box center [348, 317] width 596 height 8
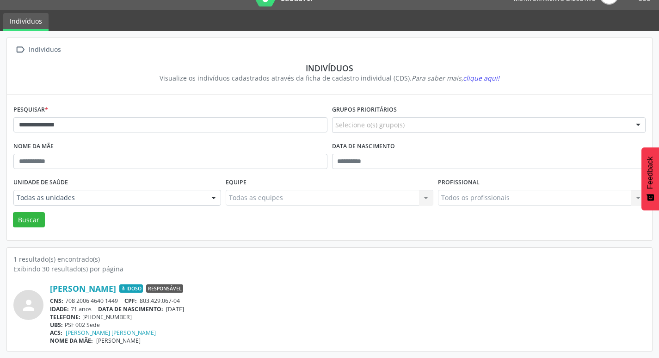
drag, startPoint x: 136, startPoint y: 324, endPoint x: 102, endPoint y: 322, distance: 33.4
click at [131, 325] on div "UBS: PSF 002 Sede" at bounding box center [348, 325] width 596 height 8
drag, startPoint x: 83, startPoint y: 316, endPoint x: 133, endPoint y: 314, distance: 50.0
click at [131, 316] on div "TELEFONE: [PHONE_NUMBER]" at bounding box center [348, 317] width 596 height 8
drag, startPoint x: 132, startPoint y: 125, endPoint x: 0, endPoint y: 90, distance: 136.4
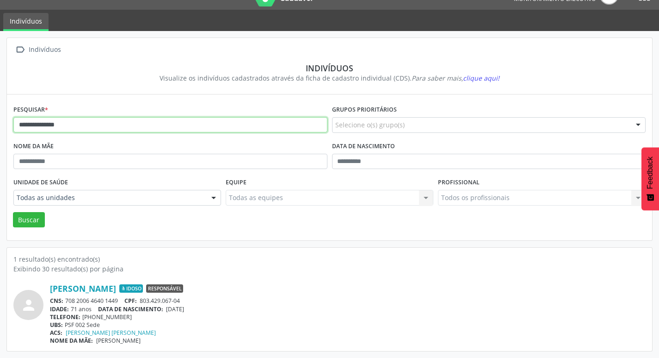
click at [0, 90] on div "**********" at bounding box center [329, 194] width 659 height 327
type input "**********"
click at [13, 212] on button "Buscar" at bounding box center [29, 220] width 32 height 16
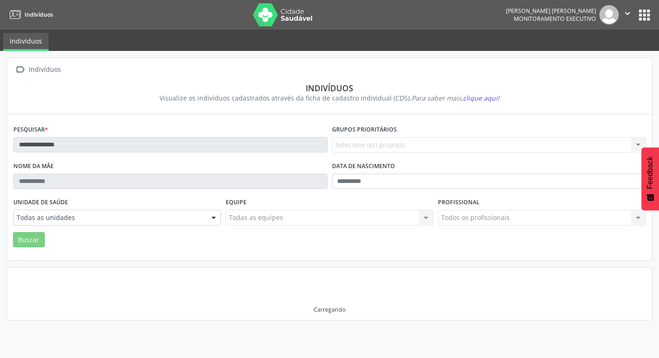
scroll to position [0, 0]
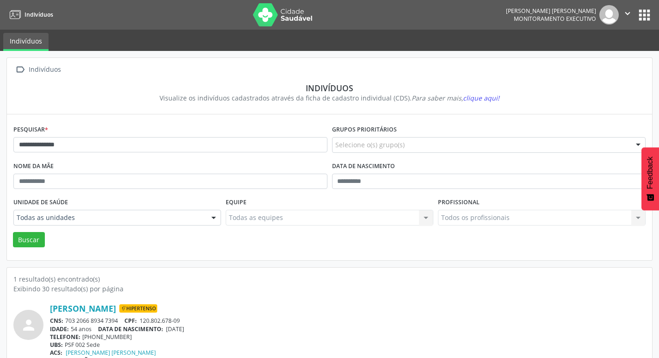
drag, startPoint x: 167, startPoint y: 329, endPoint x: 187, endPoint y: 328, distance: 20.4
click at [195, 329] on div "IDADE: 54 anos DATA [PERSON_NAME]: [DEMOGRAPHIC_DATA]" at bounding box center [348, 329] width 596 height 8
click at [211, 328] on div "IDADE: 54 anos DATA [PERSON_NAME]: [DEMOGRAPHIC_DATA]" at bounding box center [348, 329] width 596 height 8
drag, startPoint x: 173, startPoint y: 328, endPoint x: 168, endPoint y: 328, distance: 4.7
click at [172, 328] on span "[DATE]" at bounding box center [175, 329] width 18 height 8
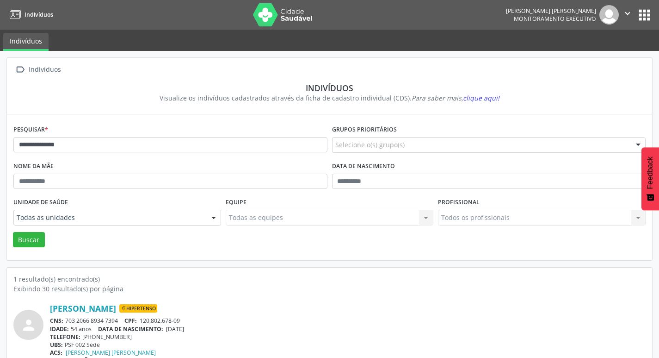
click at [169, 328] on span "[DATE]" at bounding box center [175, 329] width 18 height 8
drag, startPoint x: 183, startPoint y: 328, endPoint x: 176, endPoint y: 328, distance: 7.4
click at [184, 328] on span "[DATE]" at bounding box center [175, 329] width 18 height 8
drag, startPoint x: 181, startPoint y: 337, endPoint x: 173, endPoint y: 336, distance: 8.3
click at [181, 337] on div "TELEFONE: [PHONE_NUMBER]" at bounding box center [348, 337] width 596 height 8
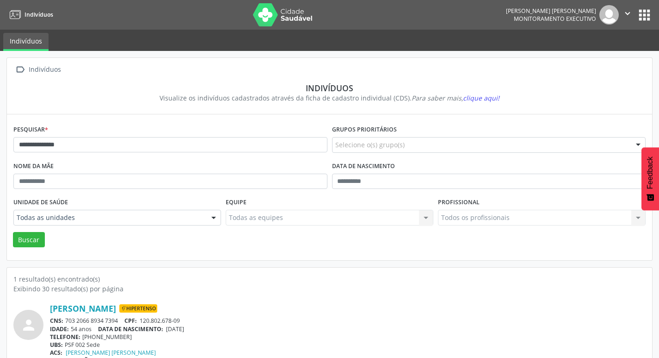
drag, startPoint x: 169, startPoint y: 329, endPoint x: 209, endPoint y: 329, distance: 40.2
click at [209, 329] on div "IDADE: 54 anos DATA [PERSON_NAME]: [DEMOGRAPHIC_DATA]" at bounding box center [348, 329] width 596 height 8
drag, startPoint x: 65, startPoint y: 319, endPoint x: 119, endPoint y: 320, distance: 53.7
click at [119, 320] on div "CNS: 703 2066 8934 7394 CPF: 120.802.678-09" at bounding box center [348, 320] width 596 height 8
drag, startPoint x: 116, startPoint y: 147, endPoint x: 8, endPoint y: 138, distance: 108.6
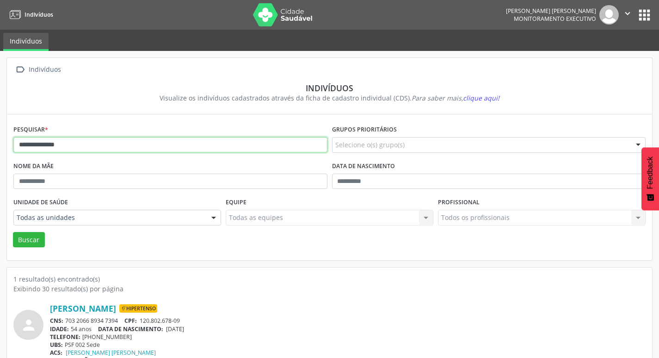
click at [0, 146] on div "**********" at bounding box center [329, 214] width 659 height 327
type input "**********"
click at [13, 232] on button "Buscar" at bounding box center [29, 240] width 32 height 16
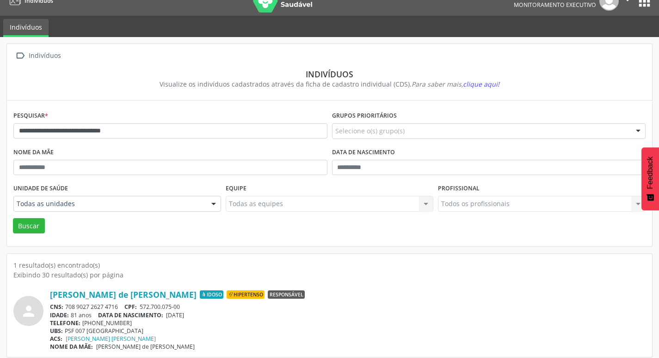
scroll to position [20, 0]
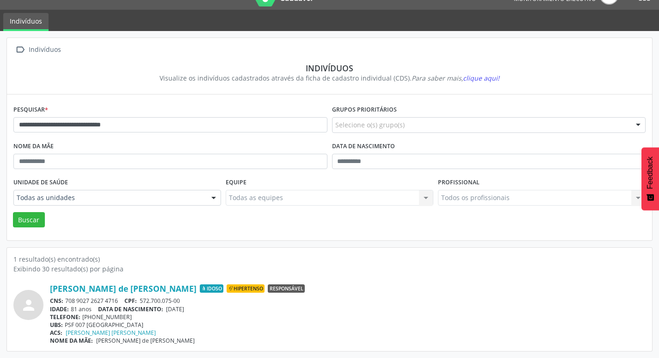
drag, startPoint x: 169, startPoint y: 309, endPoint x: 212, endPoint y: 308, distance: 42.6
click at [212, 308] on div "IDADE: 81 anos DATA [PERSON_NAME]: [DEMOGRAPHIC_DATA]" at bounding box center [348, 309] width 596 height 8
drag, startPoint x: 66, startPoint y: 298, endPoint x: 121, endPoint y: 301, distance: 55.1
click at [120, 302] on div "CNS: 708 9027 2627 4716 CPF: 572.700.075-00" at bounding box center [348, 301] width 596 height 8
drag, startPoint x: 84, startPoint y: 317, endPoint x: 126, endPoint y: 316, distance: 42.1
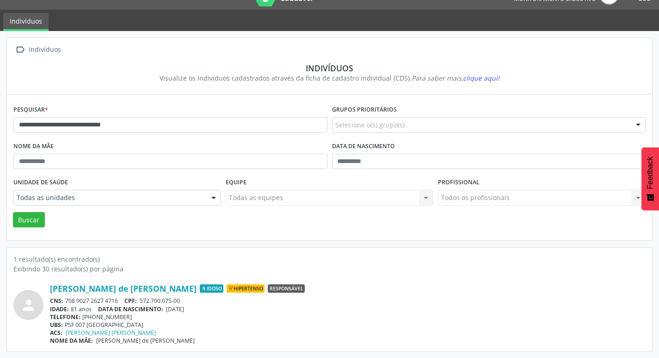
click at [124, 316] on div "TELEFONE: [PHONE_NUMBER]" at bounding box center [348, 317] width 596 height 8
drag, startPoint x: 39, startPoint y: 109, endPoint x: 7, endPoint y: 94, distance: 35.4
click at [0, 98] on div "**********" at bounding box center [329, 194] width 659 height 327
click at [13, 212] on button "Buscar" at bounding box center [29, 220] width 32 height 16
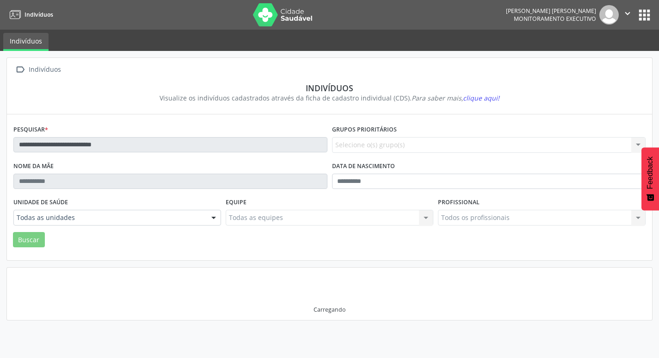
scroll to position [0, 0]
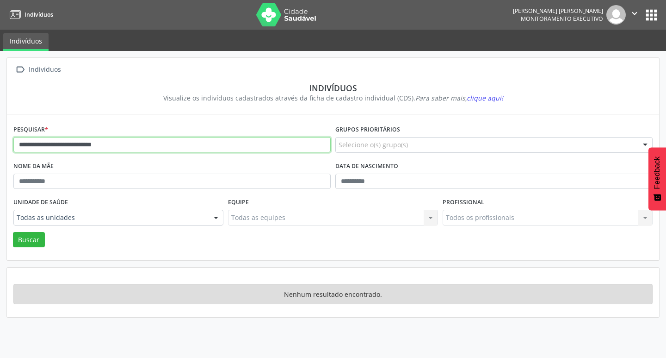
click at [136, 139] on input "**********" at bounding box center [171, 145] width 317 height 16
type input "**********"
click at [13, 232] on button "Buscar" at bounding box center [29, 240] width 32 height 16
drag, startPoint x: 94, startPoint y: 144, endPoint x: 0, endPoint y: 130, distance: 94.4
click at [0, 131] on div "**********" at bounding box center [333, 204] width 666 height 307
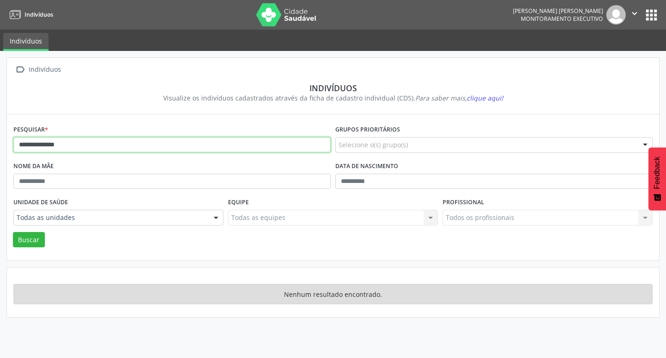
type input "**********"
click at [13, 232] on button "Buscar" at bounding box center [29, 240] width 32 height 16
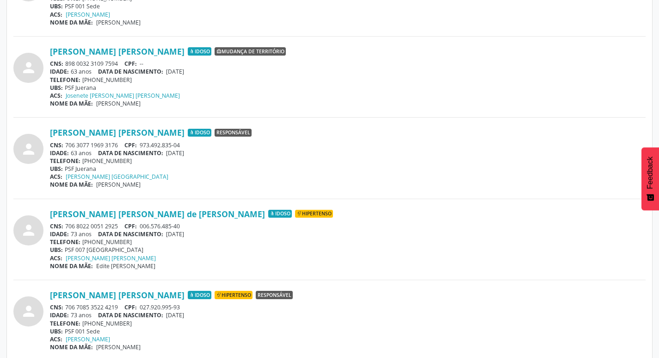
scroll to position [1156, 0]
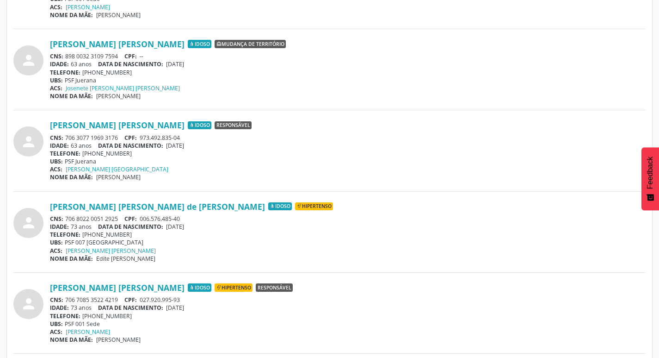
drag, startPoint x: 65, startPoint y: 216, endPoint x: 121, endPoint y: 219, distance: 56.5
click at [121, 219] on div "CNS: 706 8022 0051 2925 CPF: 006.576.485-40" at bounding box center [348, 219] width 596 height 8
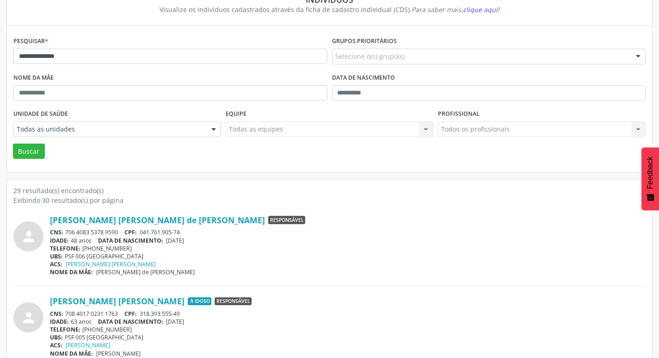
scroll to position [0, 0]
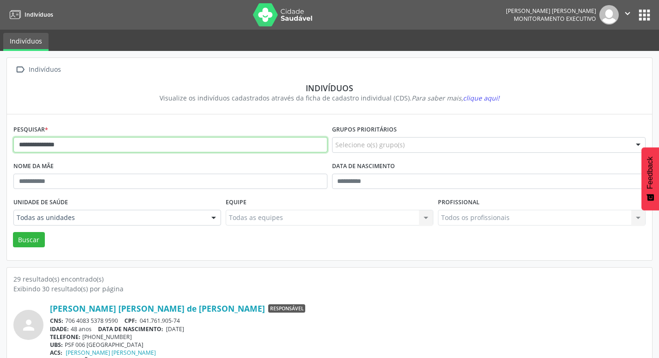
drag, startPoint x: 96, startPoint y: 141, endPoint x: 3, endPoint y: 136, distance: 93.1
type input "**********"
click at [37, 244] on button "Buscar" at bounding box center [29, 240] width 32 height 16
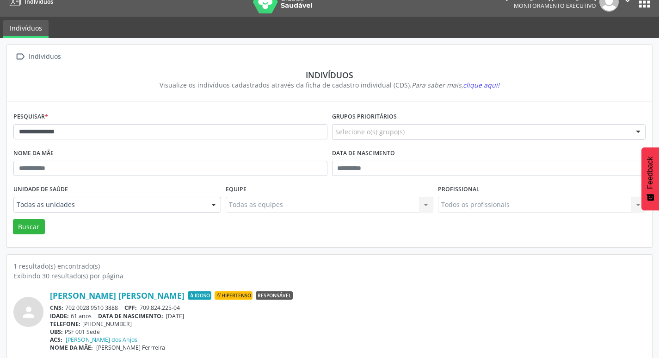
scroll to position [20, 0]
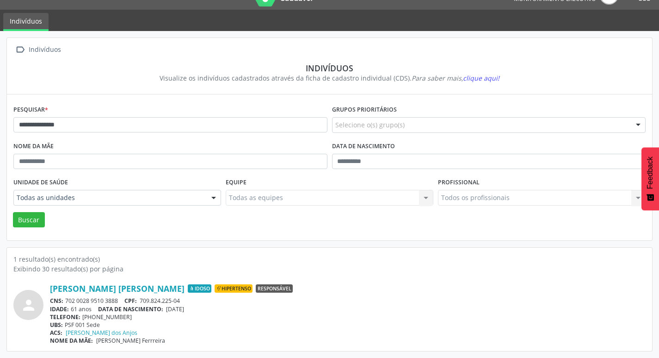
drag, startPoint x: 168, startPoint y: 308, endPoint x: 200, endPoint y: 309, distance: 32.0
click at [200, 309] on div "IDADE: 61 anos DATA [PERSON_NAME]: [DEMOGRAPHIC_DATA]" at bounding box center [348, 309] width 596 height 8
drag, startPoint x: 66, startPoint y: 298, endPoint x: 121, endPoint y: 301, distance: 55.1
click at [122, 300] on div "CNS: 702 0028 9510 3888 CPF: 709.824.225-04" at bounding box center [348, 301] width 596 height 8
drag, startPoint x: 82, startPoint y: 316, endPoint x: 129, endPoint y: 320, distance: 46.4
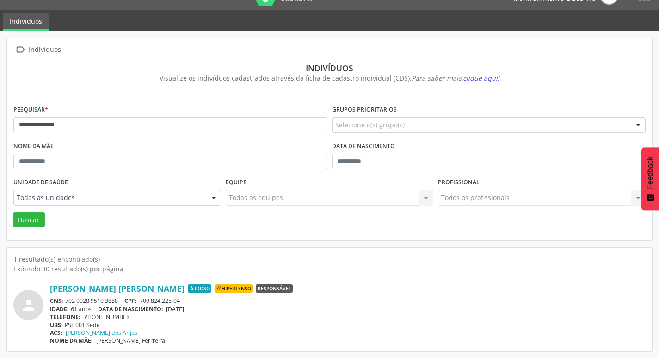
click at [129, 320] on div "TELEFONE: [PHONE_NUMBER]" at bounding box center [348, 317] width 596 height 8
drag, startPoint x: 58, startPoint y: 120, endPoint x: 0, endPoint y: 111, distance: 58.6
click at [0, 111] on div "**********" at bounding box center [329, 194] width 659 height 327
type input "**********"
click at [13, 212] on button "Buscar" at bounding box center [29, 220] width 32 height 16
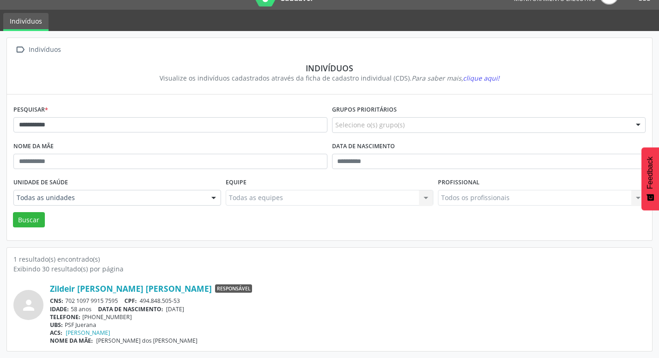
drag, startPoint x: 169, startPoint y: 310, endPoint x: 203, endPoint y: 310, distance: 33.3
click at [203, 310] on div "IDADE: 58 anos DATA [PERSON_NAME]: [DEMOGRAPHIC_DATA]" at bounding box center [348, 309] width 596 height 8
drag, startPoint x: 67, startPoint y: 300, endPoint x: 121, endPoint y: 300, distance: 54.6
click at [121, 300] on div "CNS: 702 1097 9915 7595 CPF: 494.848.505-53" at bounding box center [348, 301] width 596 height 8
drag, startPoint x: 93, startPoint y: 318, endPoint x: 124, endPoint y: 316, distance: 31.0
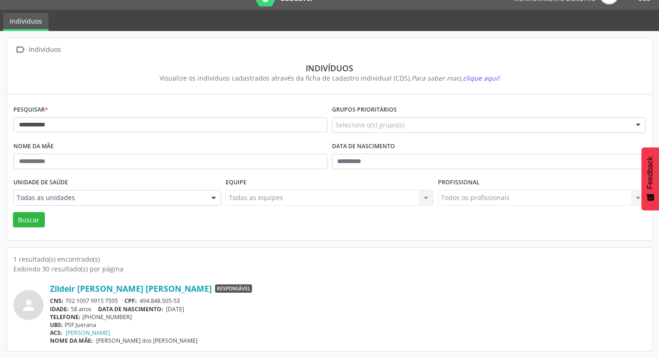
click at [124, 316] on div "TELEFONE: [PHONE_NUMBER]" at bounding box center [348, 317] width 596 height 8
drag, startPoint x: 100, startPoint y: 125, endPoint x: 0, endPoint y: 97, distance: 104.0
click at [0, 98] on div "**********" at bounding box center [329, 194] width 659 height 327
click at [13, 212] on button "Buscar" at bounding box center [29, 220] width 32 height 16
drag, startPoint x: 81, startPoint y: 316, endPoint x: 131, endPoint y: 315, distance: 50.0
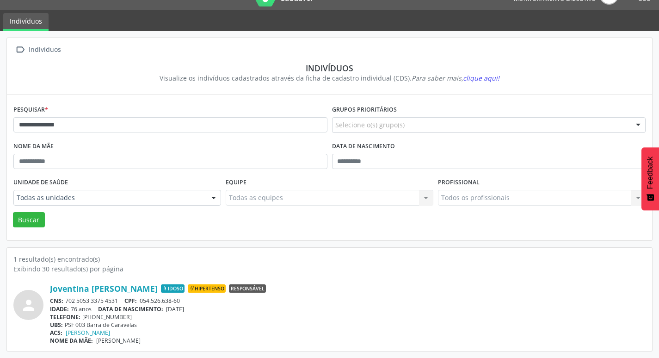
click at [131, 315] on div "TELEFONE: [PHONE_NUMBER]" at bounding box center [348, 317] width 596 height 8
click at [176, 126] on input "**********" at bounding box center [170, 125] width 314 height 16
type input "*"
type input "**********"
click at [29, 219] on button "Buscar" at bounding box center [29, 220] width 32 height 16
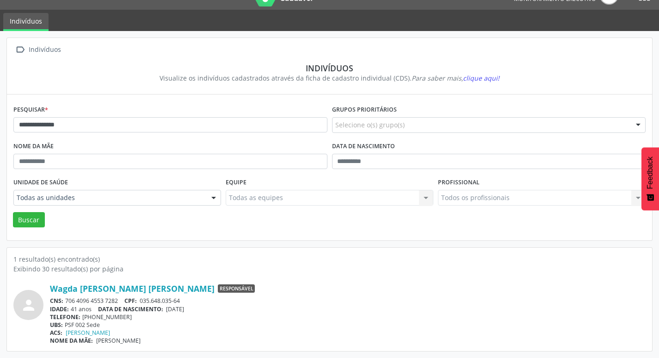
drag, startPoint x: 67, startPoint y: 299, endPoint x: 122, endPoint y: 295, distance: 55.2
click at [122, 295] on div "Wagda [PERSON_NAME] [PERSON_NAME] Responsável CNS: 706 4096 4553 7282 CPF: 035.…" at bounding box center [348, 313] width 596 height 61
drag, startPoint x: 168, startPoint y: 311, endPoint x: 208, endPoint y: 308, distance: 39.5
click at [208, 312] on div "Wagda [PERSON_NAME] [PERSON_NAME] Responsável CNS: 706 4096 4553 7282 CPF: 035.…" at bounding box center [348, 313] width 596 height 61
click at [230, 307] on div "IDADE: 41 anos DATA [PERSON_NAME]: [DEMOGRAPHIC_DATA]" at bounding box center [348, 309] width 596 height 8
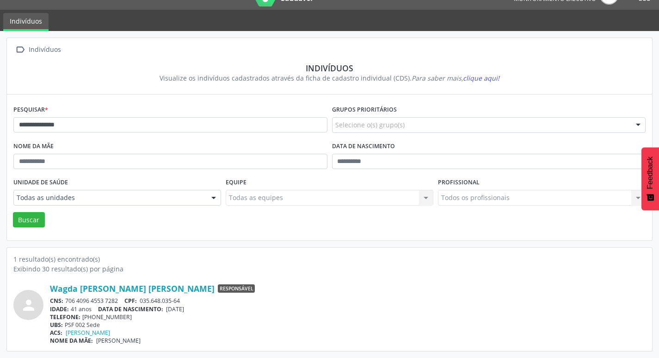
drag, startPoint x: 167, startPoint y: 308, endPoint x: 200, endPoint y: 307, distance: 32.4
click at [200, 310] on div "IDADE: 41 anos DATA [PERSON_NAME]: [DEMOGRAPHIC_DATA]" at bounding box center [348, 309] width 596 height 8
drag, startPoint x: 82, startPoint y: 316, endPoint x: 126, endPoint y: 318, distance: 43.5
click at [126, 318] on div "TELEFONE: [PHONE_NUMBER]" at bounding box center [348, 317] width 596 height 8
drag, startPoint x: 0, startPoint y: 113, endPoint x: 2, endPoint y: 104, distance: 9.9
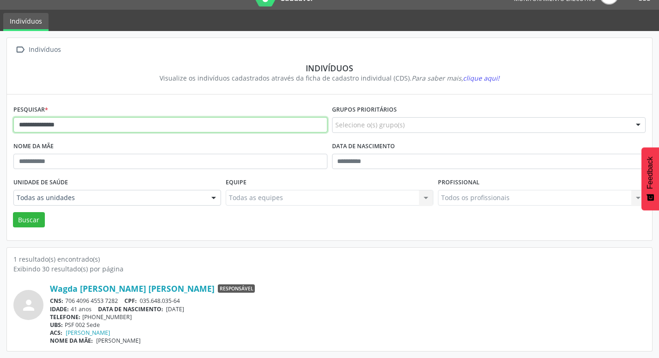
click at [1, 104] on div "**********" at bounding box center [329, 194] width 659 height 327
click at [34, 216] on button "Buscar" at bounding box center [29, 220] width 32 height 16
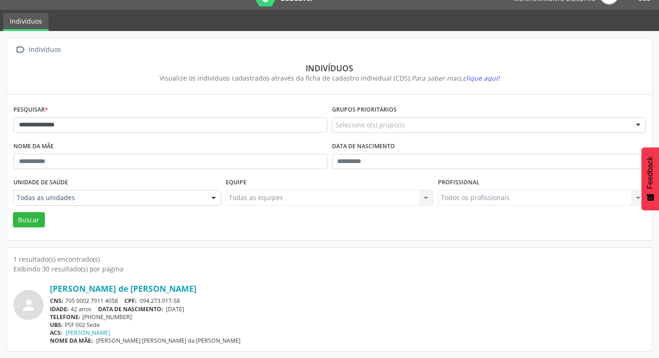
drag, startPoint x: 169, startPoint y: 309, endPoint x: 202, endPoint y: 309, distance: 32.4
click at [203, 309] on div "IDADE: 42 anos DATA [PERSON_NAME]: [DEMOGRAPHIC_DATA]" at bounding box center [348, 309] width 596 height 8
drag, startPoint x: 65, startPoint y: 299, endPoint x: 120, endPoint y: 303, distance: 54.7
click at [120, 303] on div "CNS: 705 0002 7911 4058 CPF: 094.273.917-58" at bounding box center [348, 301] width 596 height 8
drag, startPoint x: 83, startPoint y: 317, endPoint x: 133, endPoint y: 320, distance: 50.0
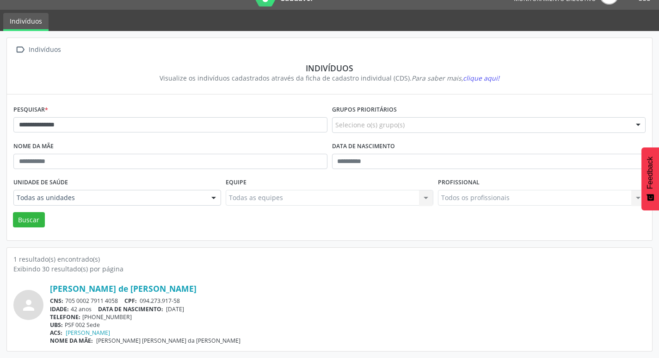
click at [131, 320] on div "TELEFONE: [PHONE_NUMBER]" at bounding box center [348, 317] width 596 height 8
click at [158, 127] on input "**********" at bounding box center [170, 125] width 314 height 16
type input "*"
type input "**********"
drag, startPoint x: 27, startPoint y: 210, endPoint x: 31, endPoint y: 221, distance: 11.7
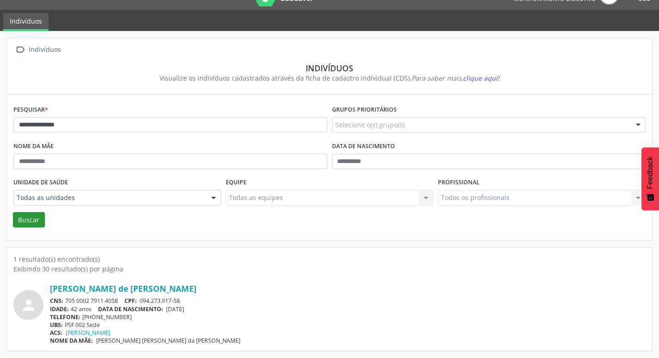
click at [27, 211] on div "Unidade de saúde Todas as unidades Todas as unidades PSF 001 Sede PSF 002 Sede …" at bounding box center [117, 193] width 212 height 36
click at [31, 221] on button "Buscar" at bounding box center [29, 220] width 32 height 16
drag, startPoint x: 83, startPoint y: 316, endPoint x: 130, endPoint y: 316, distance: 46.3
click at [129, 316] on div "TELEFONE: [PHONE_NUMBER]" at bounding box center [348, 317] width 596 height 8
click at [229, 315] on div "TELEFONE: [PHONE_NUMBER]" at bounding box center [348, 317] width 596 height 8
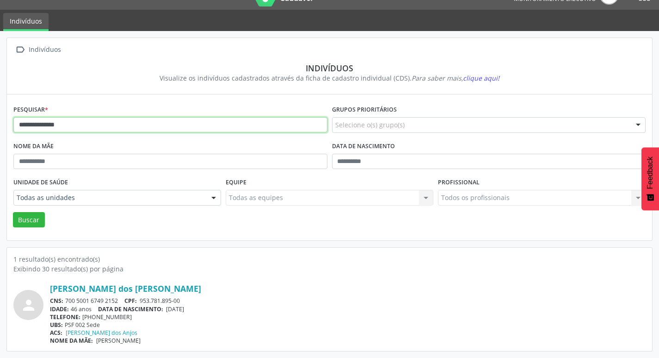
drag, startPoint x: 114, startPoint y: 124, endPoint x: 0, endPoint y: 98, distance: 117.4
click at [0, 99] on div "**********" at bounding box center [329, 194] width 659 height 327
type input "**********"
click at [38, 220] on button "Buscar" at bounding box center [29, 220] width 32 height 16
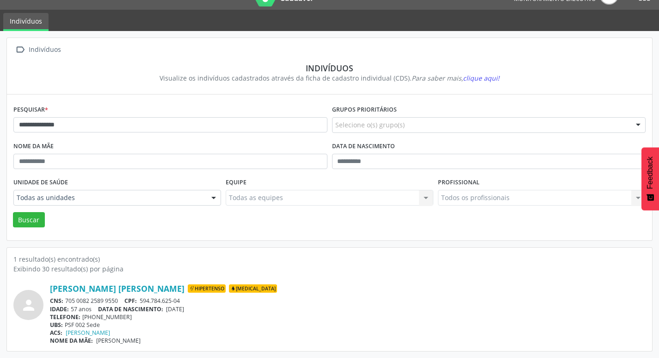
drag, startPoint x: 167, startPoint y: 310, endPoint x: 204, endPoint y: 311, distance: 38.0
click at [204, 311] on div "IDADE: 57 anos DATA [PERSON_NAME]: [DEMOGRAPHIC_DATA]" at bounding box center [348, 309] width 596 height 8
click at [207, 316] on div "TELEFONE: [PHONE_NUMBER]" at bounding box center [348, 317] width 596 height 8
drag, startPoint x: 169, startPoint y: 309, endPoint x: 204, endPoint y: 312, distance: 35.3
click at [201, 311] on div "IDADE: 57 anos DATA [PERSON_NAME]: [DEMOGRAPHIC_DATA]" at bounding box center [348, 309] width 596 height 8
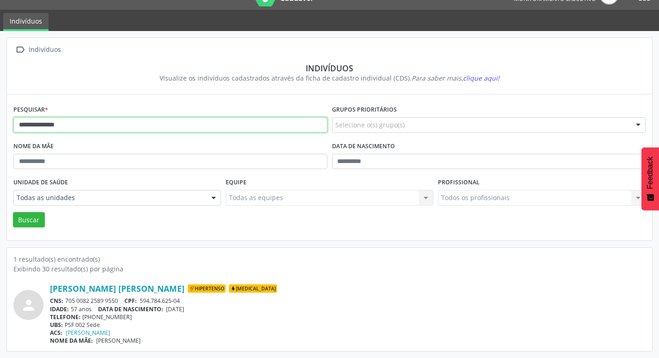
drag, startPoint x: 106, startPoint y: 118, endPoint x: 0, endPoint y: 77, distance: 113.2
click at [0, 84] on div "**********" at bounding box center [329, 194] width 659 height 327
type input "**********"
click at [24, 211] on div "Unidade de saúde Todas as unidades Todas as unidades PSF 001 Sede PSF 002 Sede …" at bounding box center [117, 193] width 212 height 36
click at [26, 220] on button "Buscar" at bounding box center [29, 220] width 32 height 16
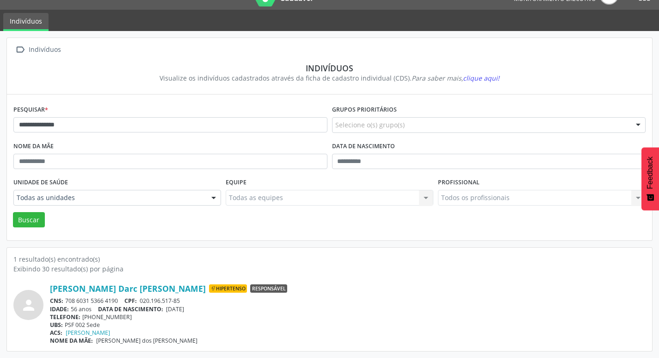
drag, startPoint x: 169, startPoint y: 308, endPoint x: 201, endPoint y: 308, distance: 31.9
click at [201, 308] on div "IDADE: 56 anos DATA [PERSON_NAME]: [DEMOGRAPHIC_DATA]" at bounding box center [348, 309] width 596 height 8
drag, startPoint x: 65, startPoint y: 300, endPoint x: 127, endPoint y: 303, distance: 61.6
click at [127, 303] on div "CNS: 708 6031 5366 4190 CPF: 020.196.517-85" at bounding box center [348, 301] width 596 height 8
drag, startPoint x: 80, startPoint y: 318, endPoint x: 119, endPoint y: 320, distance: 38.5
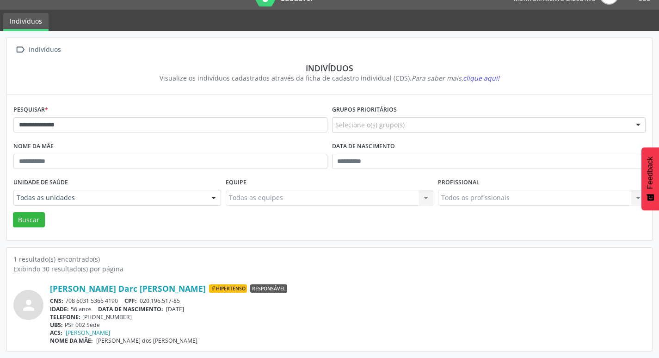
click at [118, 320] on div "TELEFONE: [PHONE_NUMBER]" at bounding box center [348, 317] width 596 height 8
drag, startPoint x: 133, startPoint y: 325, endPoint x: 94, endPoint y: 323, distance: 39.4
click at [132, 325] on div "UBS: PSF 002 Sede" at bounding box center [348, 325] width 596 height 8
drag, startPoint x: 82, startPoint y: 315, endPoint x: 127, endPoint y: 316, distance: 45.3
click at [126, 316] on div "TELEFONE: [PHONE_NUMBER]" at bounding box center [348, 317] width 596 height 8
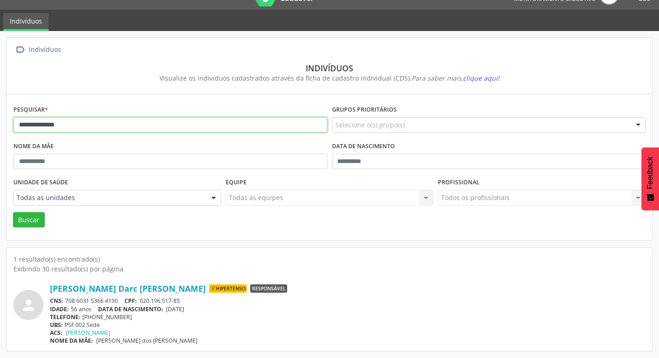
drag, startPoint x: 106, startPoint y: 127, endPoint x: 0, endPoint y: 102, distance: 109.3
click at [0, 102] on div "**********" at bounding box center [329, 194] width 659 height 327
click at [34, 221] on button "Buscar" at bounding box center [29, 220] width 32 height 16
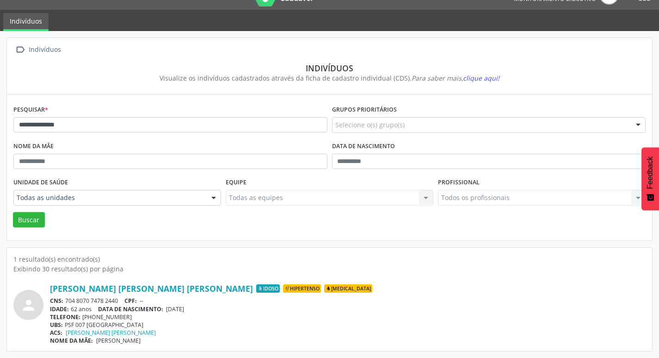
drag, startPoint x: 169, startPoint y: 306, endPoint x: 209, endPoint y: 308, distance: 39.3
click at [208, 308] on div "IDADE: 62 anos DATA [PERSON_NAME]: [DEMOGRAPHIC_DATA]" at bounding box center [348, 309] width 596 height 8
drag, startPoint x: 66, startPoint y: 298, endPoint x: 120, endPoint y: 301, distance: 53.7
click at [120, 301] on div "CNS: 704 8070 7478 2440 CPF: --" at bounding box center [348, 301] width 596 height 8
drag, startPoint x: 81, startPoint y: 315, endPoint x: 129, endPoint y: 315, distance: 47.6
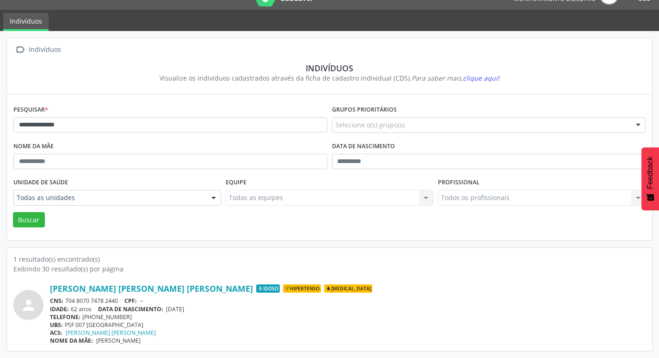
click at [129, 315] on div "TELEFONE: [PHONE_NUMBER]" at bounding box center [348, 317] width 596 height 8
click at [151, 124] on input "**********" at bounding box center [170, 125] width 314 height 16
type input "*"
type input "**********"
click at [13, 212] on button "Buscar" at bounding box center [29, 220] width 32 height 16
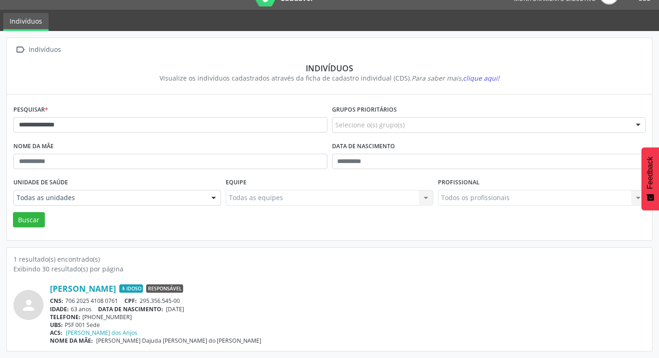
drag, startPoint x: 169, startPoint y: 308, endPoint x: 194, endPoint y: 309, distance: 25.5
click at [207, 311] on div "IDADE: 63 anos DATA [PERSON_NAME]: [DEMOGRAPHIC_DATA]" at bounding box center [348, 309] width 596 height 8
drag, startPoint x: 67, startPoint y: 301, endPoint x: 125, endPoint y: 290, distance: 58.9
click at [124, 303] on div "CNS: 706 2025 4108 0761 CPF: 295.356.545-00" at bounding box center [348, 301] width 596 height 8
drag, startPoint x: 82, startPoint y: 317, endPoint x: 157, endPoint y: 323, distance: 75.1
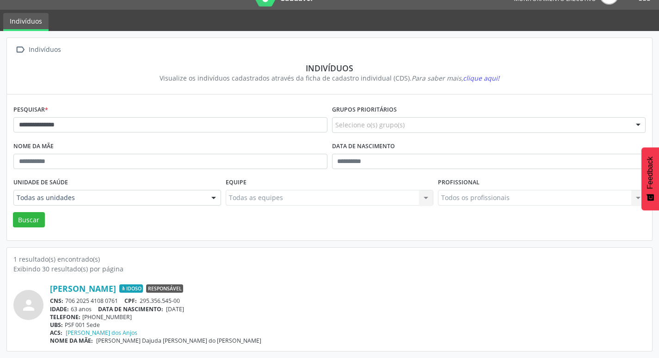
click at [134, 318] on div "TELEFONE: [PHONE_NUMBER]" at bounding box center [348, 317] width 596 height 8
drag, startPoint x: 0, startPoint y: 81, endPoint x: 108, endPoint y: 99, distance: 109.3
click at [10, 74] on div "**********" at bounding box center [329, 138] width 646 height 203
type input "**********"
click at [37, 223] on button "Buscar" at bounding box center [29, 220] width 32 height 16
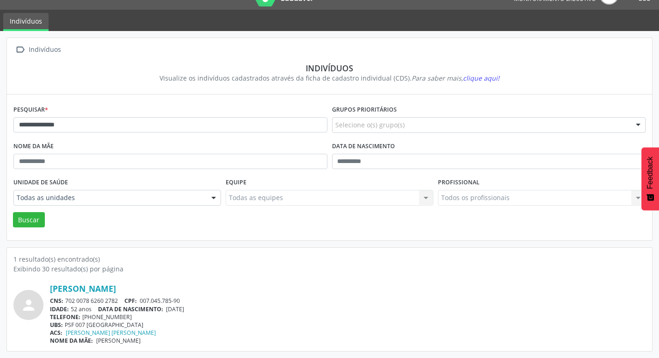
drag, startPoint x: 169, startPoint y: 307, endPoint x: 204, endPoint y: 311, distance: 35.4
click at [204, 311] on div "IDADE: 52 anos DATA [PERSON_NAME]: [DEMOGRAPHIC_DATA]" at bounding box center [348, 309] width 596 height 8
drag, startPoint x: 67, startPoint y: 301, endPoint x: 129, endPoint y: 302, distance: 62.5
click at [129, 302] on div "CNS: 702 0078 6260 2782 CPF: 007.045.785-90" at bounding box center [348, 301] width 596 height 8
click at [124, 301] on div "CNS: 702 0078 6260 2782 CPF: 007.045.785-90" at bounding box center [348, 301] width 596 height 8
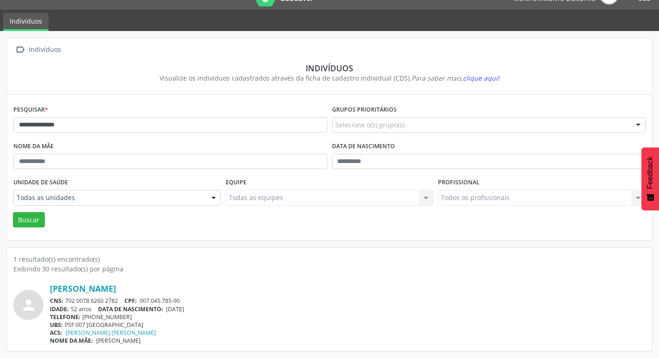
drag, startPoint x: 67, startPoint y: 298, endPoint x: 121, endPoint y: 298, distance: 54.6
click at [121, 298] on div "CNS: 702 0078 6260 2782 CPF: 007.045.785-90" at bounding box center [348, 301] width 596 height 8
drag, startPoint x: 83, startPoint y: 317, endPoint x: 126, endPoint y: 318, distance: 43.0
click at [126, 318] on div "TELEFONE: [PHONE_NUMBER]" at bounding box center [348, 317] width 596 height 8
drag, startPoint x: 107, startPoint y: 129, endPoint x: 0, endPoint y: 83, distance: 116.4
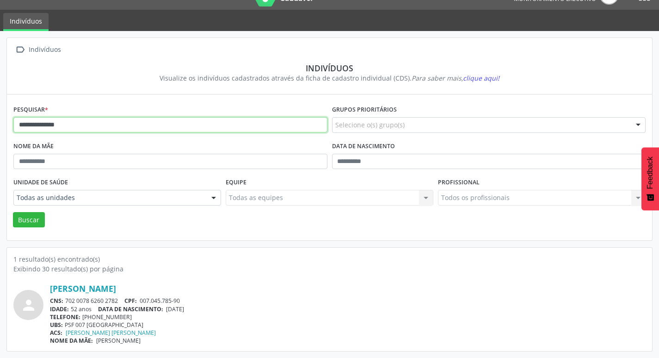
click at [0, 83] on div "**********" at bounding box center [329, 194] width 659 height 327
type input "**********"
click at [39, 216] on button "Buscar" at bounding box center [29, 220] width 32 height 16
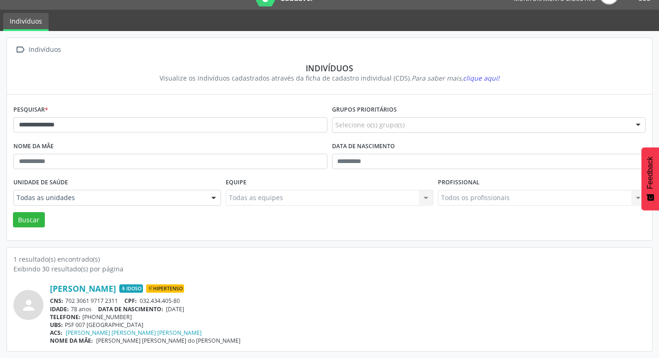
drag, startPoint x: 167, startPoint y: 309, endPoint x: 202, endPoint y: 311, distance: 34.7
click at [202, 311] on div "IDADE: 78 anos DATA [PERSON_NAME]: [DEMOGRAPHIC_DATA]" at bounding box center [348, 309] width 596 height 8
drag, startPoint x: 68, startPoint y: 299, endPoint x: 111, endPoint y: 301, distance: 43.1
click at [111, 301] on div "CNS: 702 3061 9717 2311 CPF: 032.434.405-80" at bounding box center [348, 301] width 596 height 8
click at [116, 291] on link "[PERSON_NAME]" at bounding box center [83, 288] width 66 height 10
